Goal: Task Accomplishment & Management: Complete application form

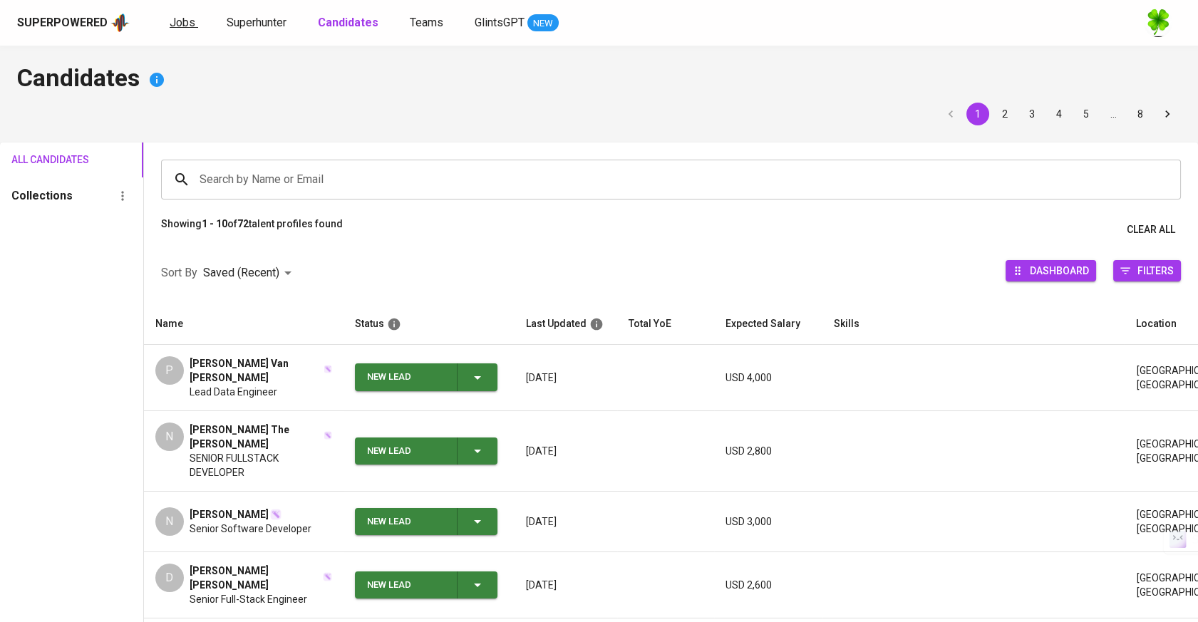
click at [189, 29] on link "Jobs" at bounding box center [184, 23] width 28 height 18
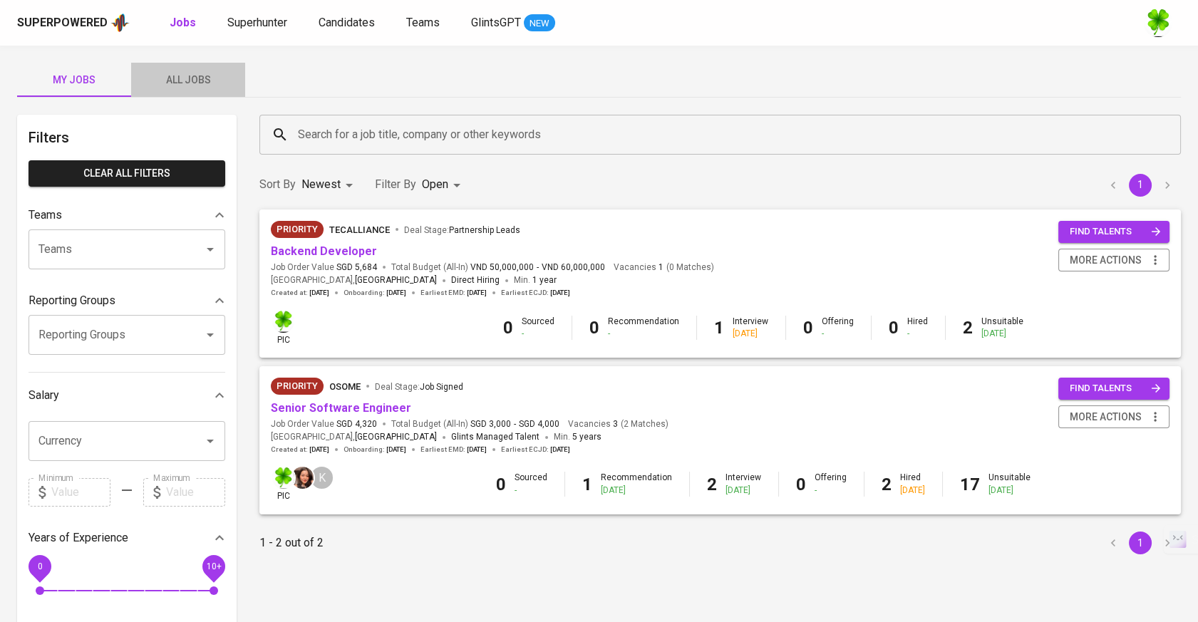
click at [184, 71] on span "All Jobs" at bounding box center [188, 80] width 97 height 18
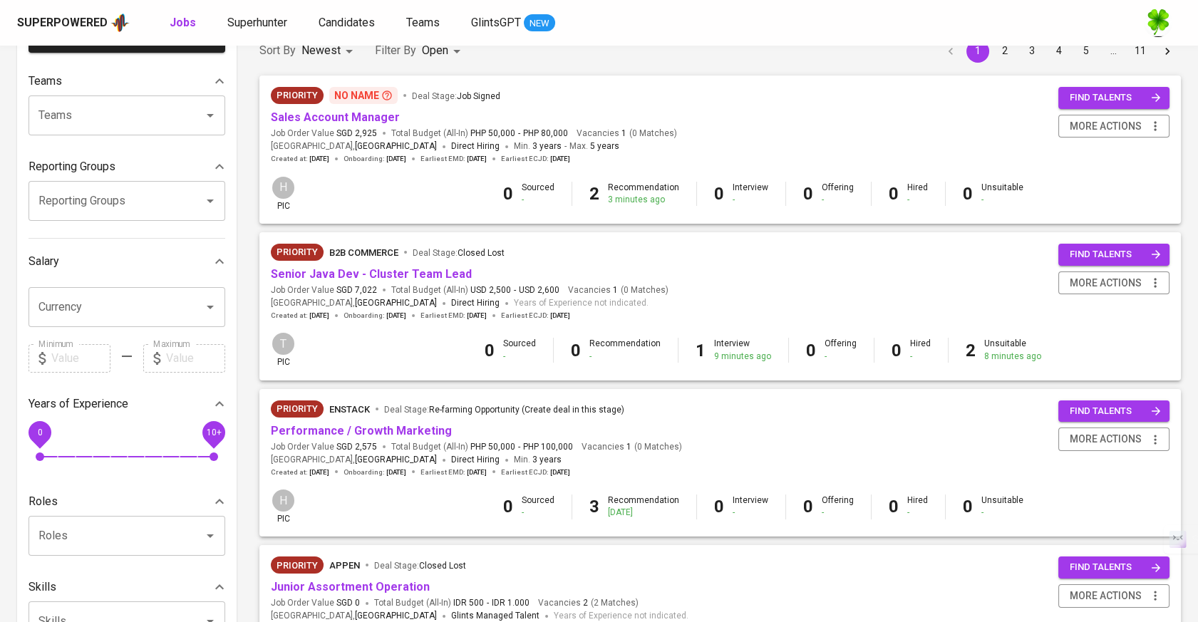
scroll to position [158, 0]
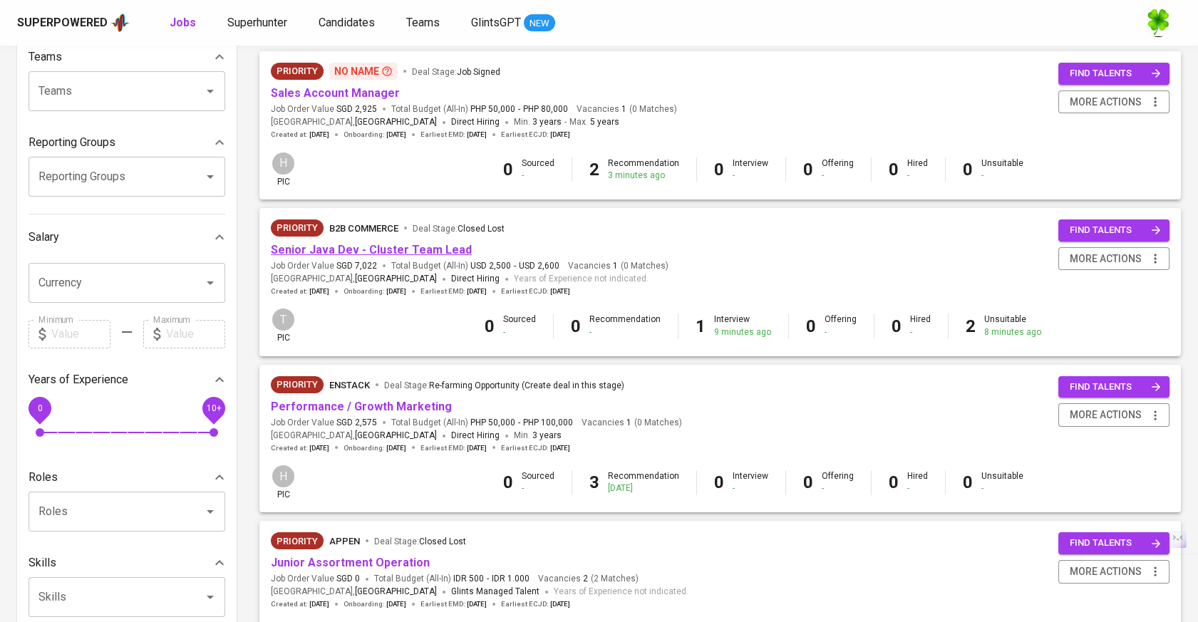
click at [424, 249] on link "Senior Java Dev - Cluster Team Lead" at bounding box center [371, 250] width 201 height 14
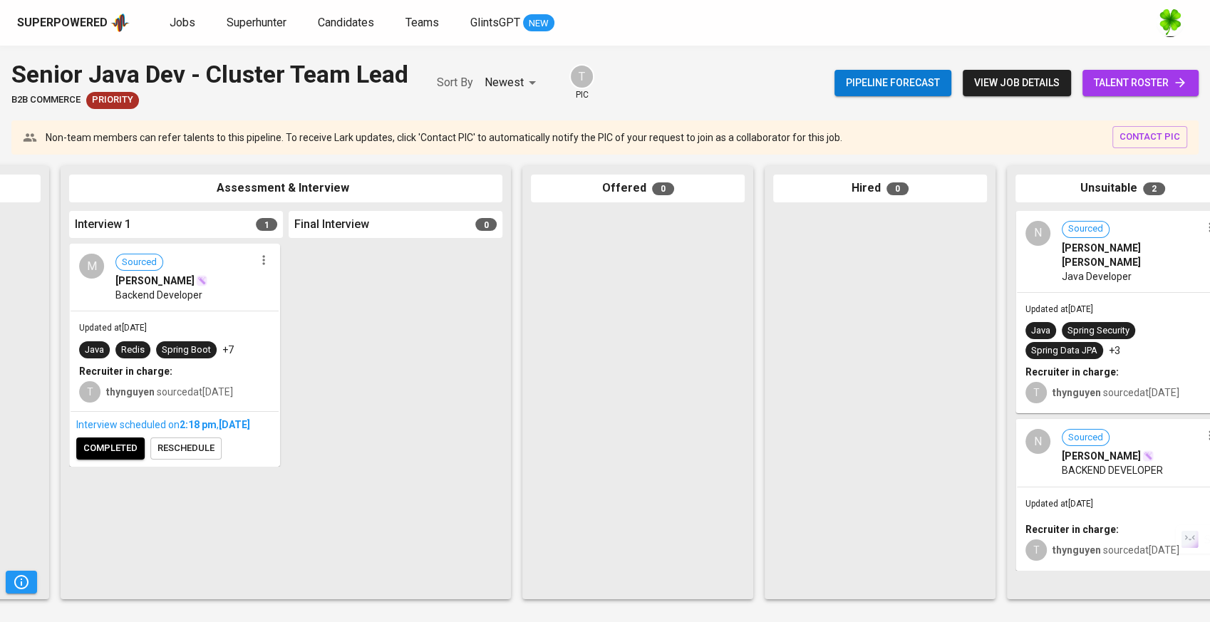
scroll to position [0, 487]
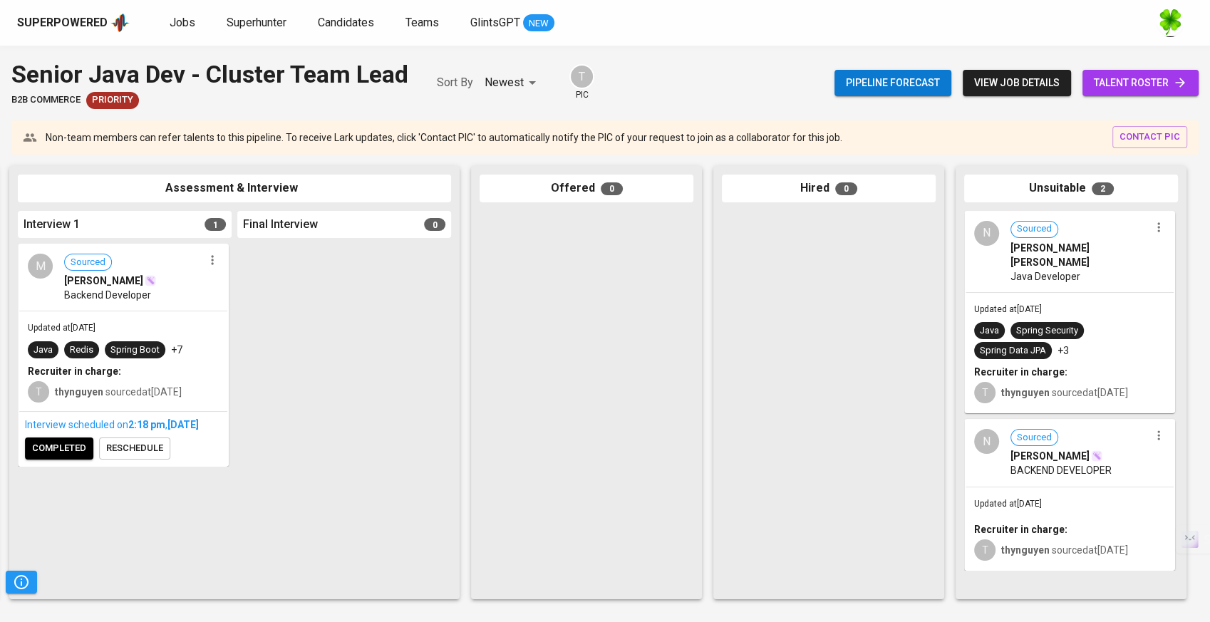
click at [1082, 299] on div "Updated at Sep 10, 2025 Java Spring Security Spring Data JPA +3 Recruiter in ch…" at bounding box center [1069, 353] width 208 height 120
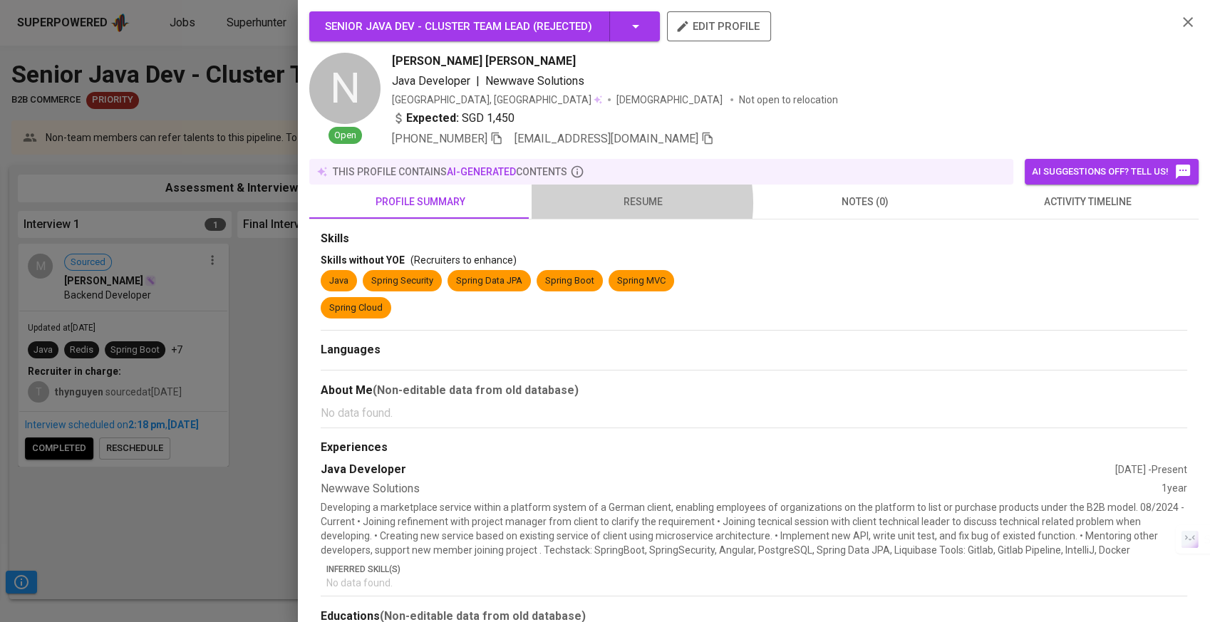
click at [615, 203] on span "resume" at bounding box center [642, 202] width 205 height 18
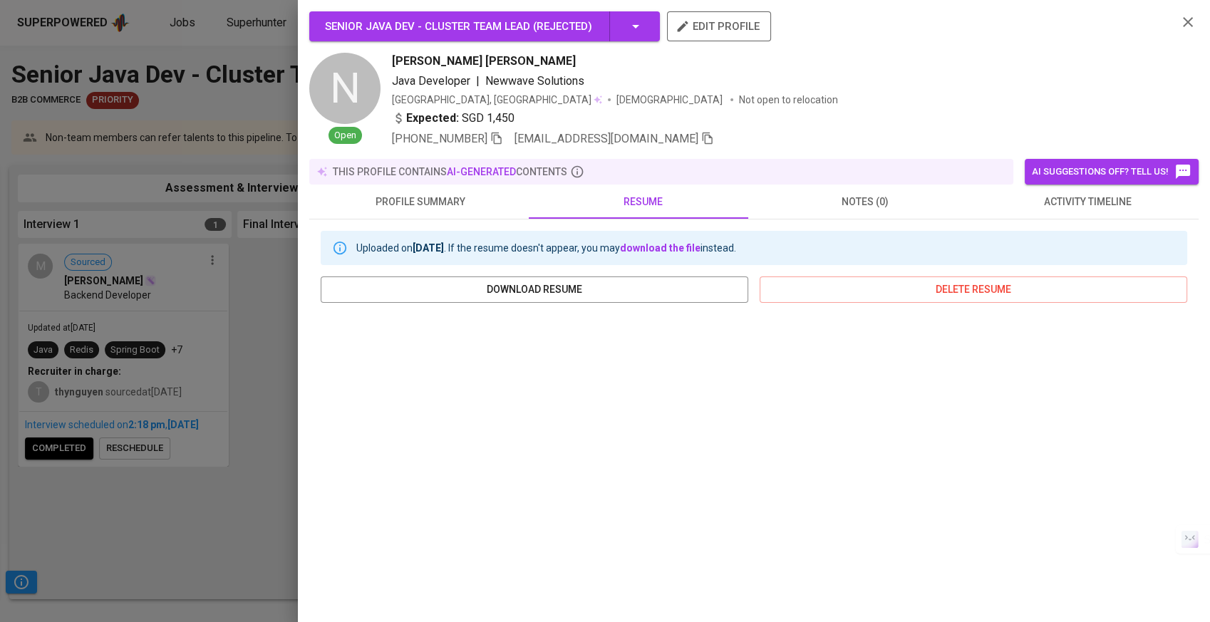
click at [256, 406] on div at bounding box center [605, 311] width 1210 height 622
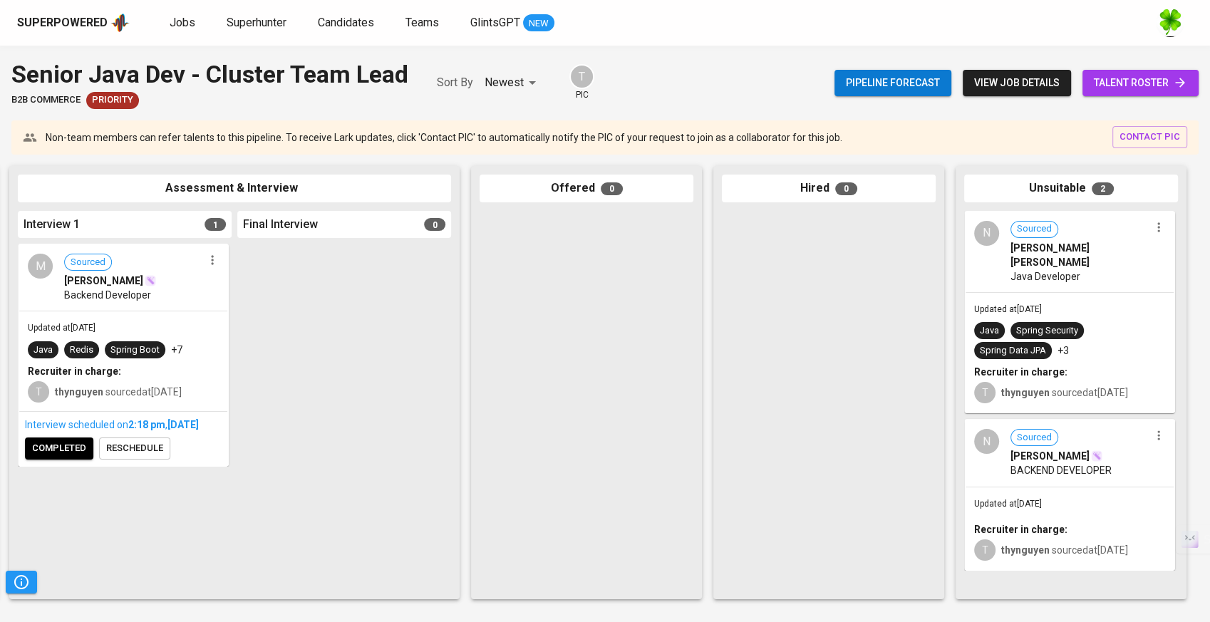
click at [1123, 322] on div "Java Spring Security Spring Data JPA +3" at bounding box center [1069, 340] width 191 height 37
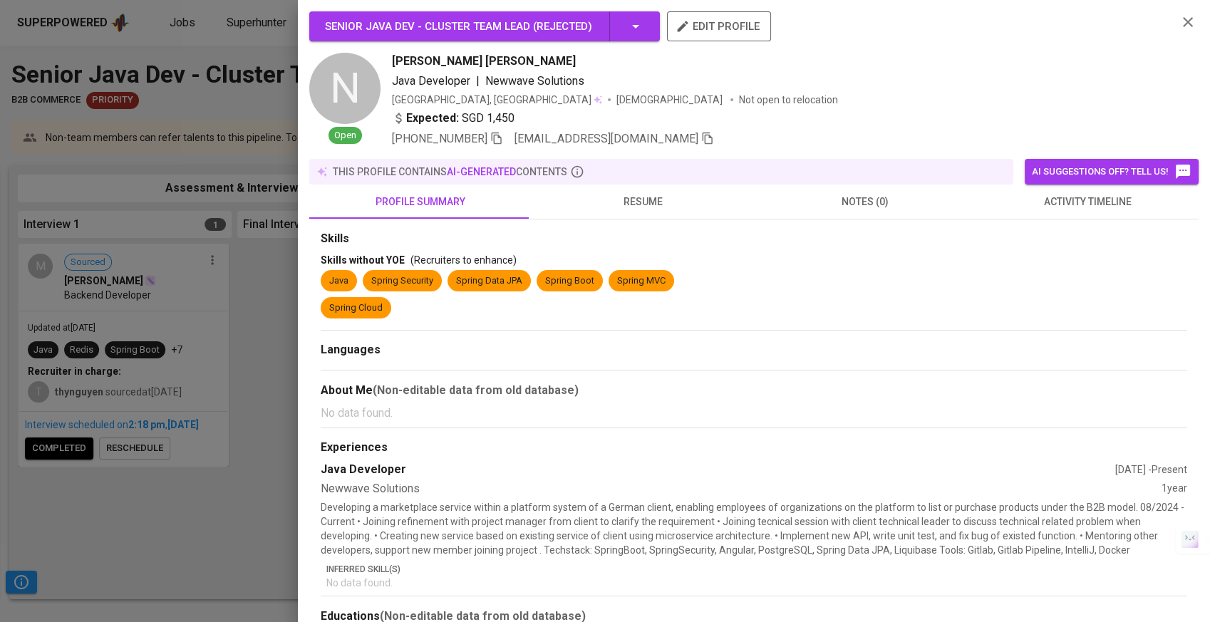
click at [1072, 202] on span "activity timeline" at bounding box center [1087, 202] width 205 height 18
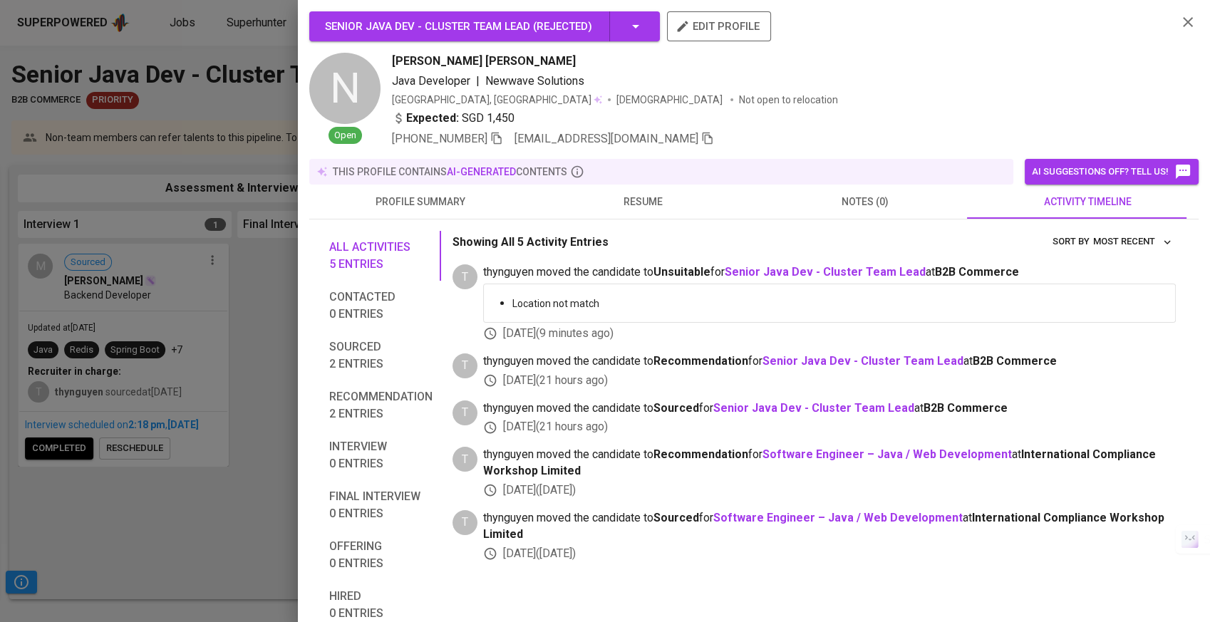
click at [284, 318] on div at bounding box center [605, 311] width 1210 height 622
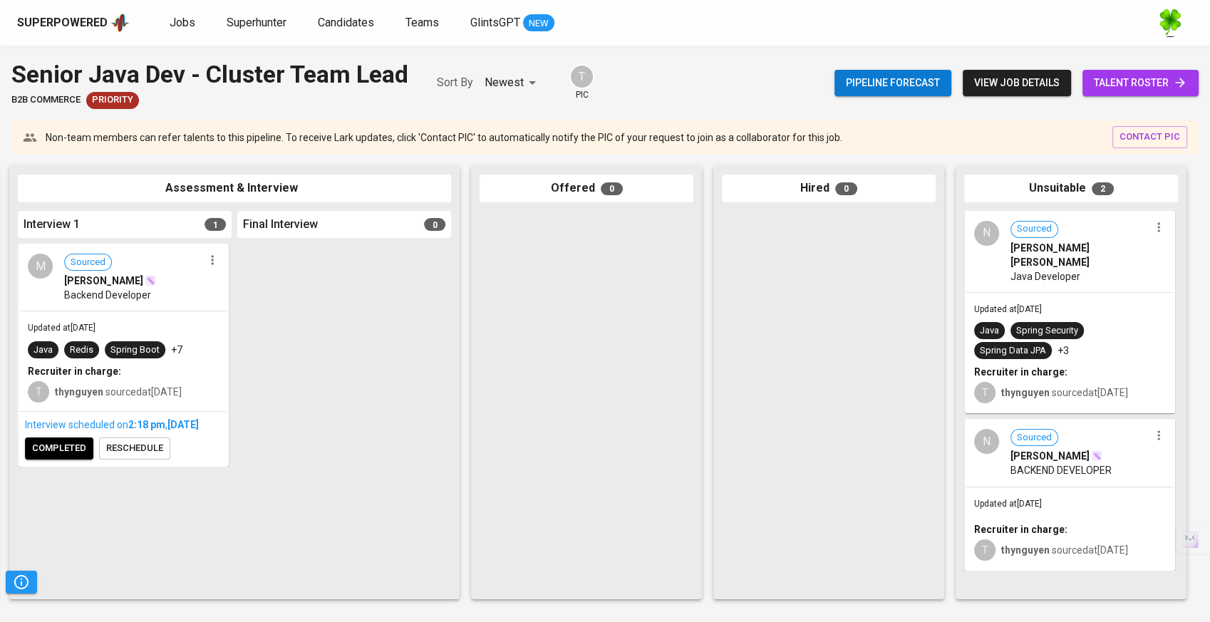
click at [1168, 489] on div "Updated at Sep 10, 2025 Recruiter in charge: T thynguyen sourced at Sep 09, 2025" at bounding box center [1069, 528] width 208 height 83
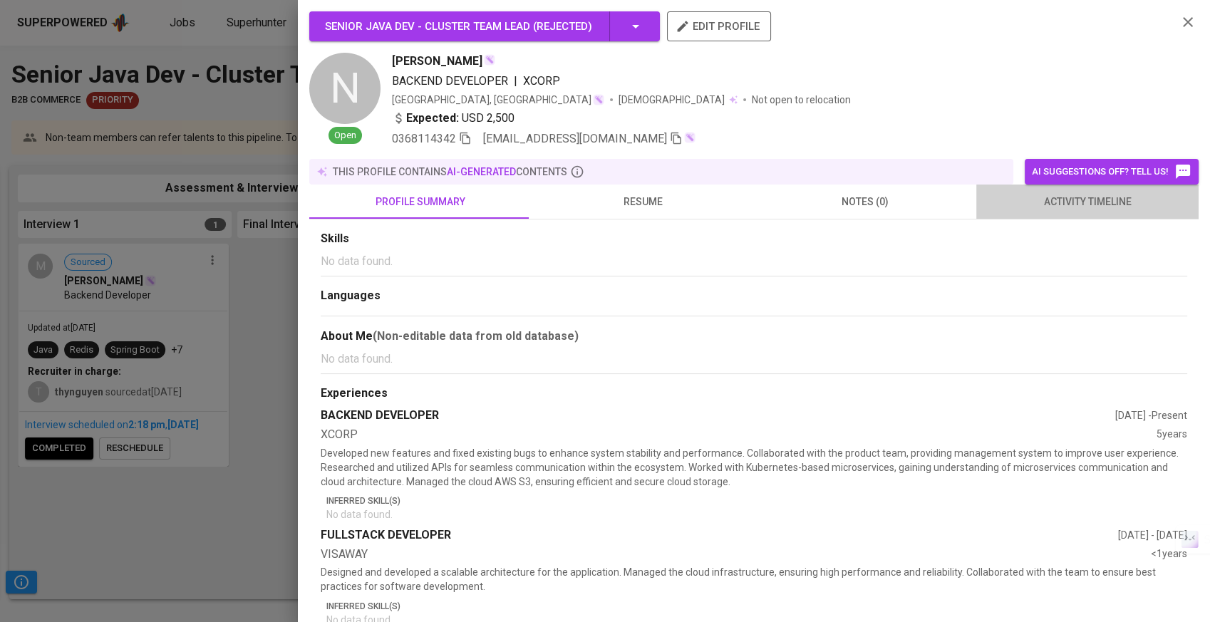
click at [1119, 207] on span "activity timeline" at bounding box center [1087, 202] width 205 height 18
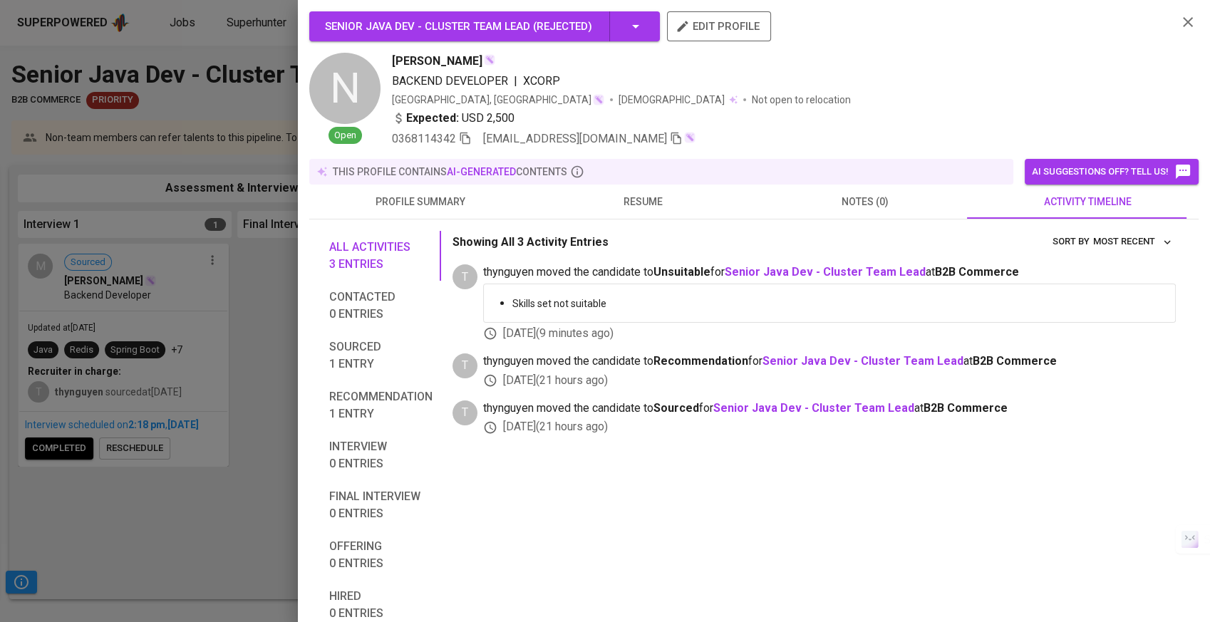
click at [254, 372] on div at bounding box center [605, 311] width 1210 height 622
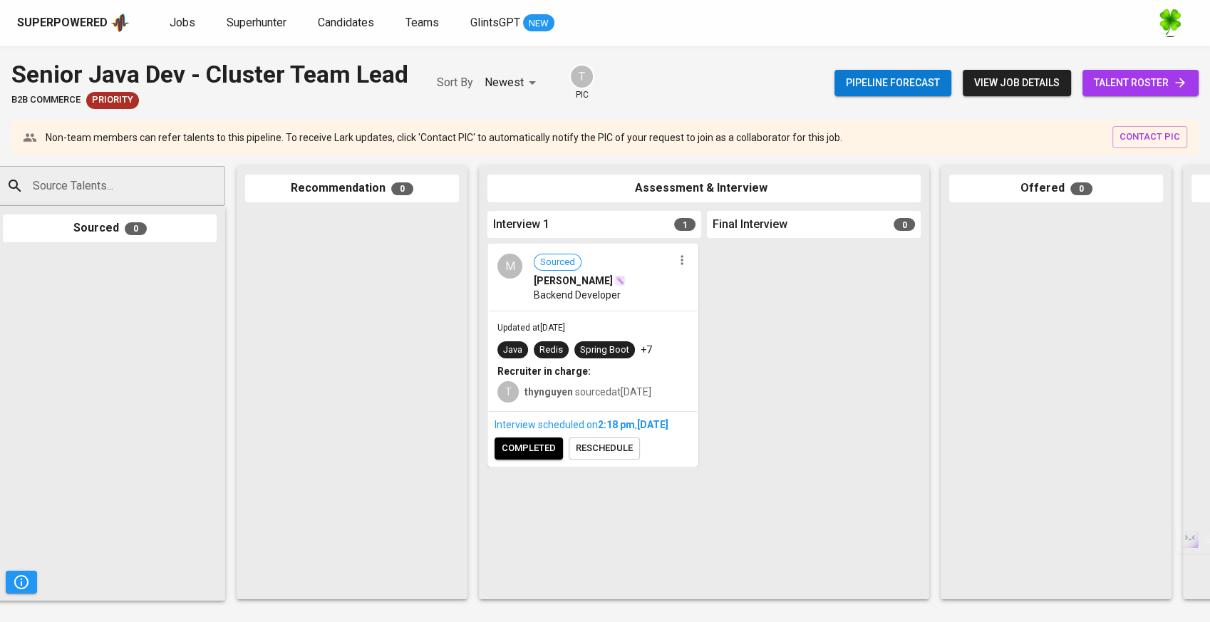
scroll to position [0, 0]
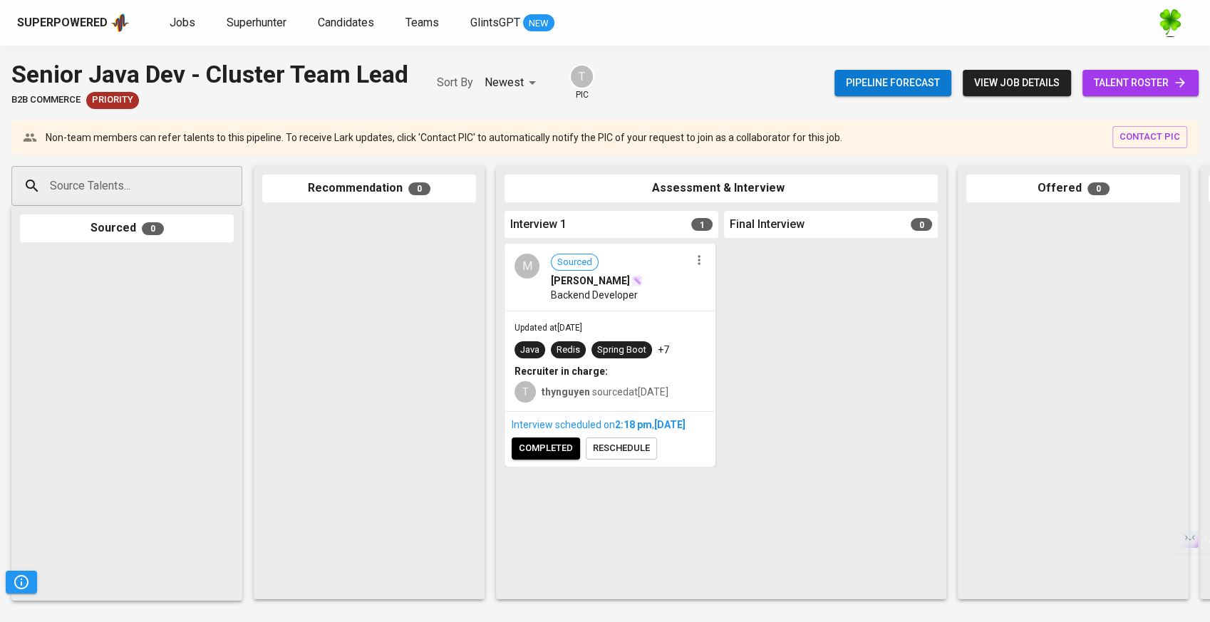
click at [637, 295] on div "Backend Developer" at bounding box center [620, 295] width 139 height 14
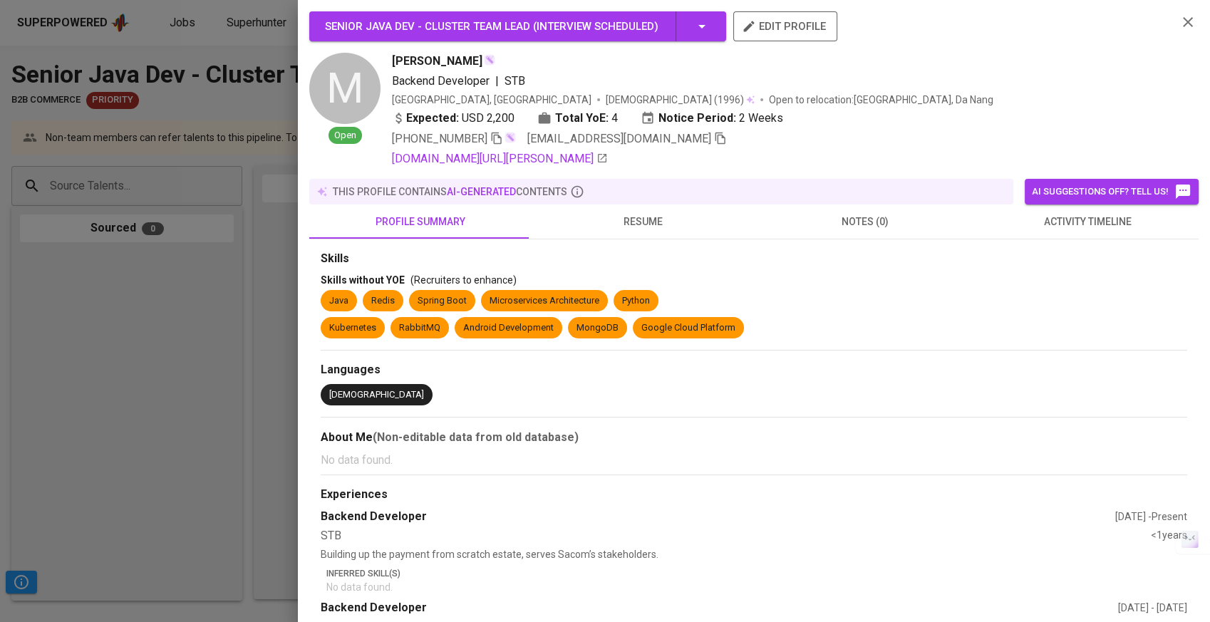
click at [201, 305] on div at bounding box center [605, 311] width 1210 height 622
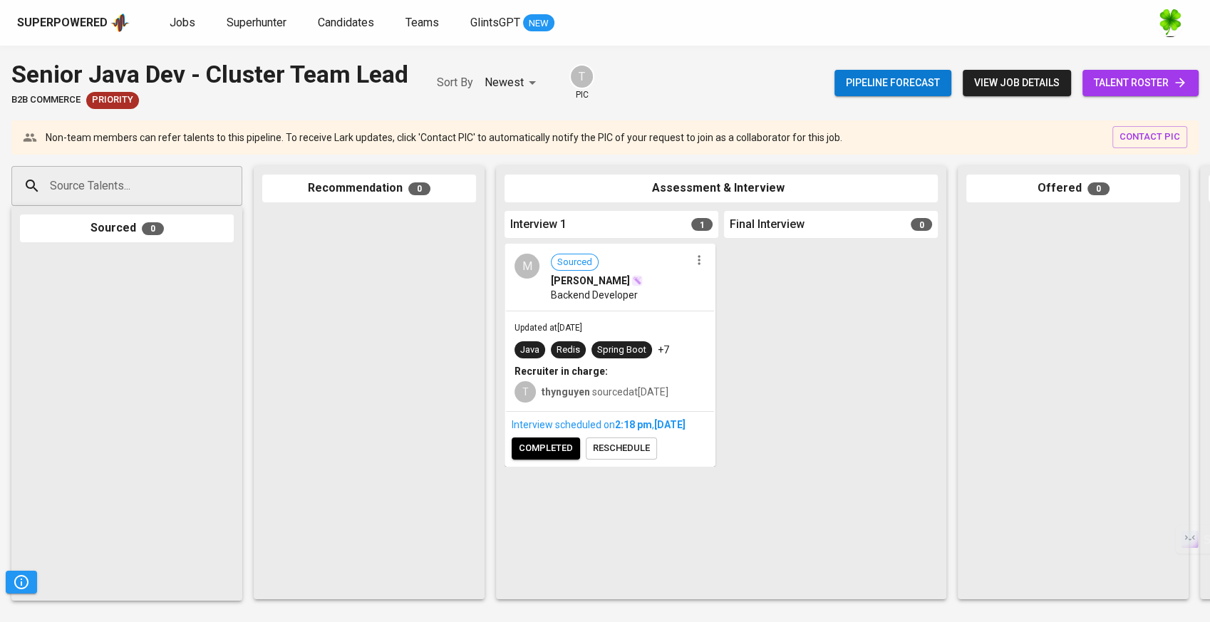
click at [187, 202] on div "Source Talents..." at bounding box center [126, 186] width 231 height 40
click at [273, 20] on span "Superhunter" at bounding box center [257, 23] width 60 height 14
click at [194, 181] on input "Source Talents..." at bounding box center [121, 185] width 150 height 27
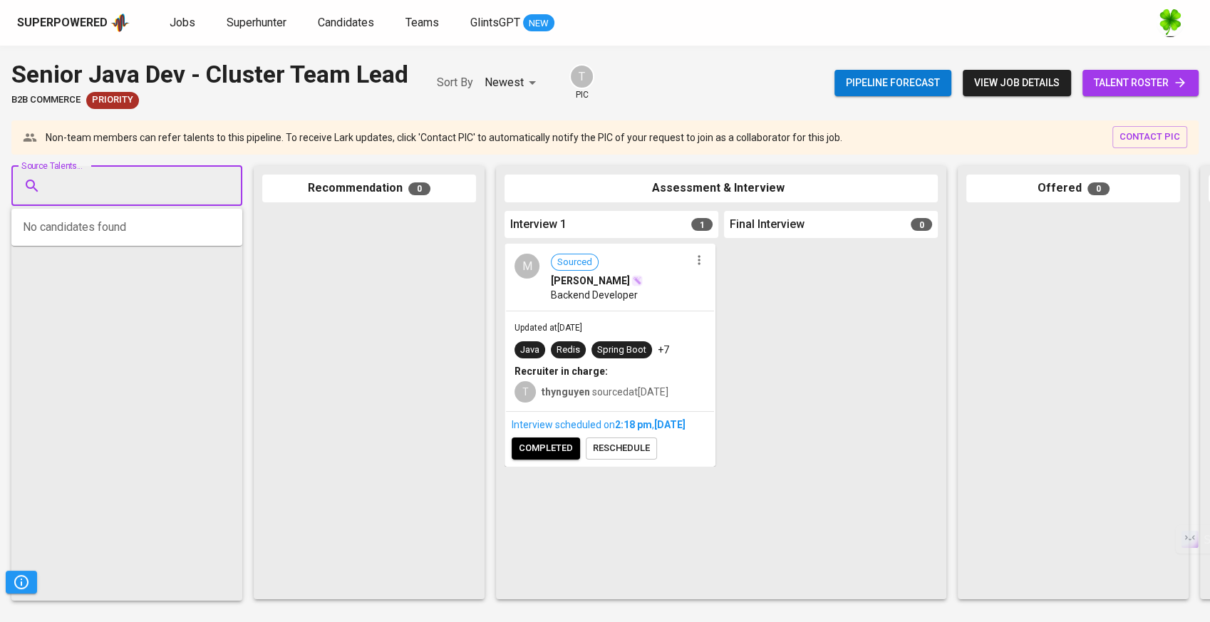
paste input "giangtruonghoa@gmail.com"
type input "giangtruonghoa@gmail.com"
click at [113, 243] on span "Java Developer" at bounding box center [89, 240] width 61 height 14
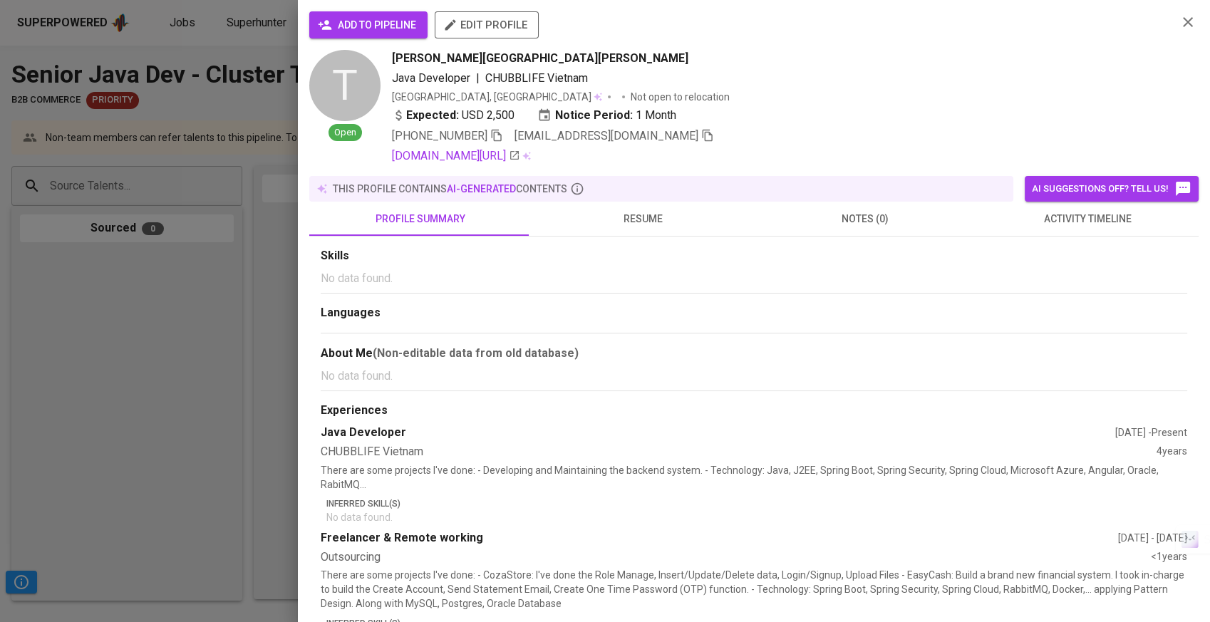
click at [382, 16] on span "add to pipeline" at bounding box center [368, 25] width 95 height 18
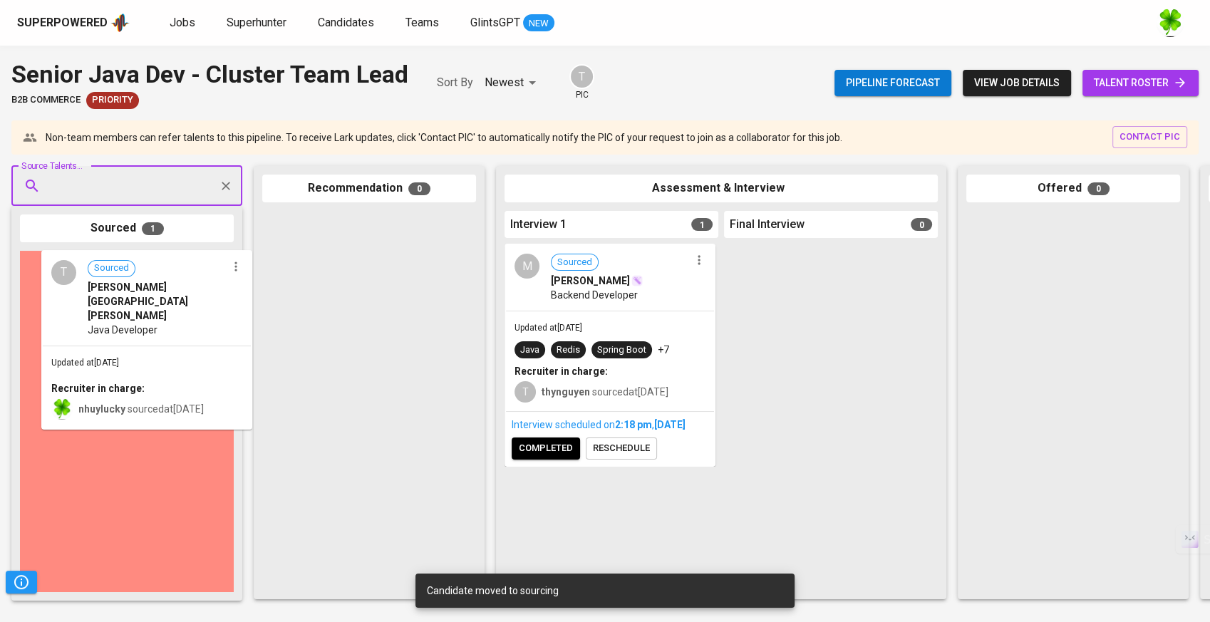
drag, startPoint x: 137, startPoint y: 313, endPoint x: 111, endPoint y: 323, distance: 27.5
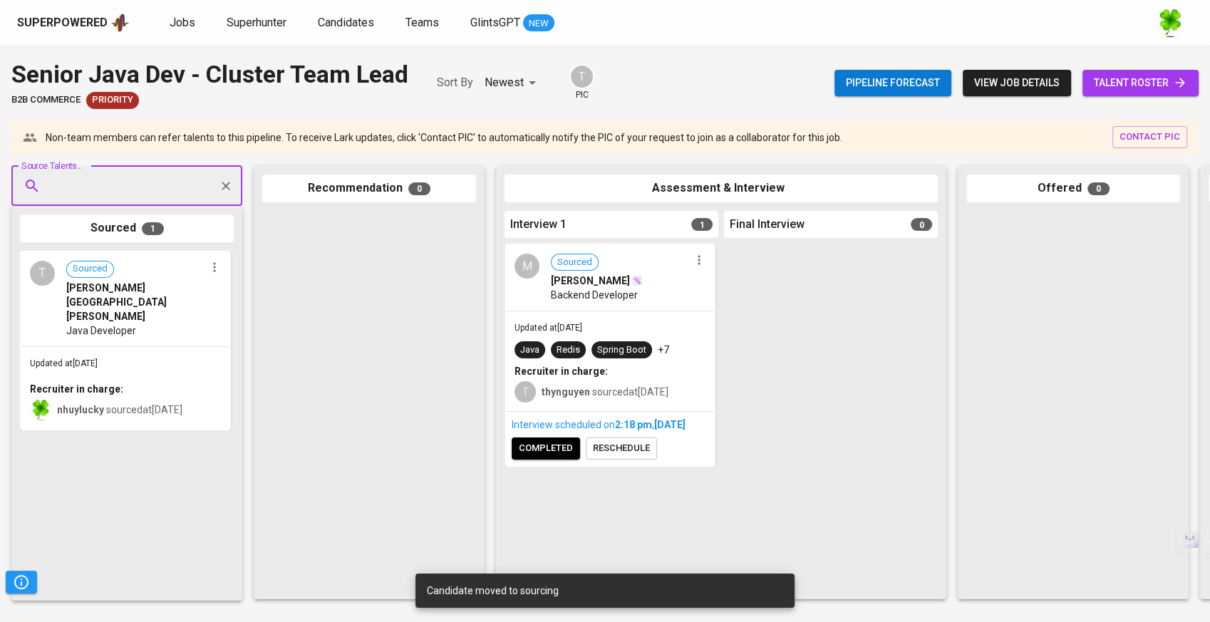
click at [417, 315] on div at bounding box center [369, 401] width 214 height 380
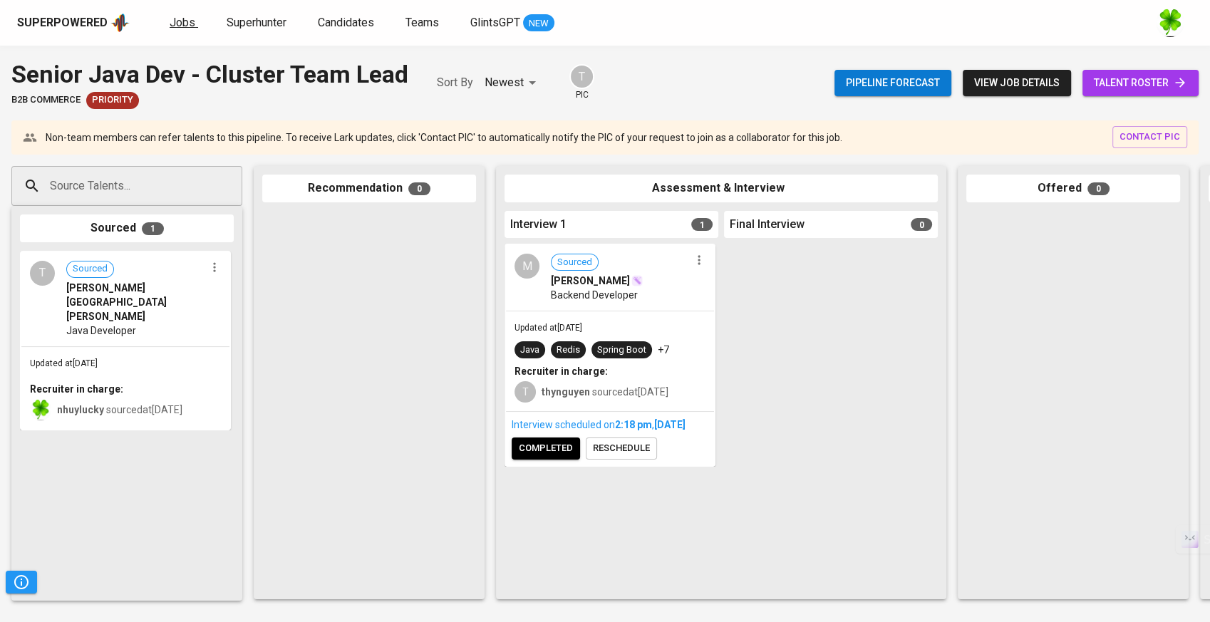
click at [192, 22] on span "Jobs" at bounding box center [183, 23] width 26 height 14
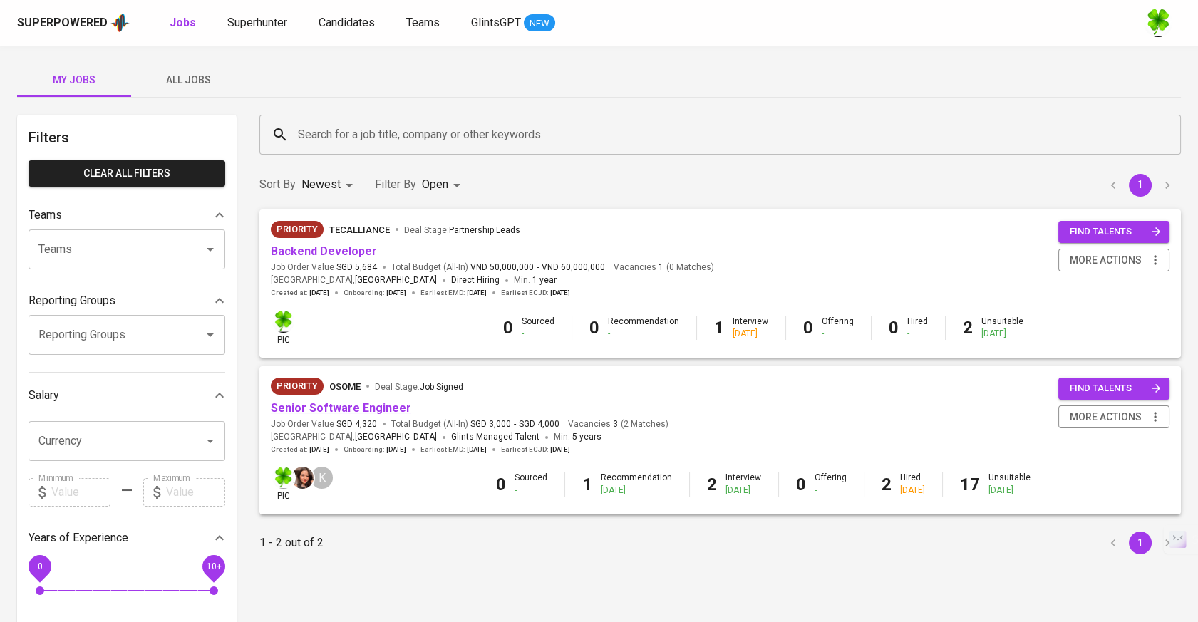
click at [300, 405] on link "Senior Software Engineer" at bounding box center [341, 408] width 140 height 14
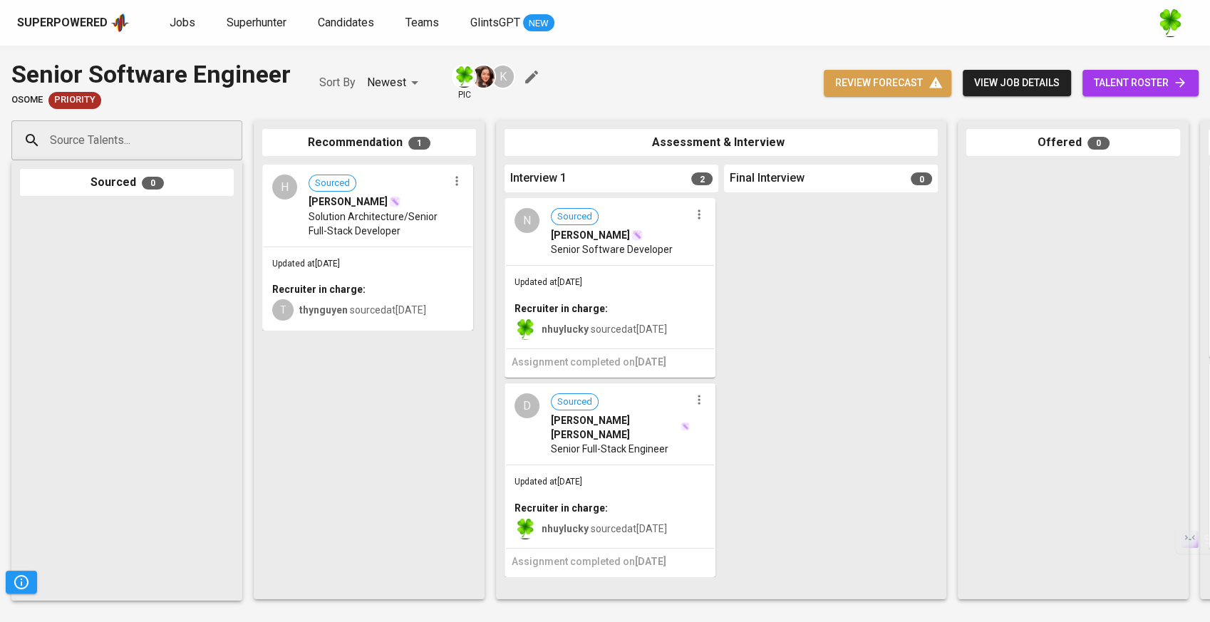
click at [866, 76] on span "review forecast" at bounding box center [887, 83] width 105 height 18
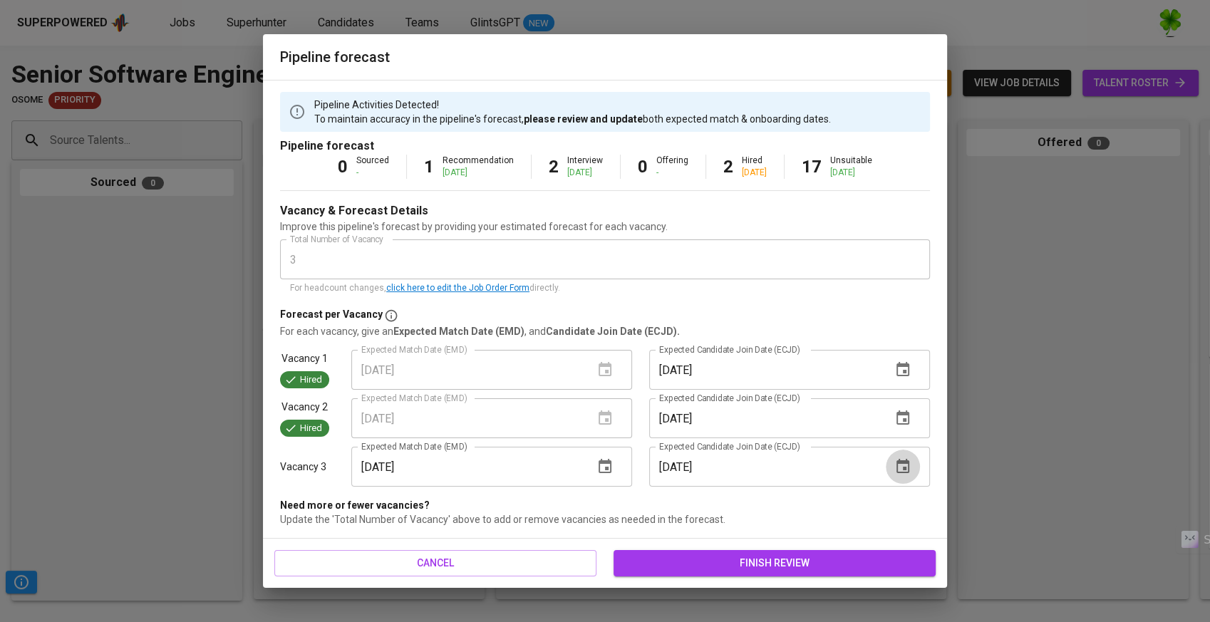
click at [902, 467] on icon "button" at bounding box center [902, 466] width 17 height 17
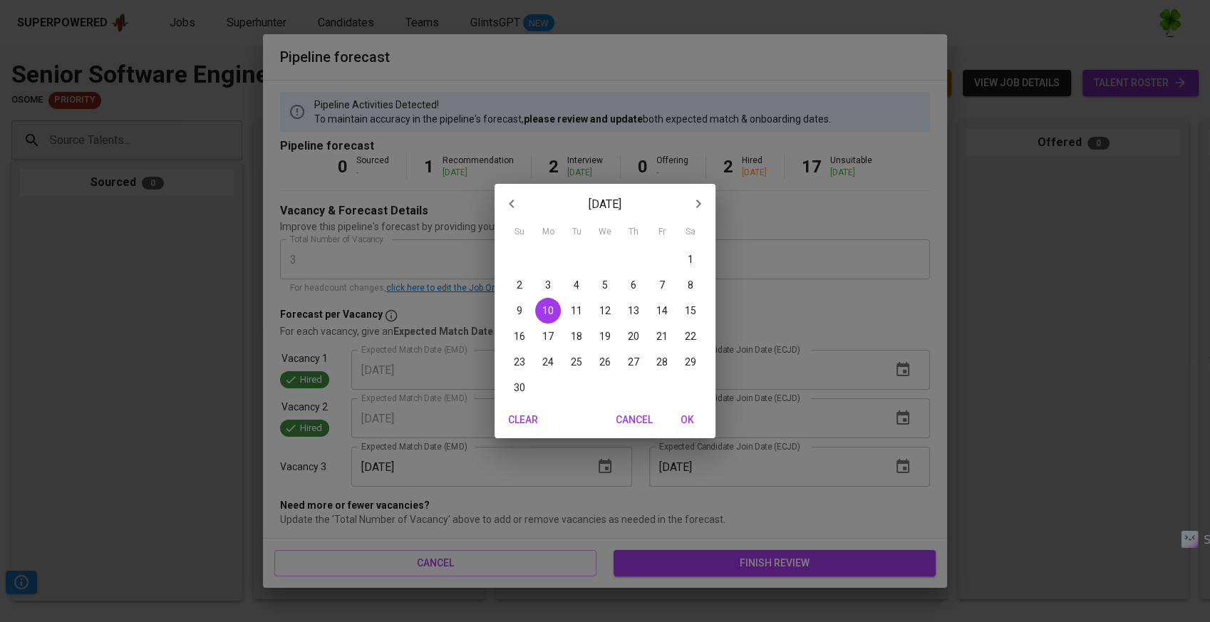
click at [519, 385] on p "30" at bounding box center [519, 387] width 11 height 14
type input "11/30/2025"
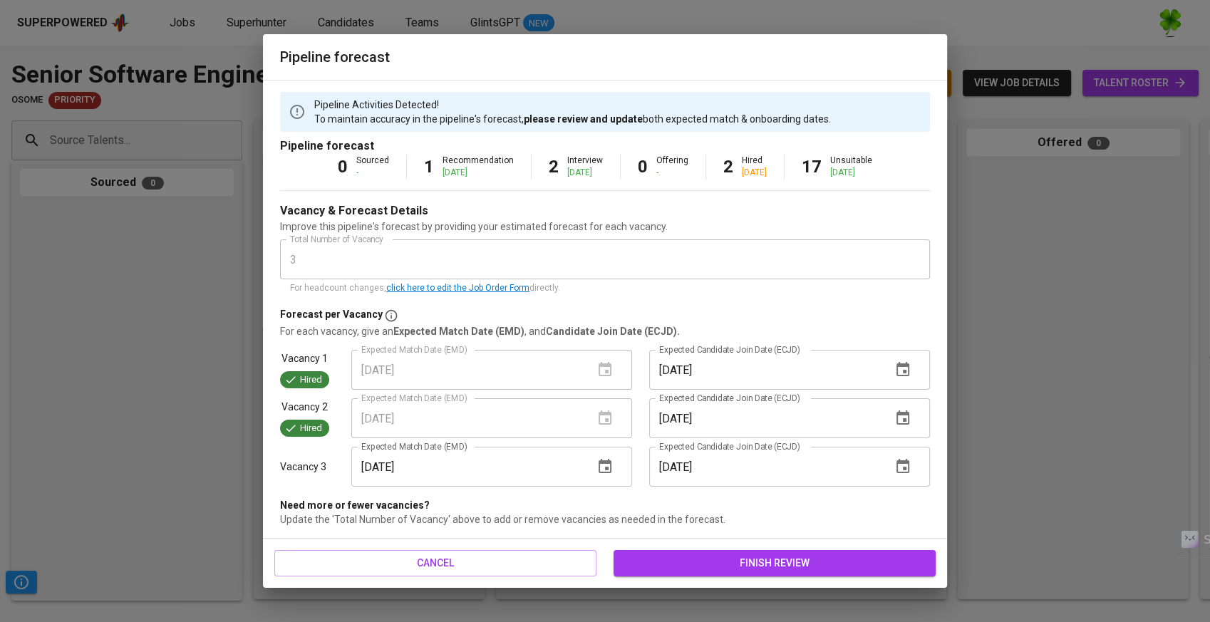
click at [771, 562] on span "finish review" at bounding box center [774, 563] width 299 height 18
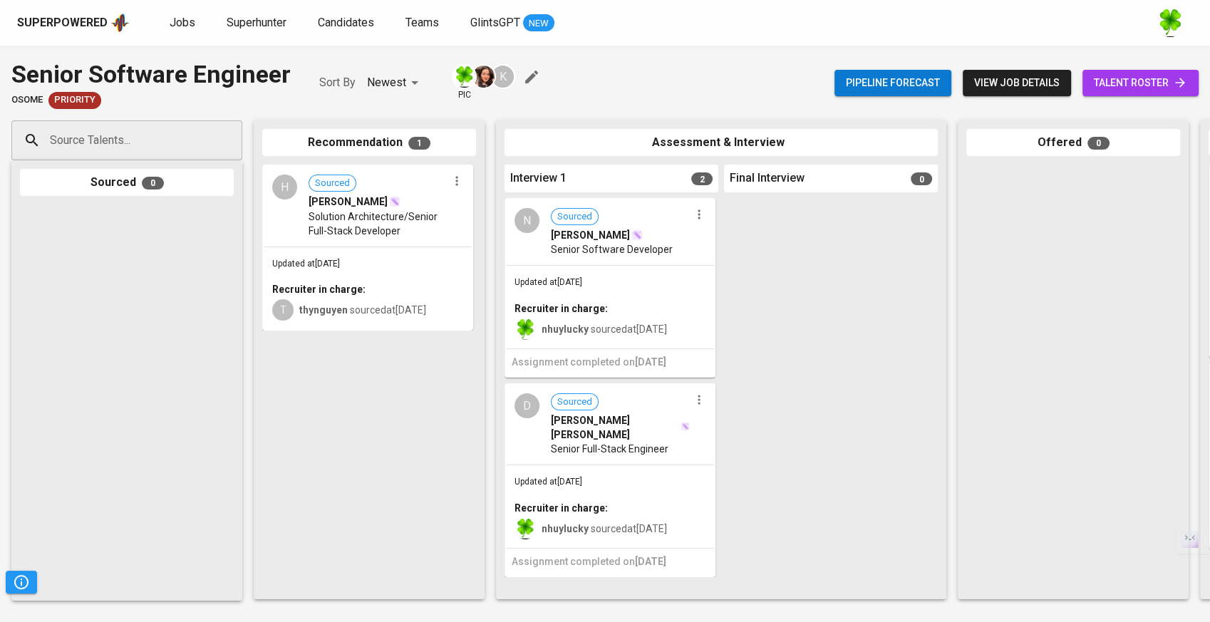
click at [189, 145] on input "Source Talents..." at bounding box center [121, 140] width 150 height 27
click at [254, 21] on span "Superhunter" at bounding box center [257, 23] width 60 height 14
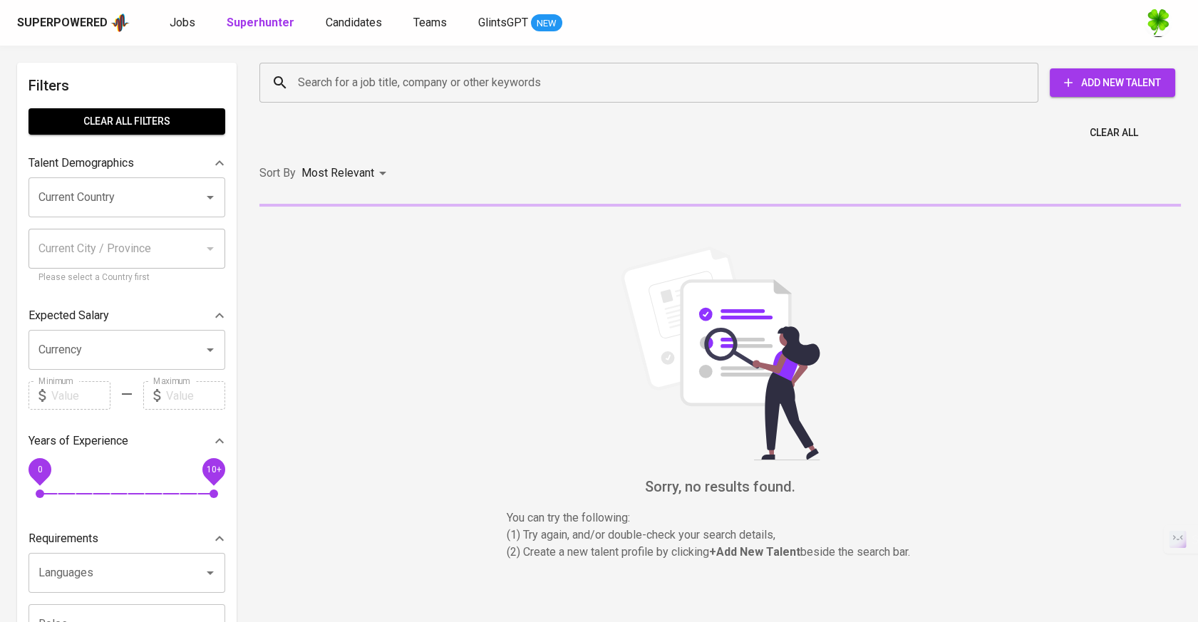
click at [1105, 80] on span "Add New Talent" at bounding box center [1112, 83] width 103 height 18
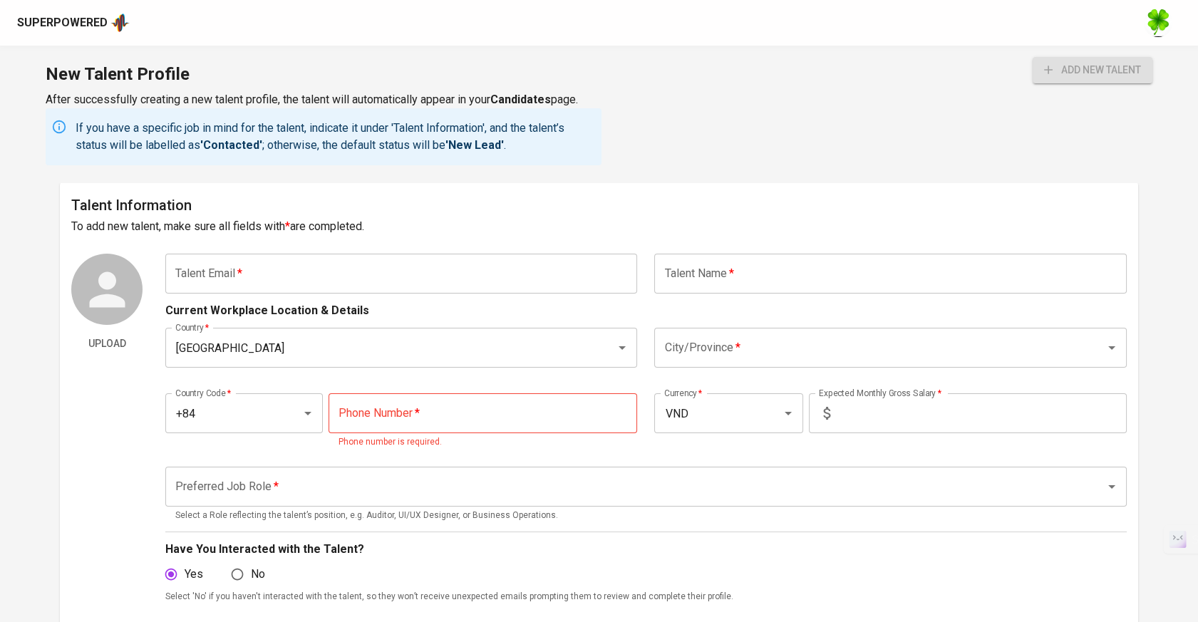
click at [346, 279] on input "text" at bounding box center [401, 274] width 472 height 40
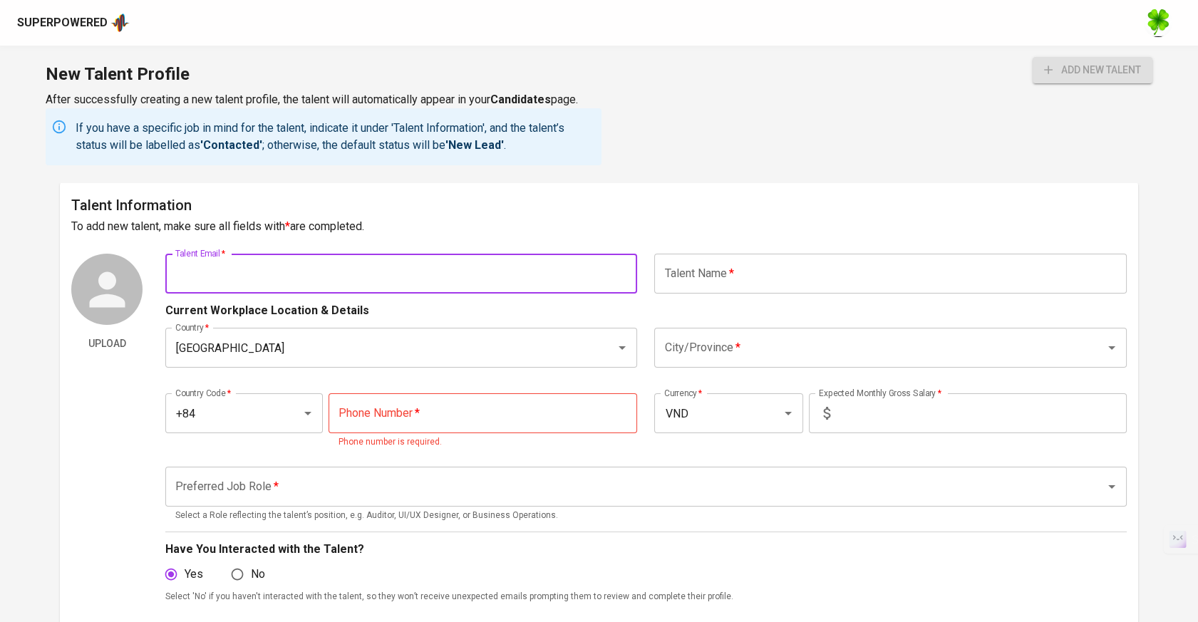
paste input "[EMAIL_ADDRESS][DOMAIN_NAME]"
type input "[EMAIL_ADDRESS][DOMAIN_NAME]"
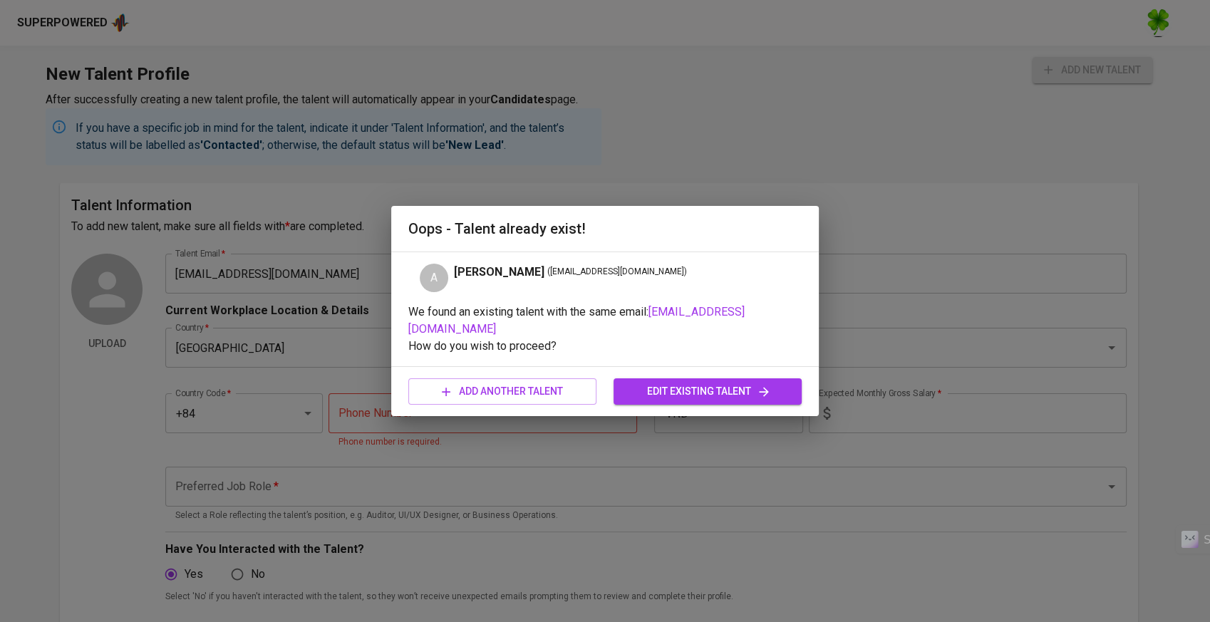
click at [727, 384] on span "edit existing talent" at bounding box center [707, 392] width 165 height 18
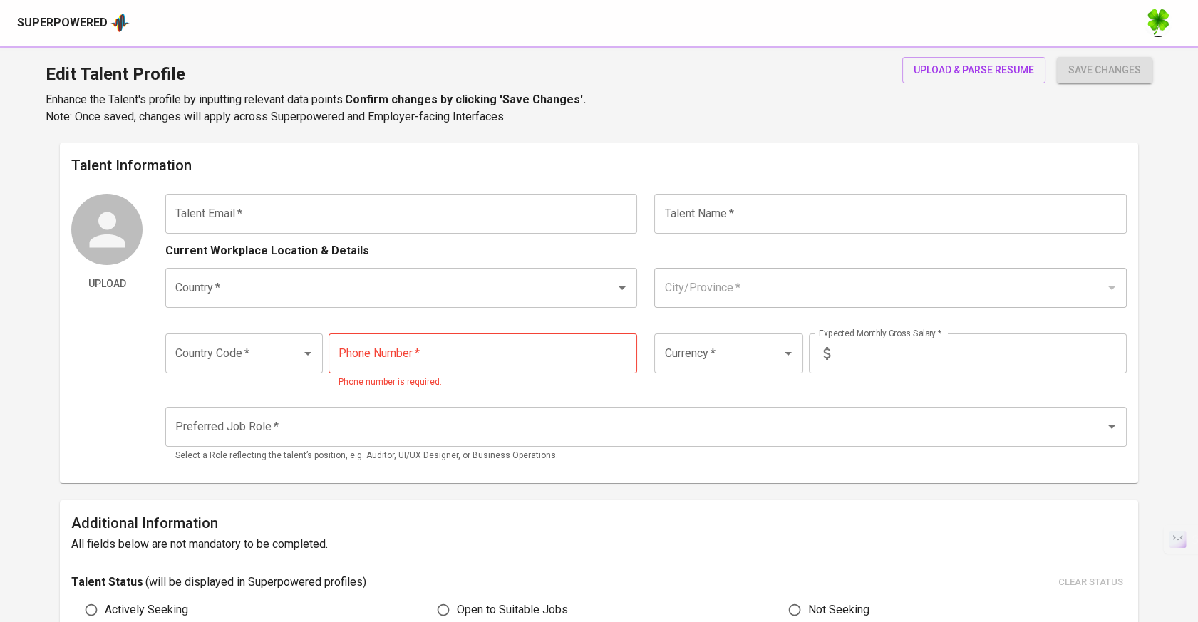
type input "[EMAIL_ADDRESS][DOMAIN_NAME]"
type input "[PERSON_NAME]"
type input "Vietnam"
type input "Thành phố Hồ Chí Minh"
type input "+84"
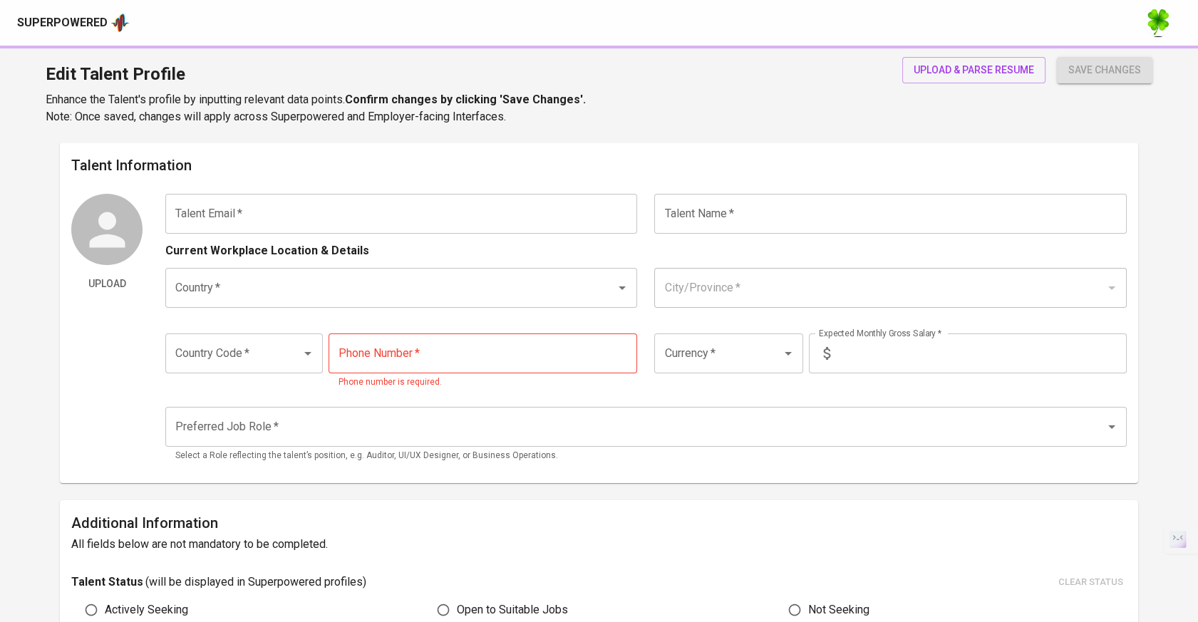
type input "817-416-661"
type input "VND"
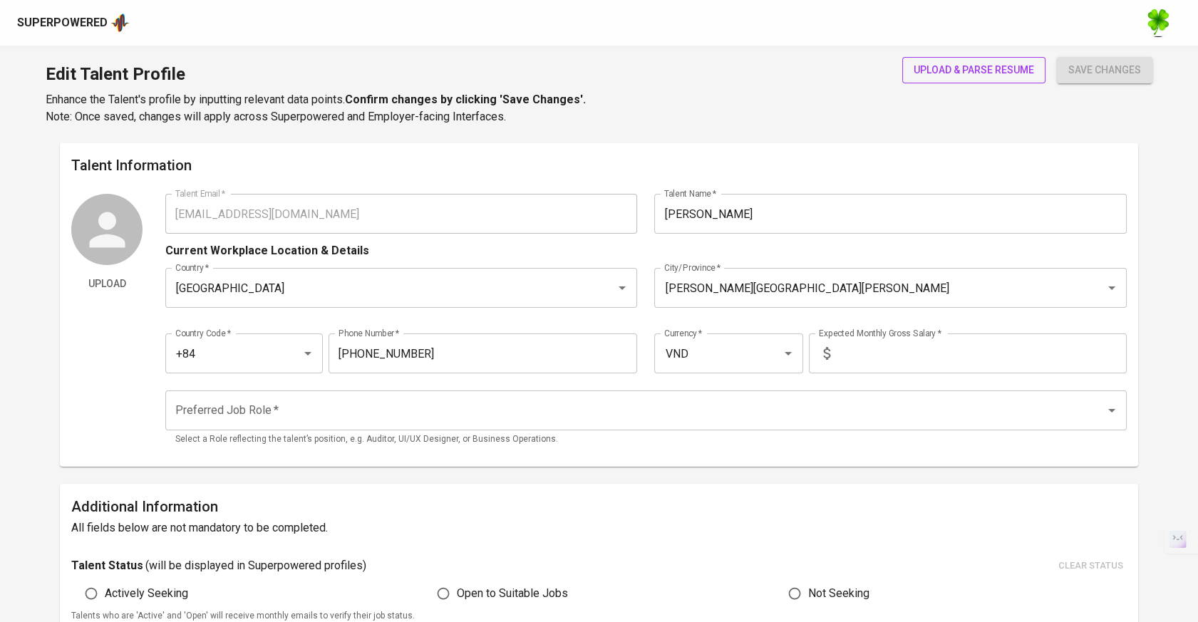
click at [1013, 70] on span "upload & parse resume" at bounding box center [973, 70] width 120 height 18
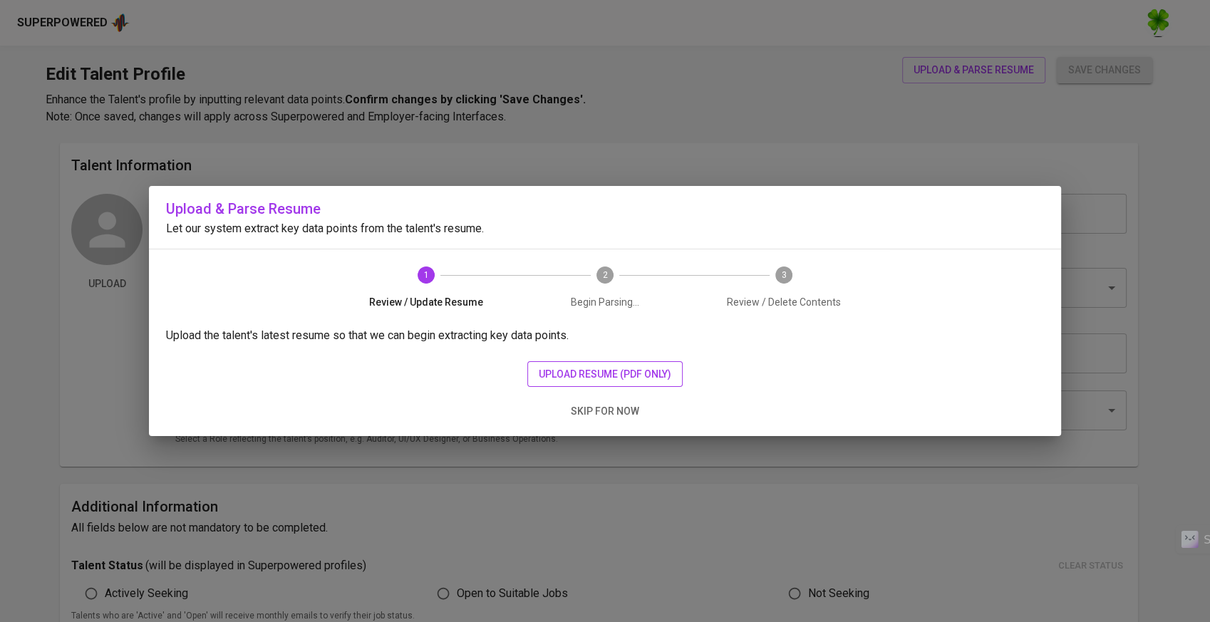
click at [618, 363] on button "upload resume (pdf only)" at bounding box center [604, 374] width 155 height 26
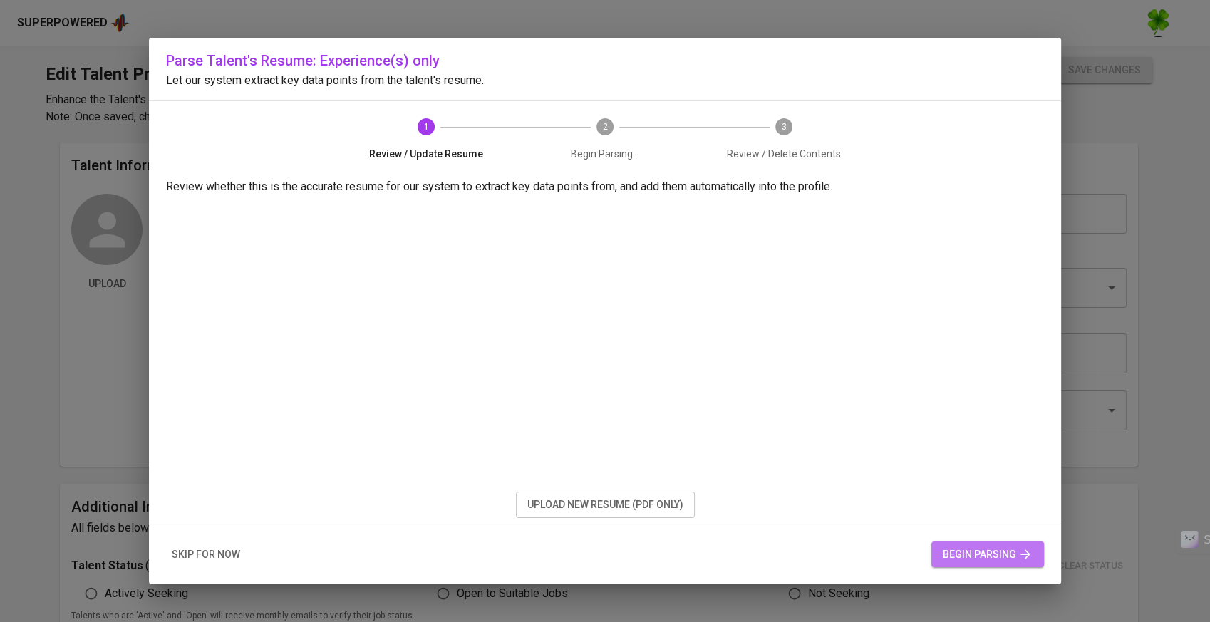
click at [952, 551] on span "begin parsing" at bounding box center [988, 555] width 90 height 18
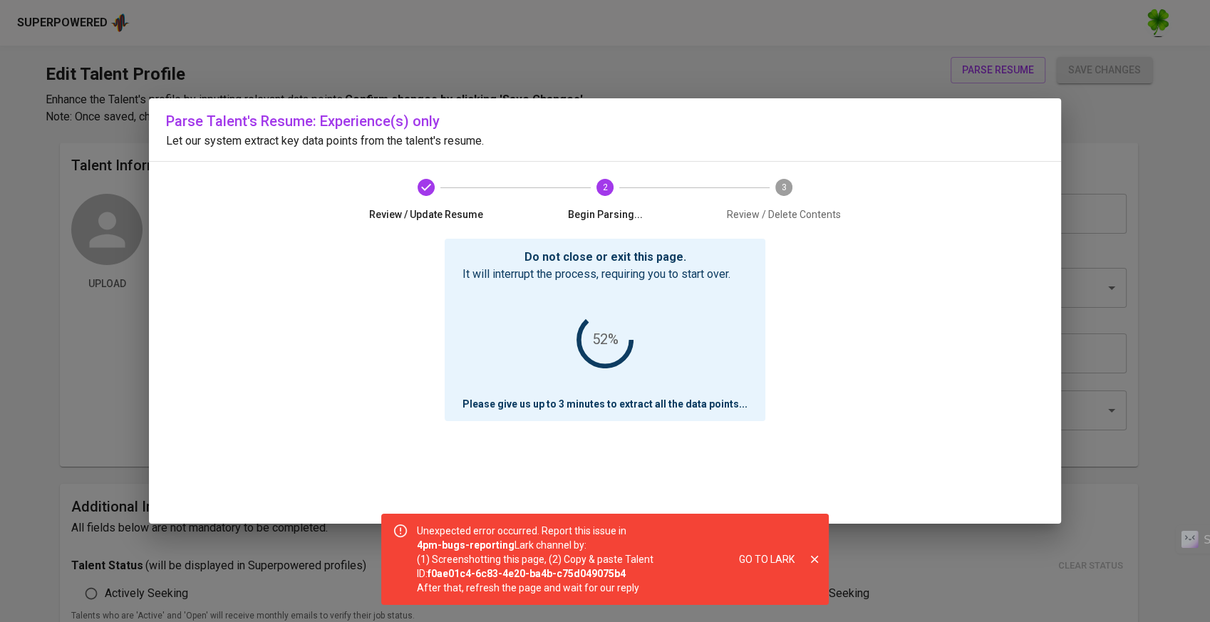
click at [787, 397] on div "Do not close or exit this page. It will interrupt the process, requiring you to…" at bounding box center [605, 381] width 878 height 285
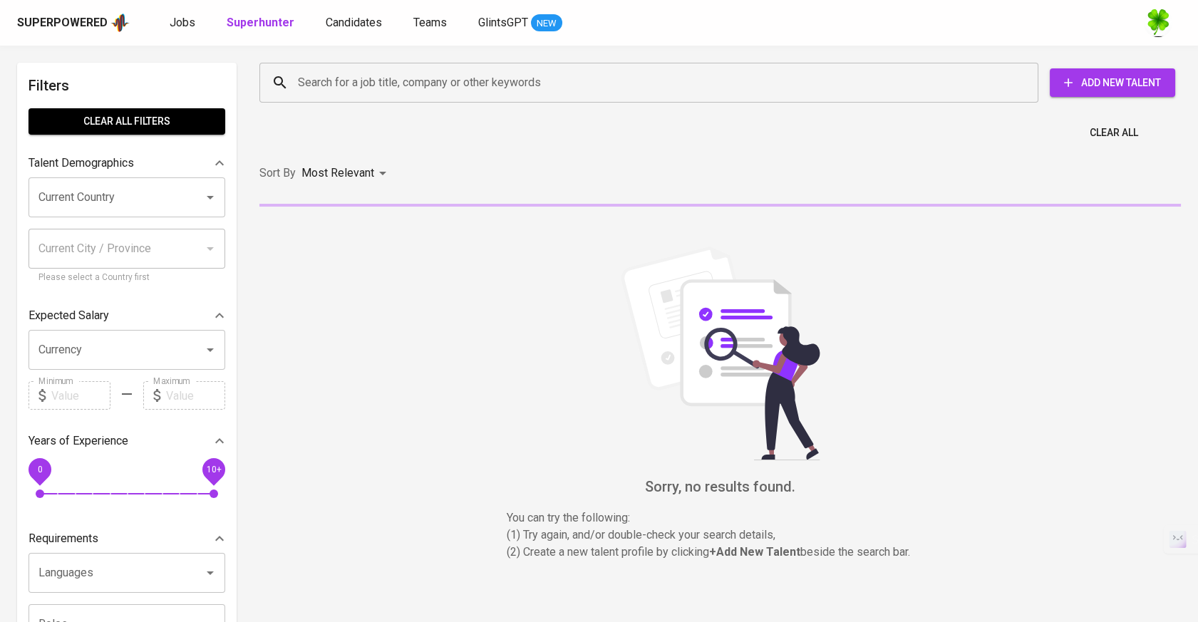
click at [1079, 76] on span "Add New Talent" at bounding box center [1112, 83] width 103 height 18
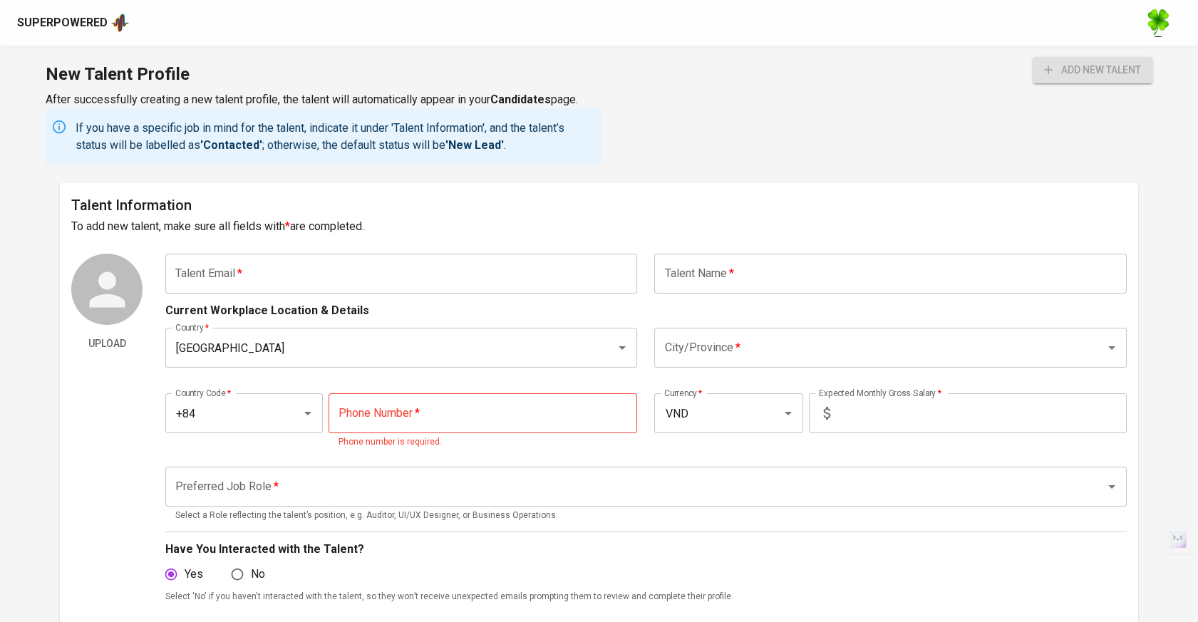
click at [517, 290] on input "text" at bounding box center [401, 274] width 472 height 40
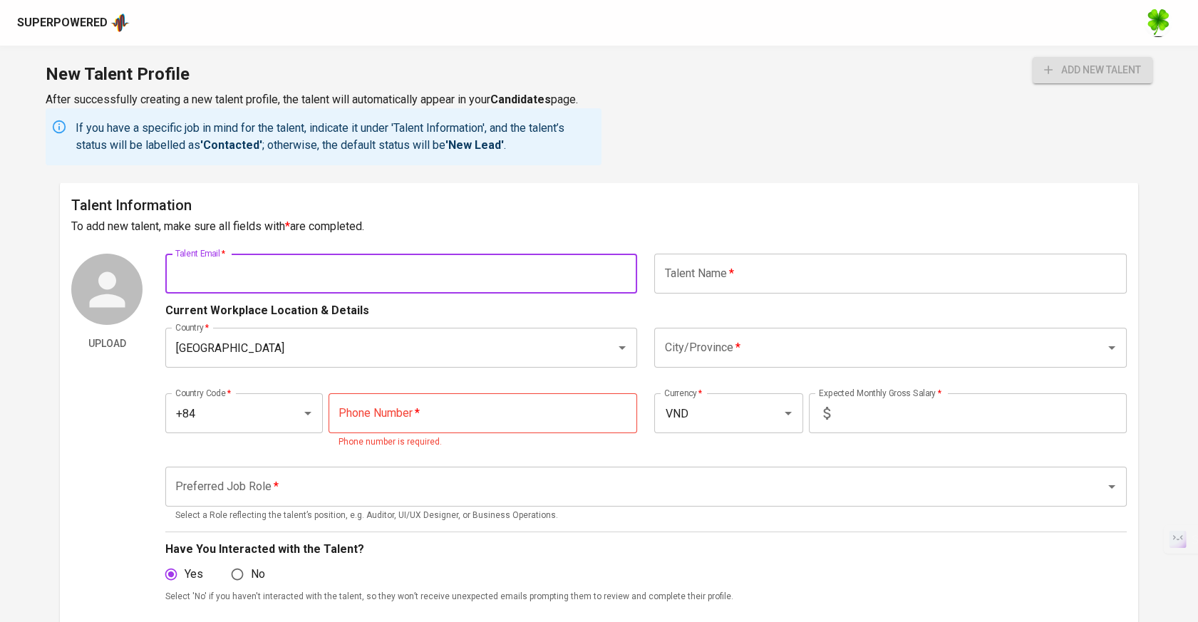
paste input "giangtruonghoa@gmail.com"
type input "[EMAIL_ADDRESS][DOMAIN_NAME]"
click at [752, 269] on input "text" at bounding box center [890, 274] width 472 height 40
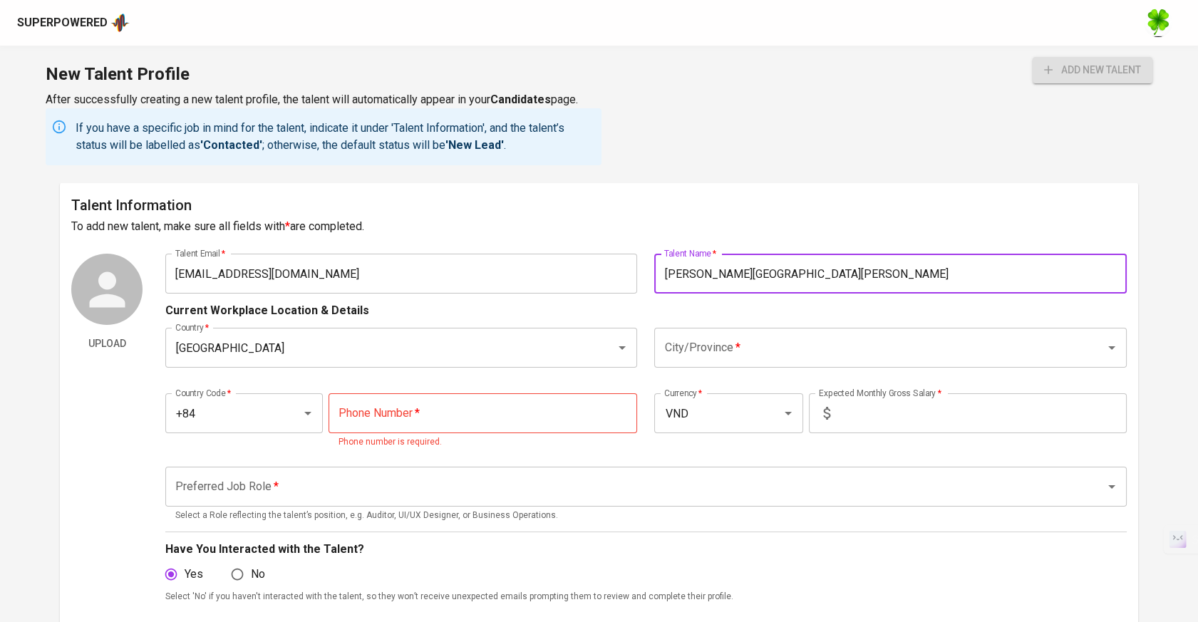
type input "[PERSON_NAME][GEOGRAPHIC_DATA][PERSON_NAME]"
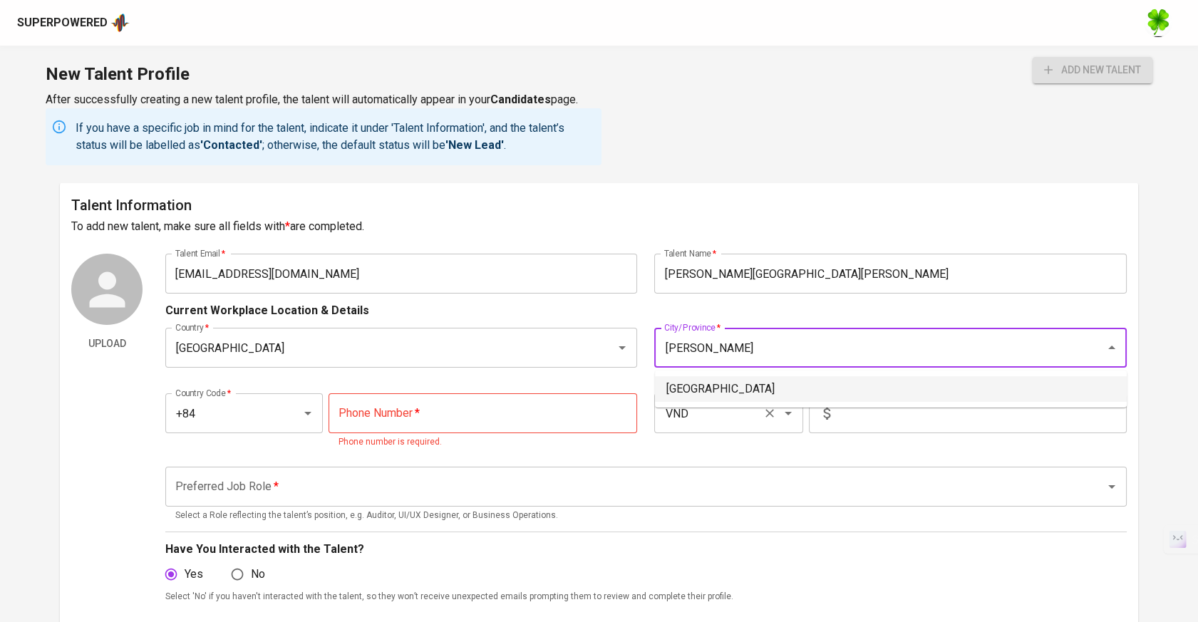
click at [741, 394] on li "[GEOGRAPHIC_DATA]" at bounding box center [891, 389] width 472 height 26
type input "[GEOGRAPHIC_DATA]"
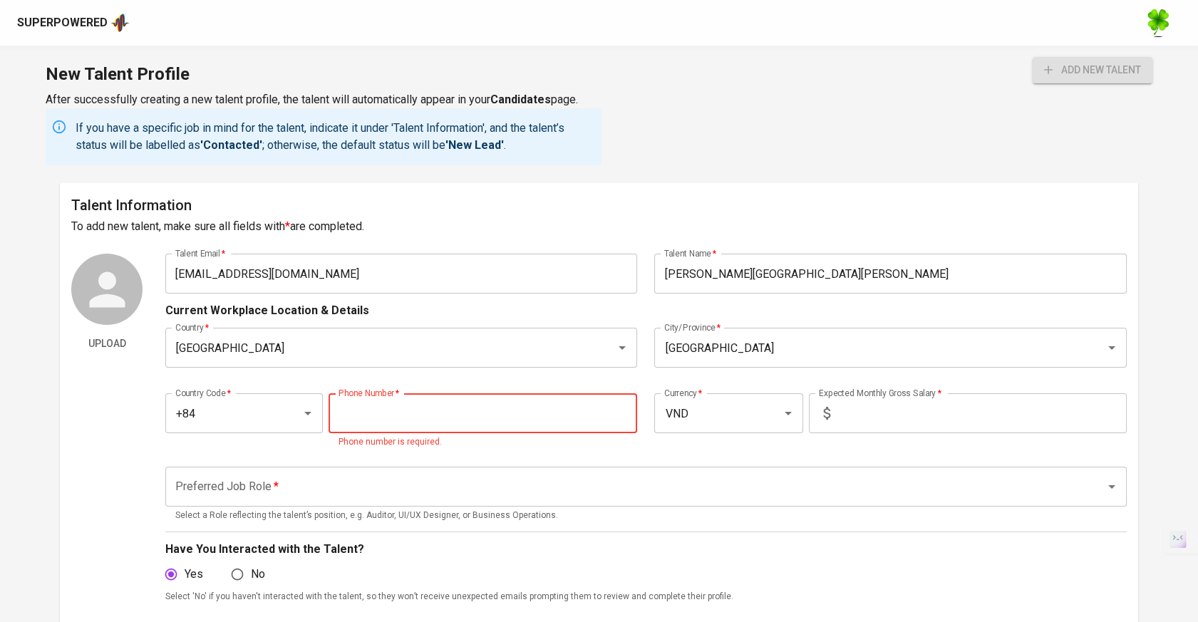
click at [490, 419] on input "tel" at bounding box center [482, 413] width 309 height 40
paste input "909-983-087"
type input "909-983-087"
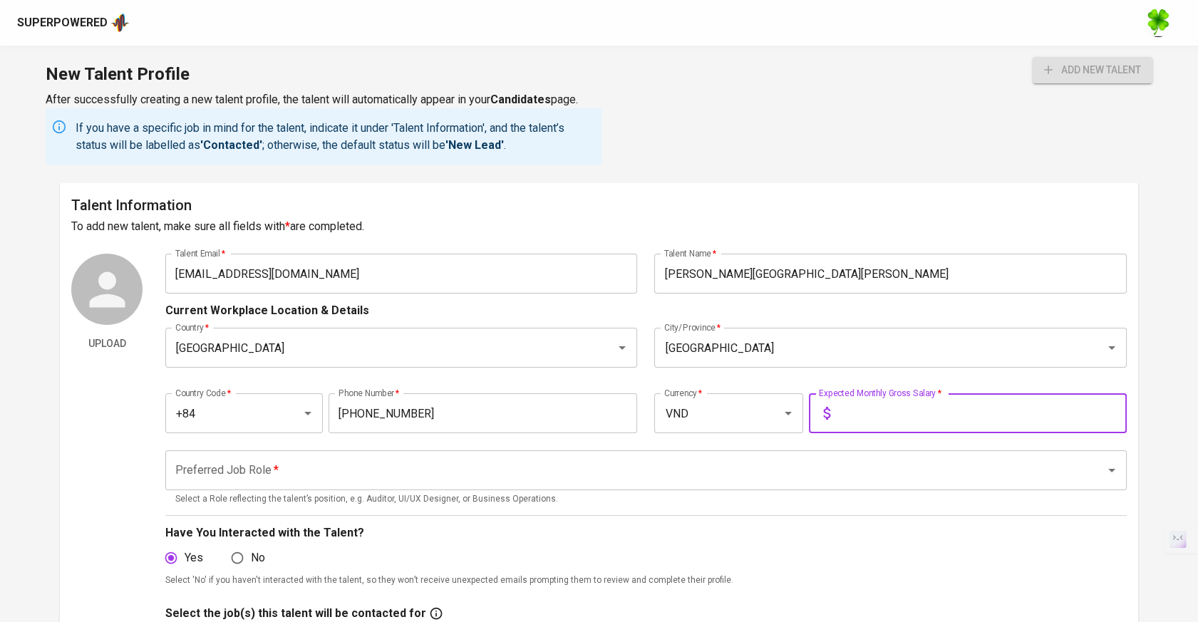
click at [910, 409] on input "text" at bounding box center [981, 413] width 291 height 40
click at [727, 422] on input "VND" at bounding box center [708, 413] width 96 height 27
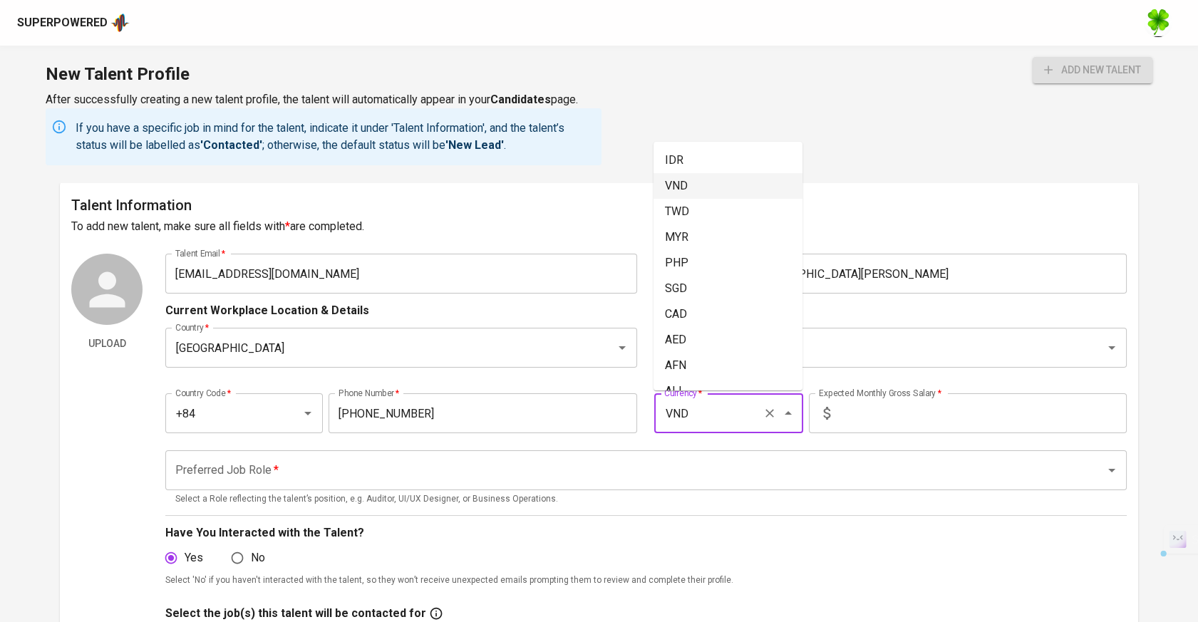
click at [727, 422] on input "VND" at bounding box center [708, 413] width 96 height 27
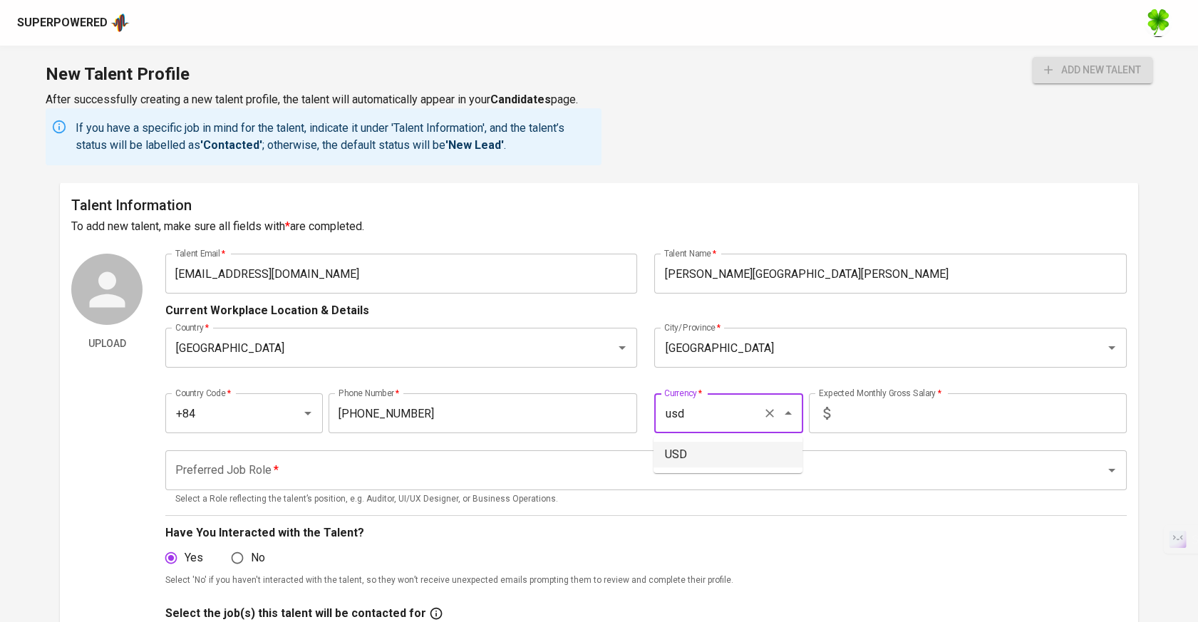
click at [734, 446] on li "USD" at bounding box center [727, 455] width 149 height 26
type input "USD"
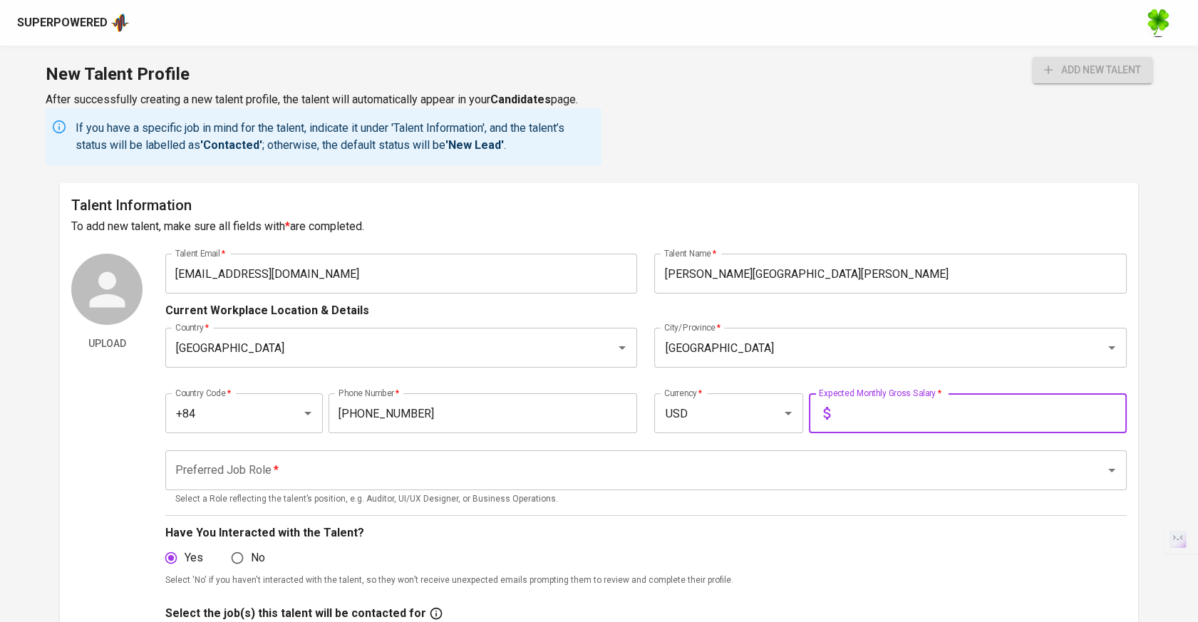
click at [873, 425] on input "text" at bounding box center [981, 413] width 291 height 40
type input "2,500"
click at [872, 458] on input "Preferred Job Role   *" at bounding box center [626, 470] width 908 height 27
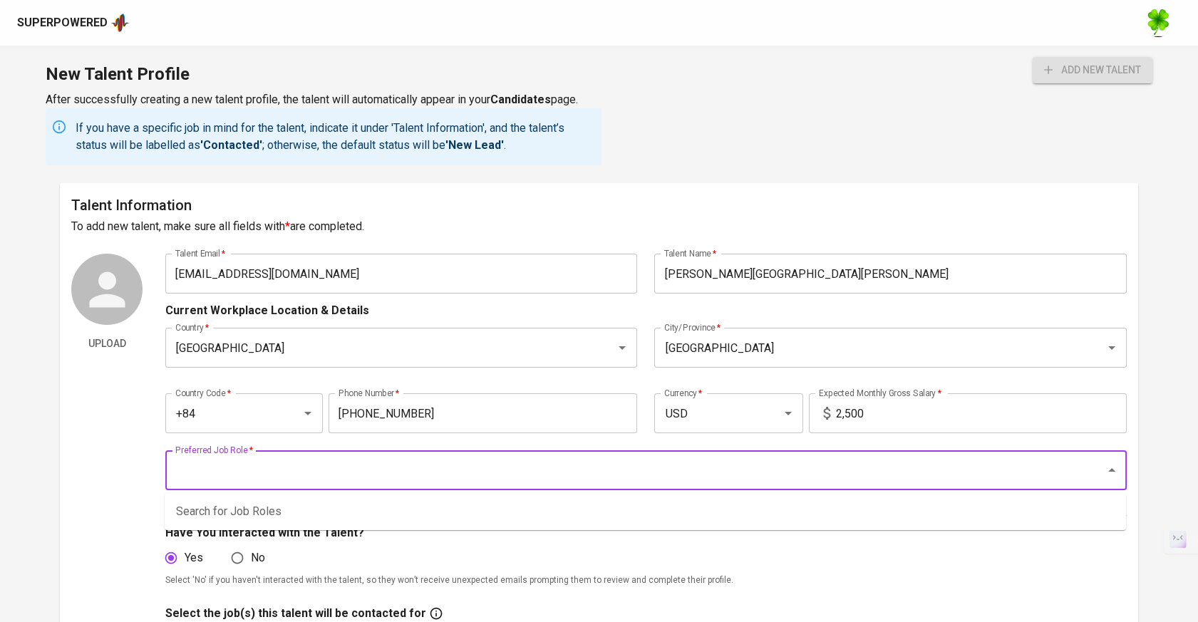
type input "j"
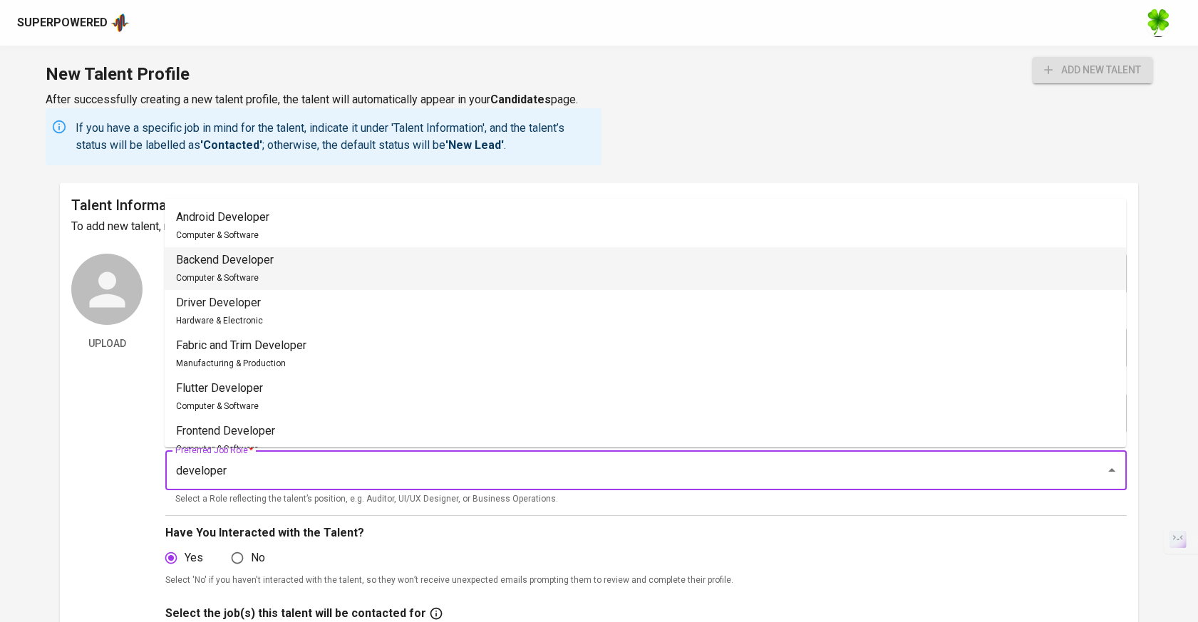
click at [434, 255] on li "Backend Developer Computer & Software" at bounding box center [645, 268] width 961 height 43
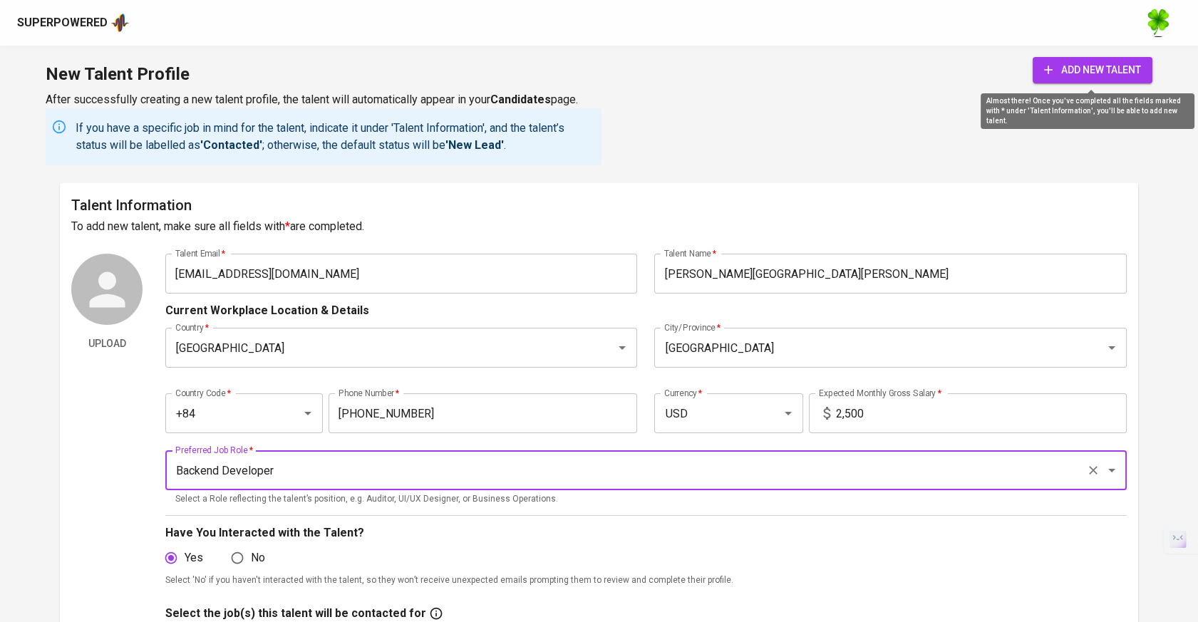
type input "Backend Developer"
click at [1111, 74] on span "add new talent" at bounding box center [1092, 70] width 97 height 18
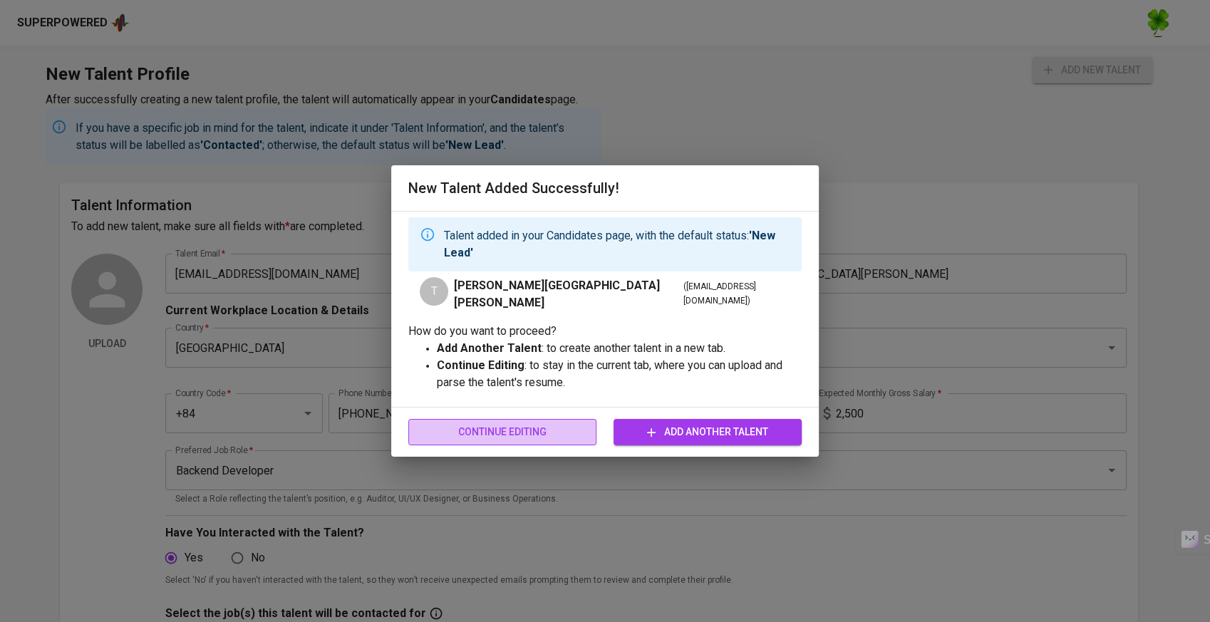
click at [512, 424] on span "Continue Editing" at bounding box center [502, 432] width 165 height 18
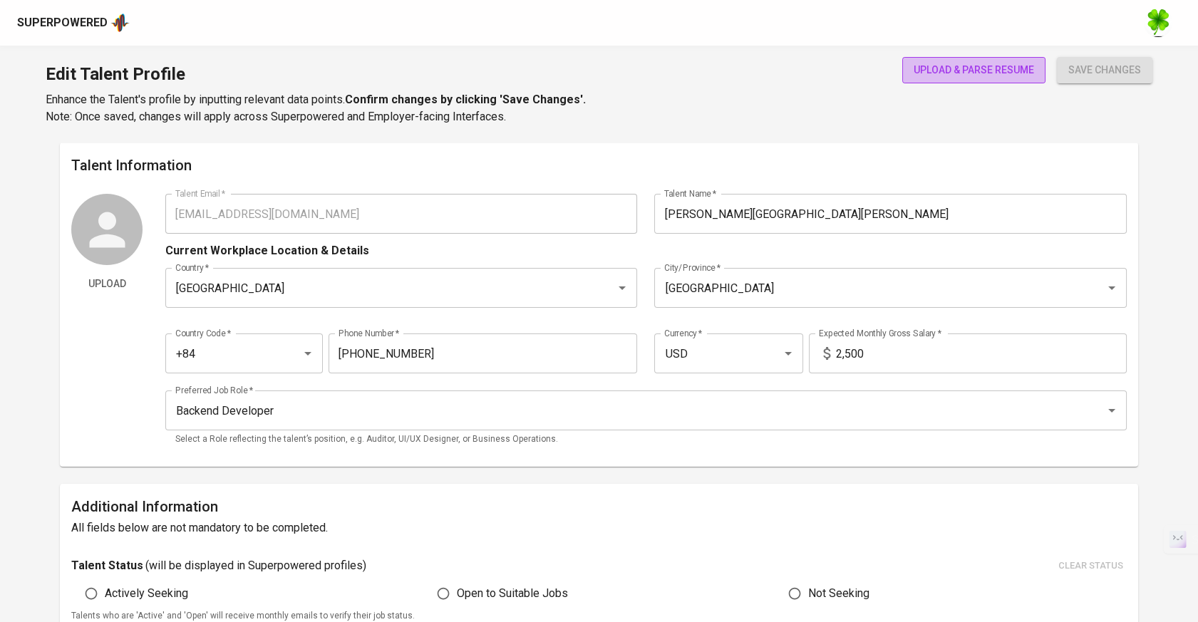
click at [941, 78] on span "upload & parse resume" at bounding box center [973, 70] width 120 height 18
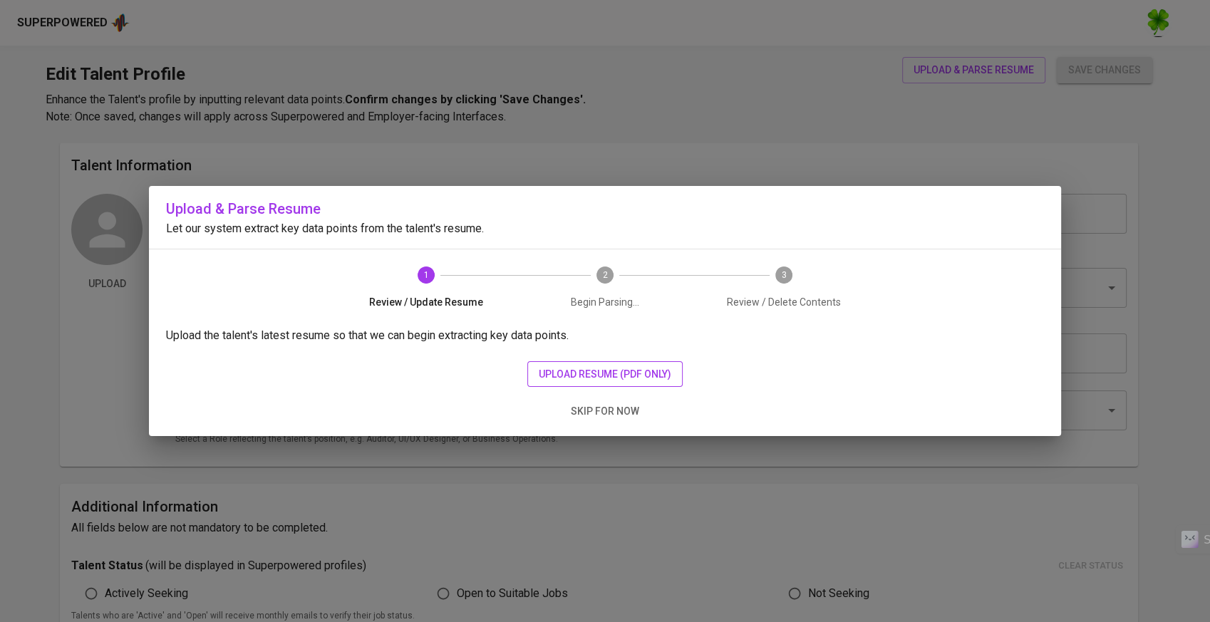
click at [596, 366] on span "upload resume (pdf only)" at bounding box center [605, 374] width 133 height 18
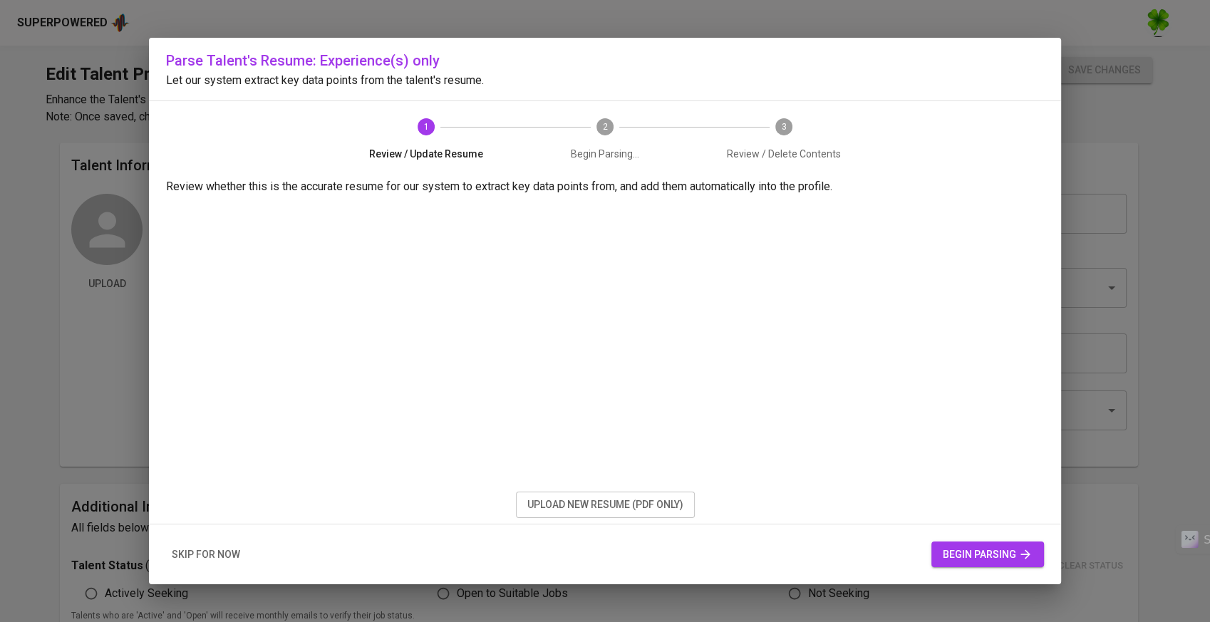
click at [994, 556] on span "begin parsing" at bounding box center [988, 555] width 90 height 18
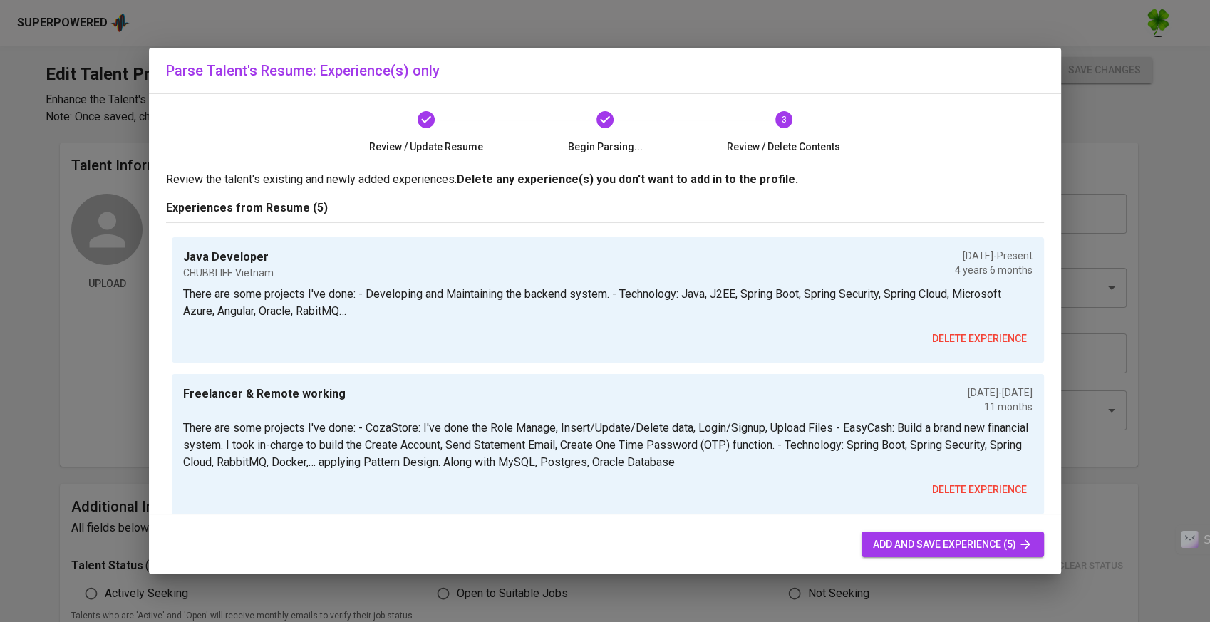
click at [900, 543] on span "add and save experience (5)" at bounding box center [953, 545] width 160 height 18
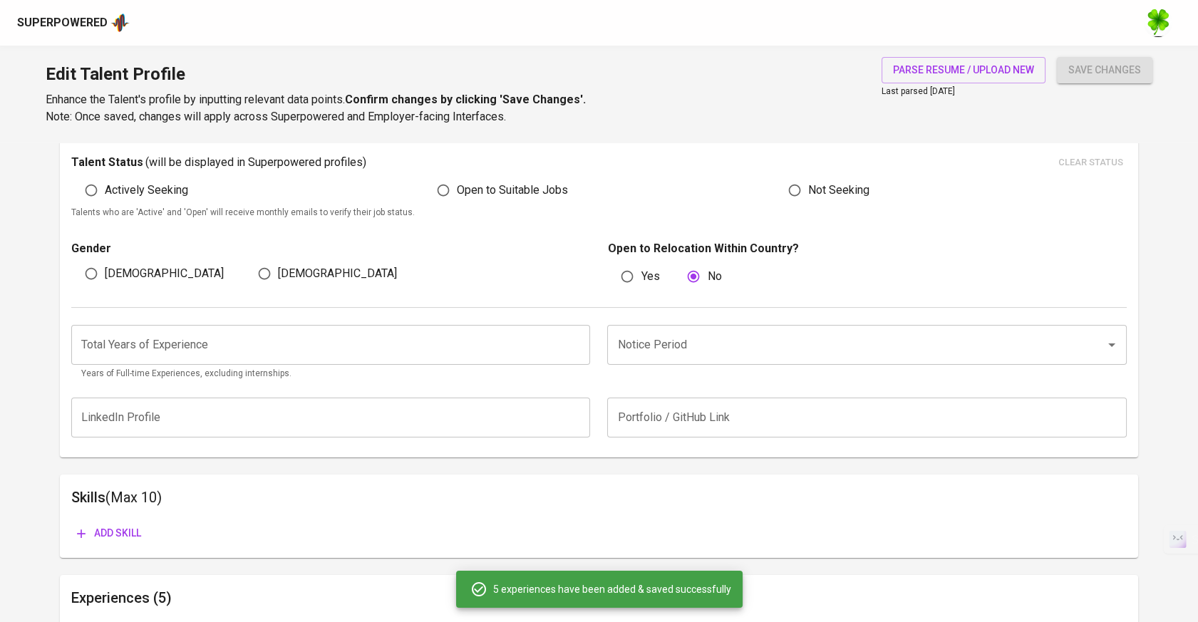
scroll to position [276, 0]
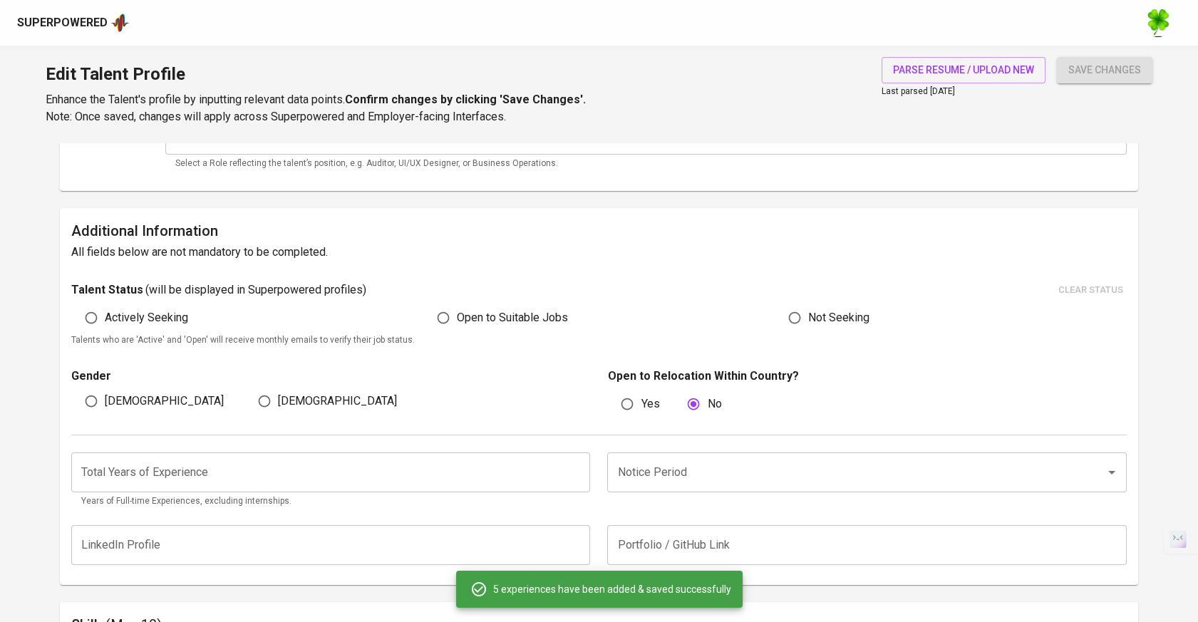
click at [464, 320] on span "Open to Suitable Jobs" at bounding box center [512, 317] width 111 height 17
click at [457, 320] on input "Open to Suitable Jobs" at bounding box center [443, 317] width 27 height 27
radio input "true"
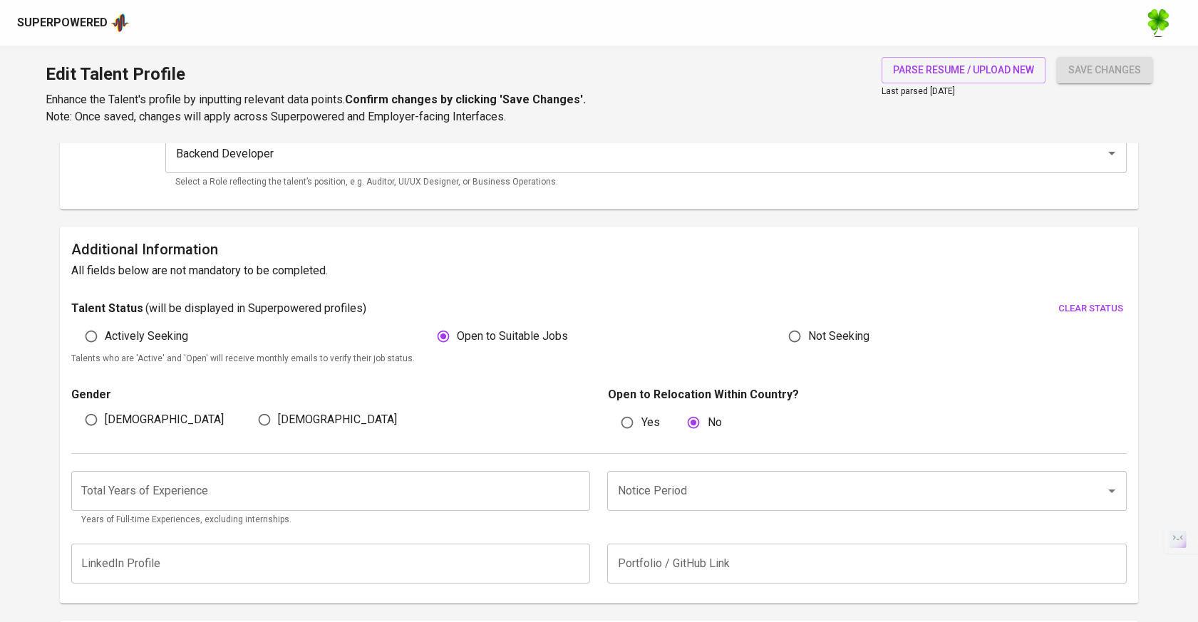
scroll to position [474, 0]
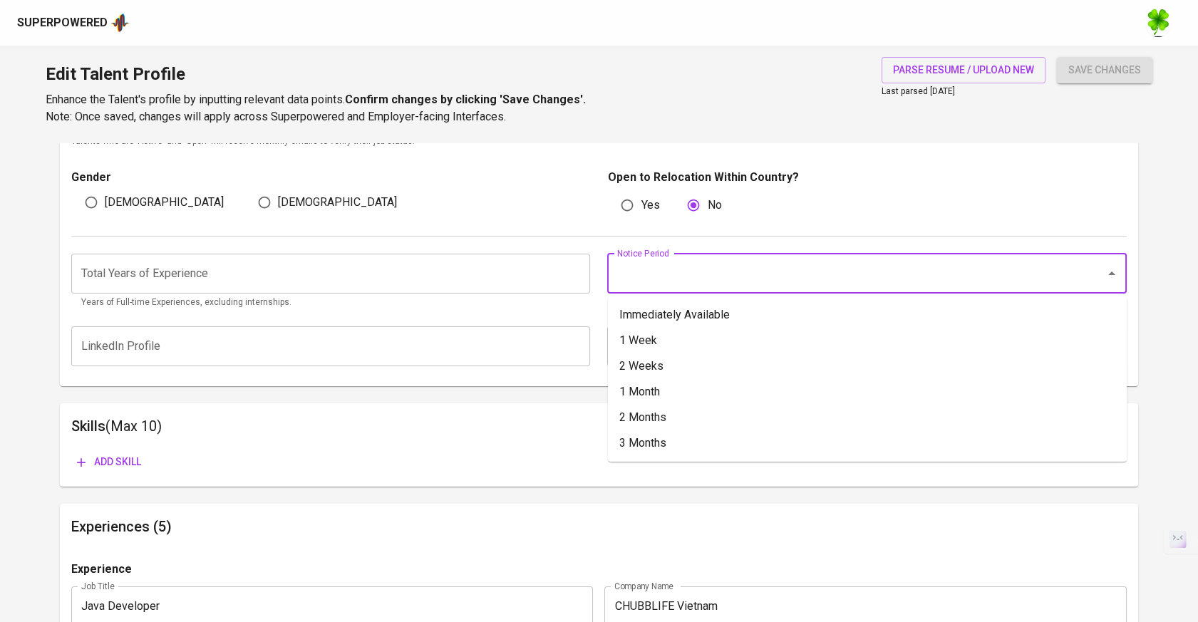
click at [701, 260] on input "Notice Period" at bounding box center [846, 273] width 466 height 27
click at [689, 390] on li "1 Month" at bounding box center [867, 392] width 519 height 26
type input "1 Month"
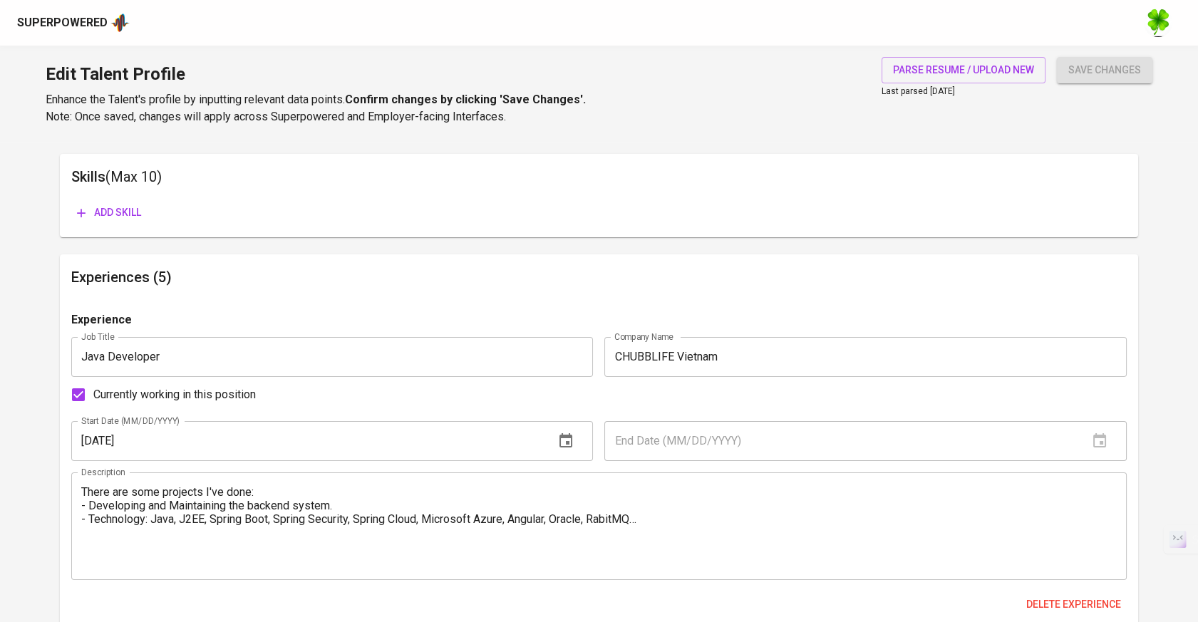
scroll to position [792, 0]
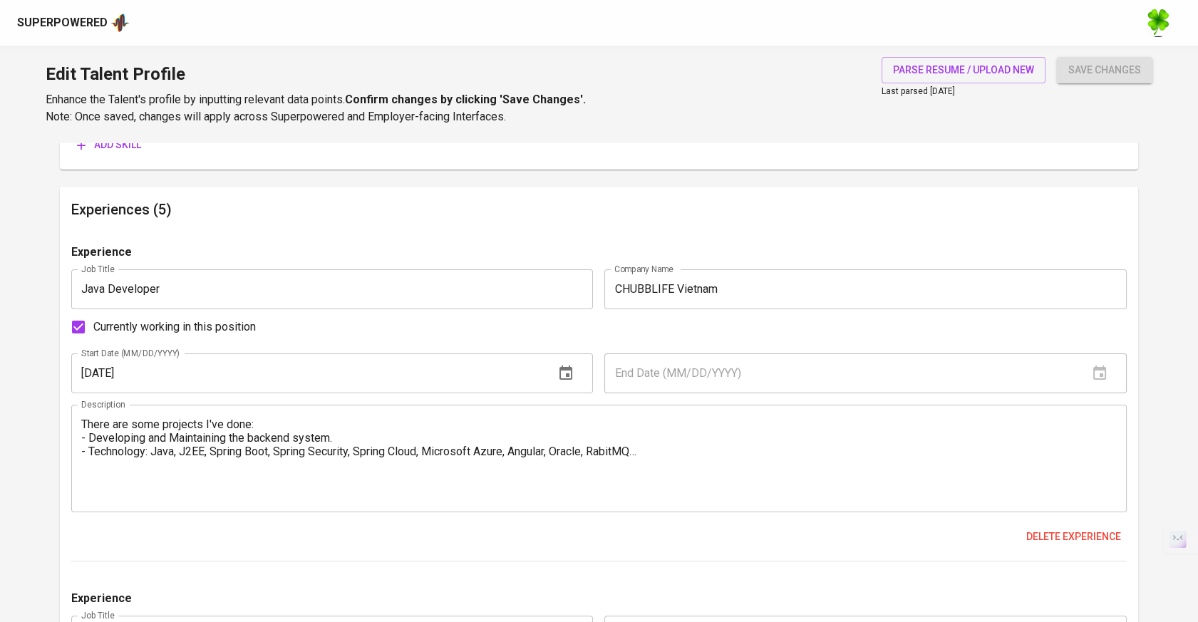
click at [239, 325] on span "Currently working in this position" at bounding box center [174, 326] width 162 height 17
click at [93, 325] on input "Currently working in this position" at bounding box center [78, 327] width 30 height 30
click at [239, 324] on span "Currently working in this position" at bounding box center [174, 326] width 162 height 17
click at [93, 324] on input "Currently working in this position" at bounding box center [78, 327] width 30 height 30
checkbox input "true"
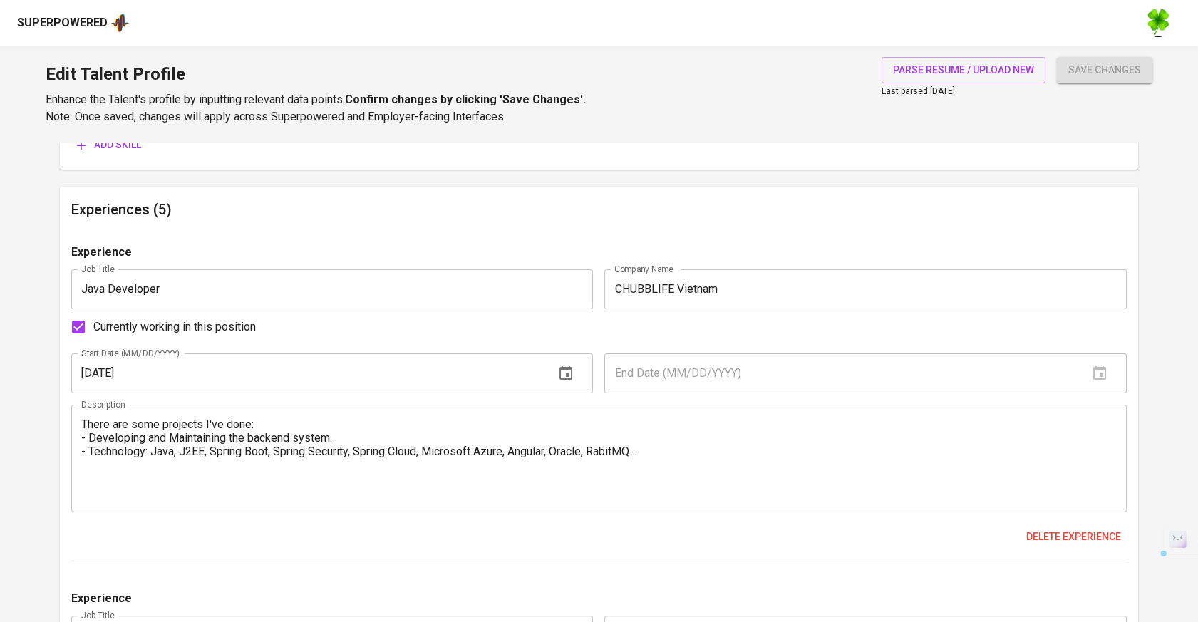
click at [360, 322] on div "Currently working in this position" at bounding box center [598, 327] width 1055 height 30
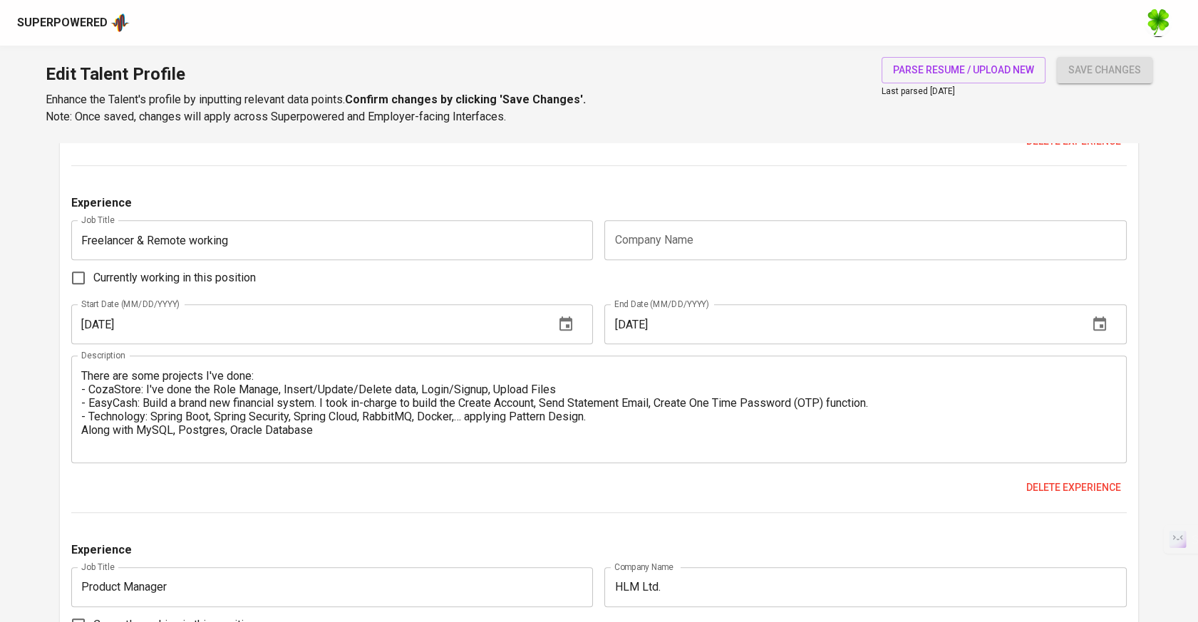
scroll to position [1108, 0]
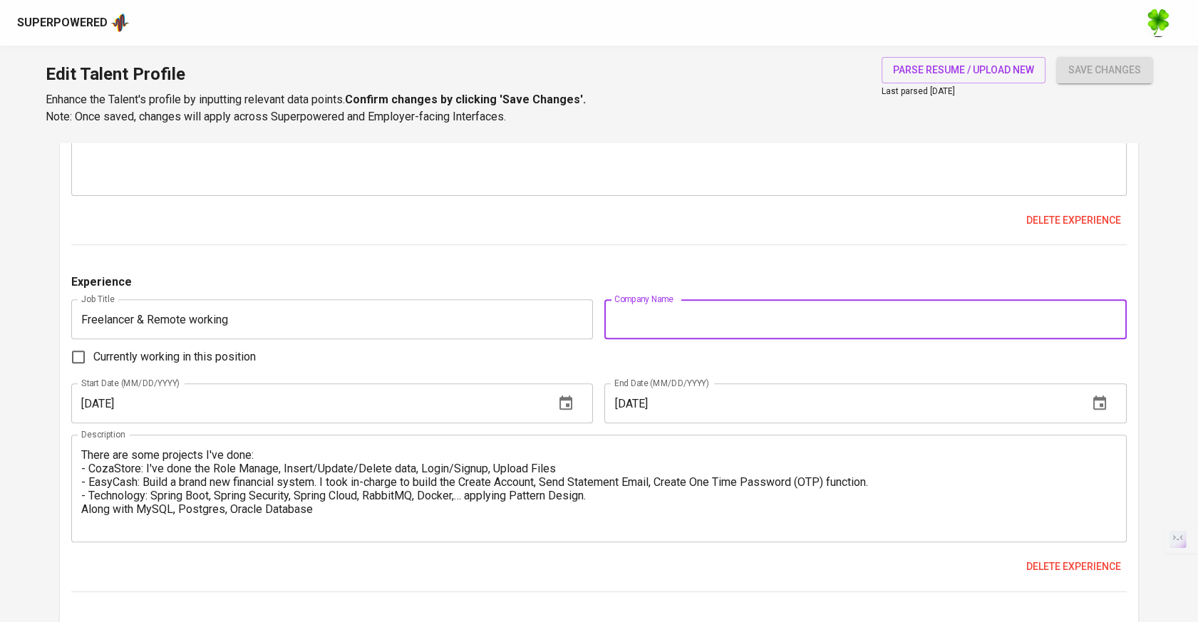
click at [892, 316] on input "text" at bounding box center [865, 319] width 522 height 40
click at [906, 311] on input "text" at bounding box center [865, 319] width 522 height 40
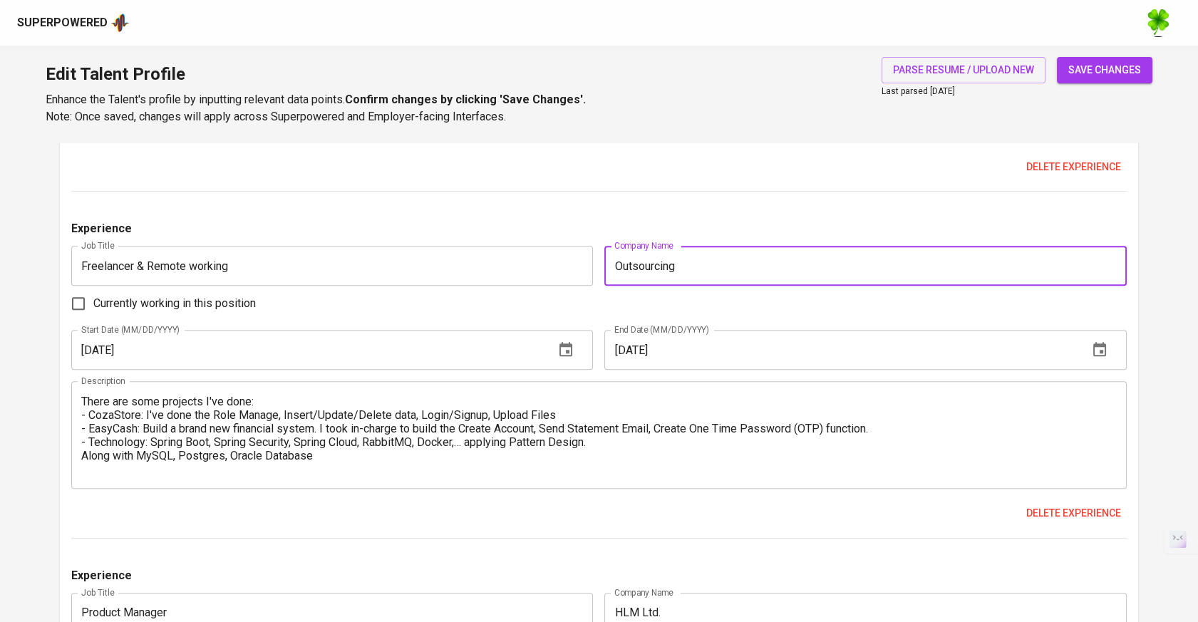
scroll to position [950, 0]
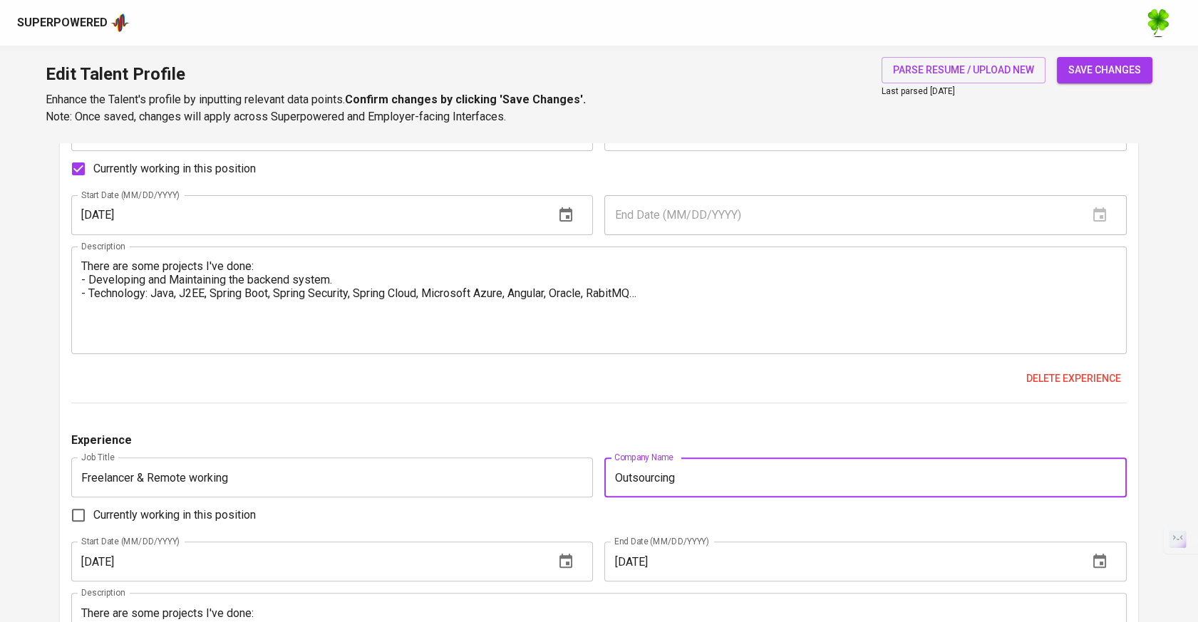
type input "Outsourcing"
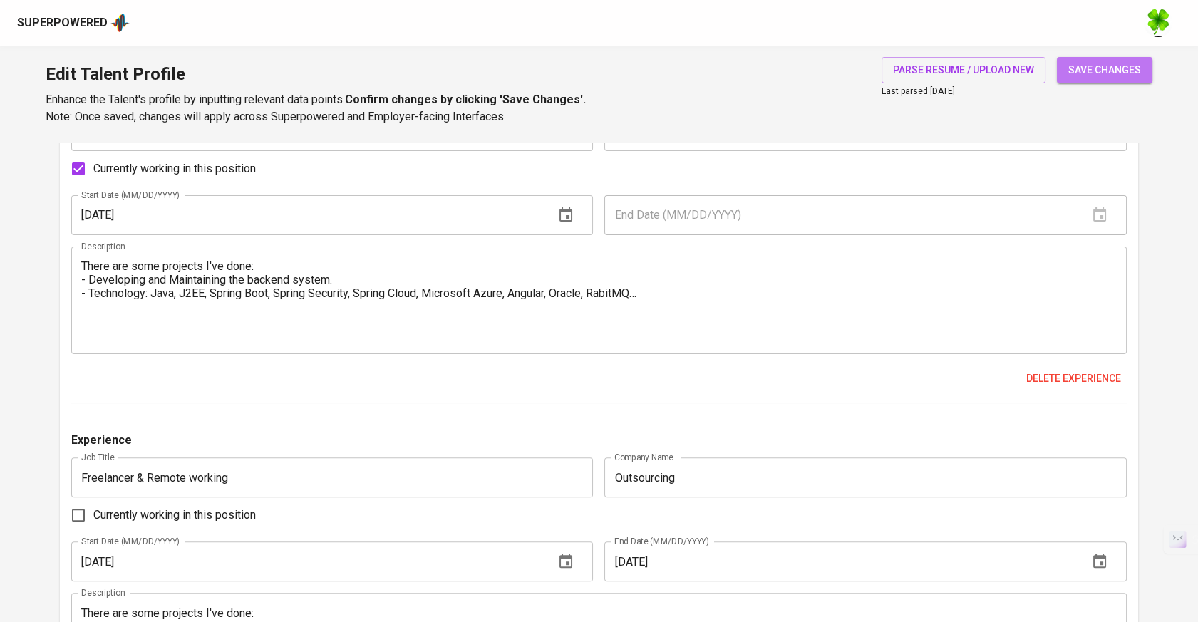
click at [1099, 76] on span "save changes" at bounding box center [1104, 70] width 73 height 18
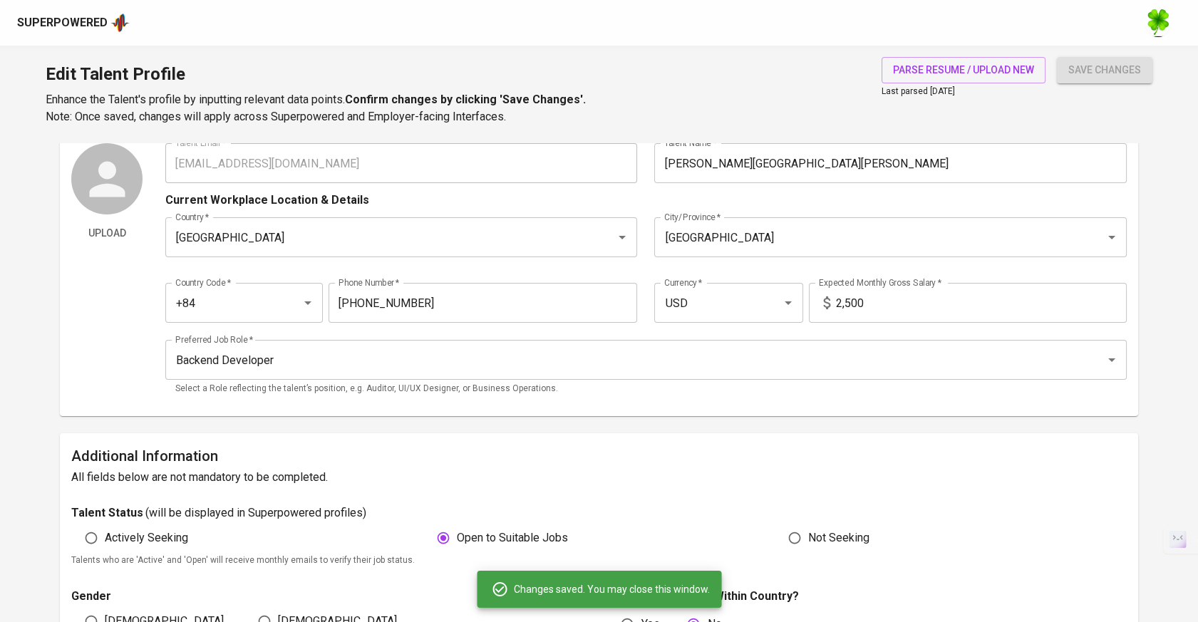
scroll to position [0, 0]
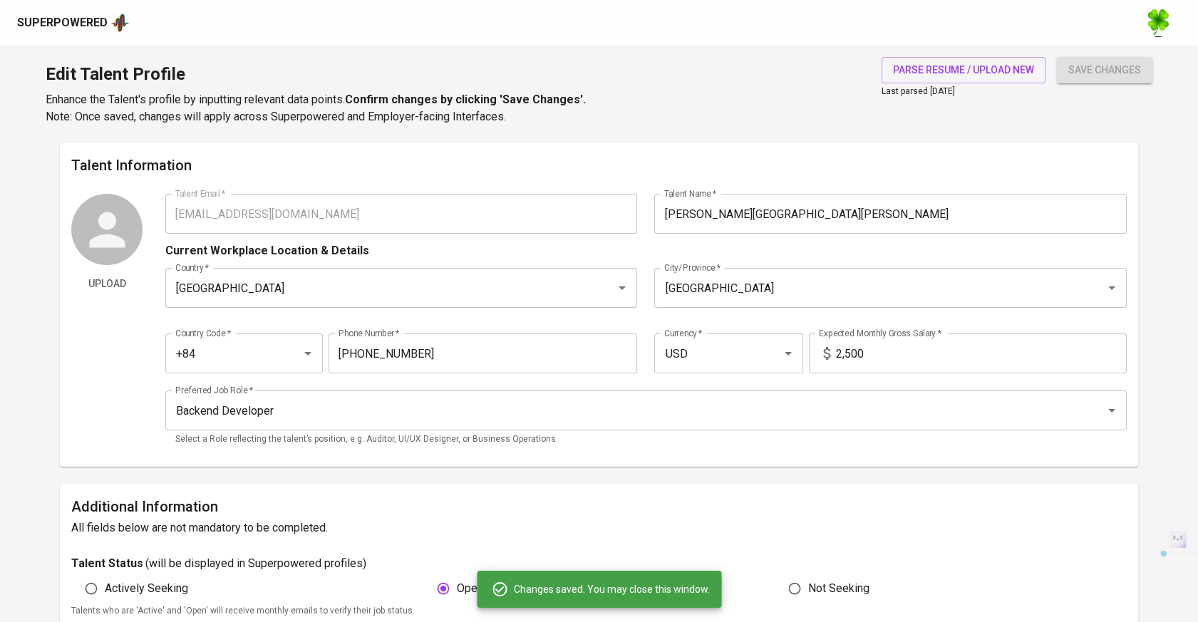
click at [164, 205] on div "Upload Talent Email   * giangtruonghoa@gmail.com Talent Email * Talent Name   *…" at bounding box center [598, 324] width 1055 height 261
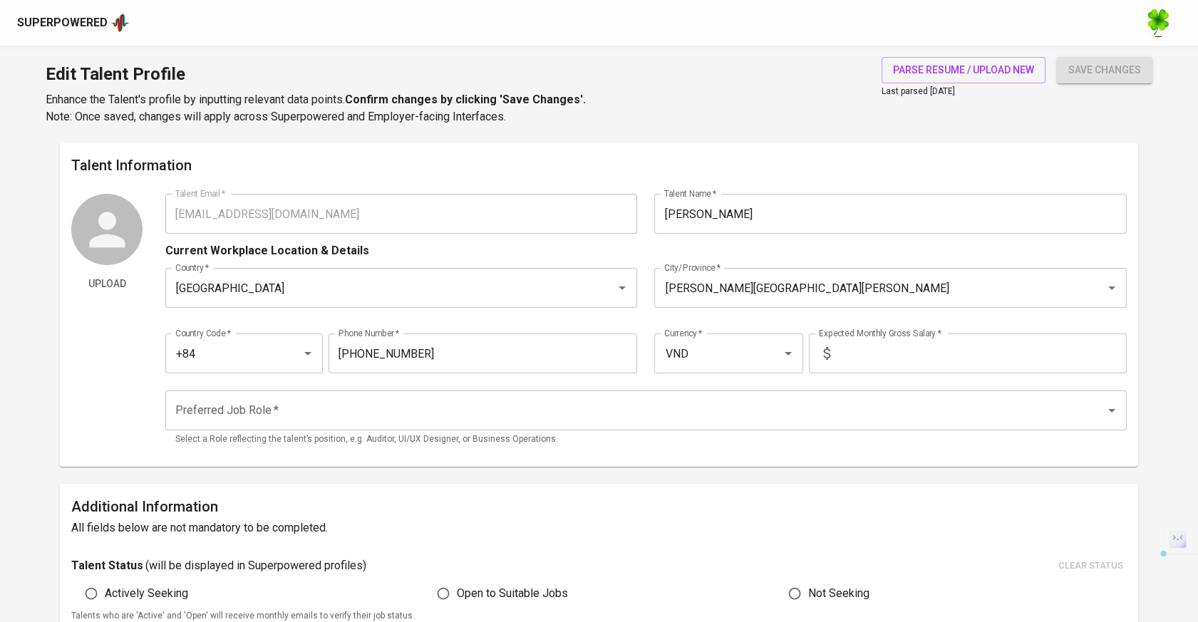
click at [152, 217] on div "Upload Talent Email   * votanlean@gmail.com Talent Email * Talent Name   * Alex…" at bounding box center [598, 324] width 1055 height 261
click at [93, 23] on div "Superpowered" at bounding box center [62, 23] width 90 height 16
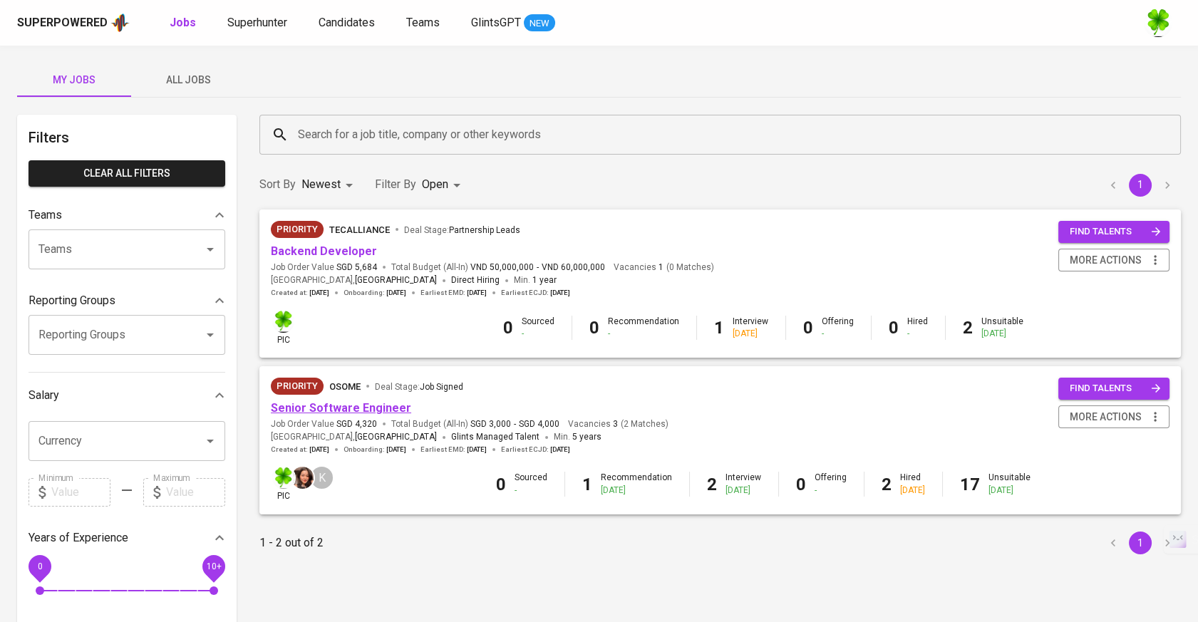
click at [321, 402] on link "Senior Software Engineer" at bounding box center [341, 408] width 140 height 14
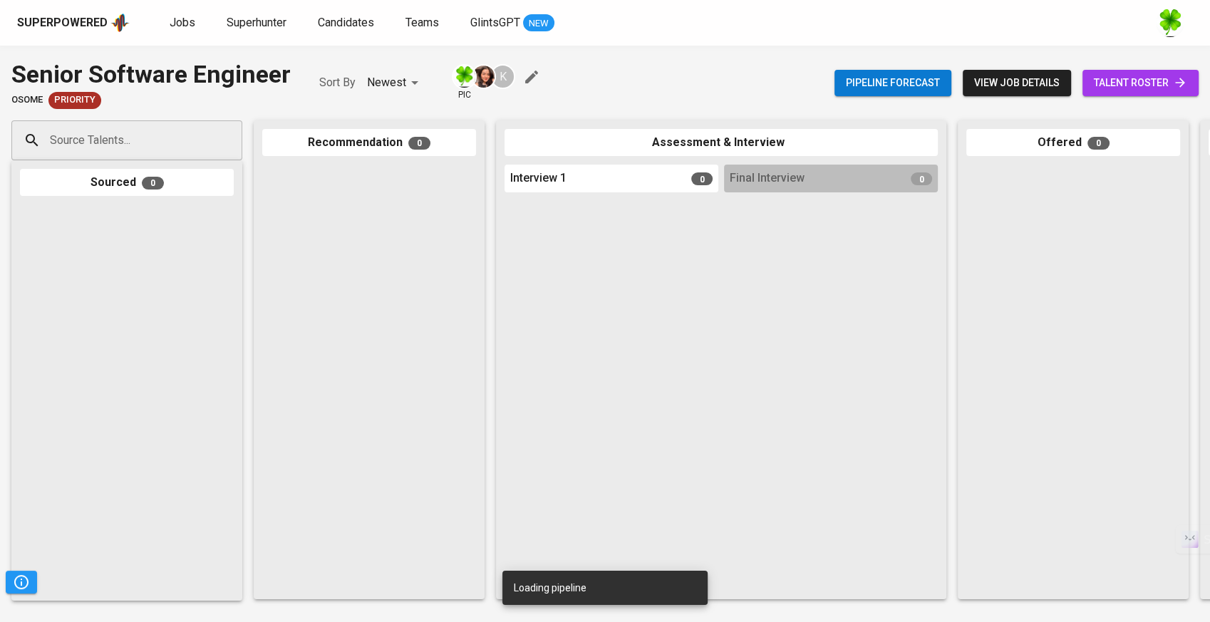
click at [189, 137] on input "Source Talents..." at bounding box center [121, 140] width 150 height 27
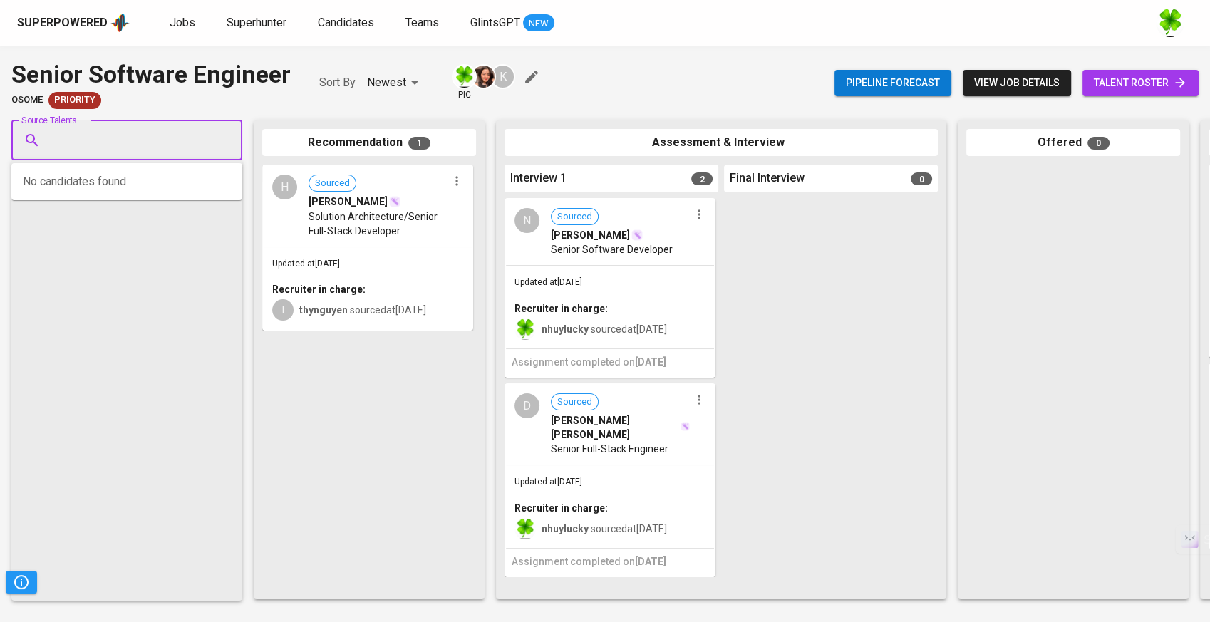
paste input "[EMAIL_ADDRESS][DOMAIN_NAME]"
type input "[EMAIL_ADDRESS][DOMAIN_NAME]"
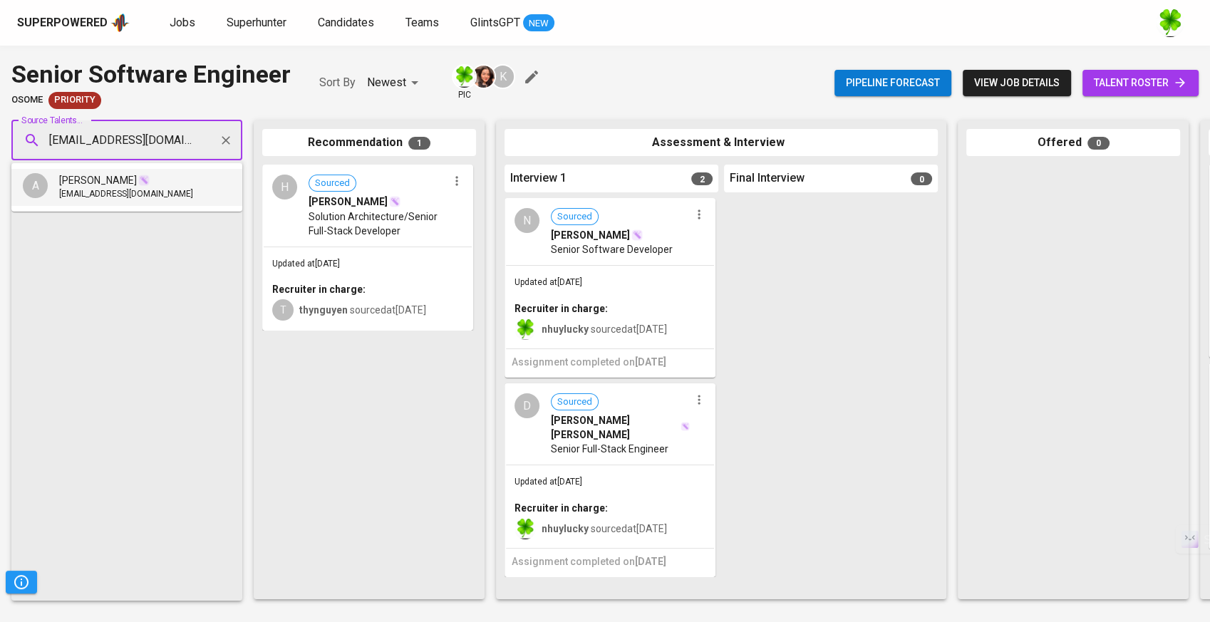
click at [145, 181] on li "A Alex Vo votanlean@gmail.com" at bounding box center [126, 187] width 231 height 37
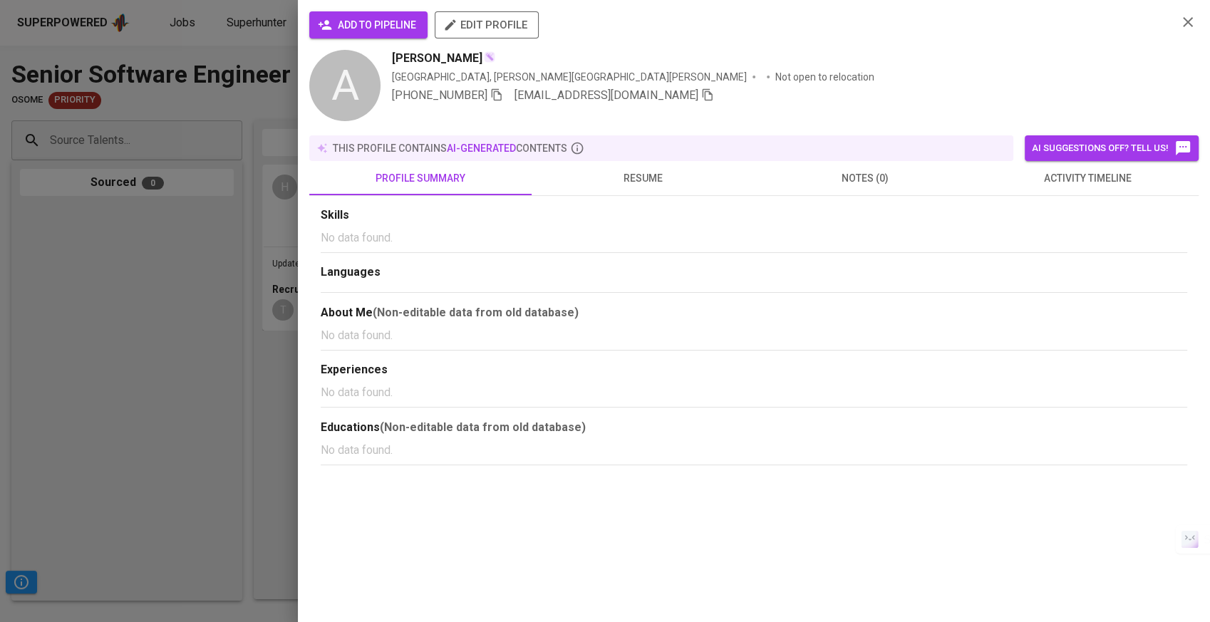
click at [383, 33] on button "add to pipeline" at bounding box center [368, 24] width 118 height 27
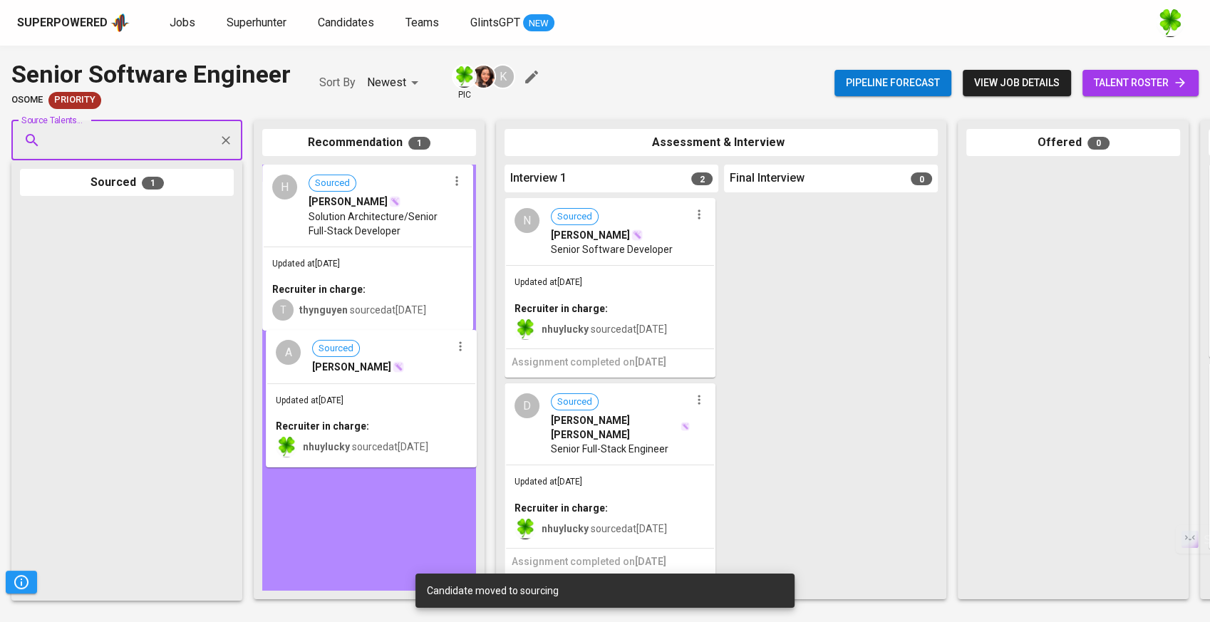
drag, startPoint x: 160, startPoint y: 254, endPoint x: 403, endPoint y: 386, distance: 277.4
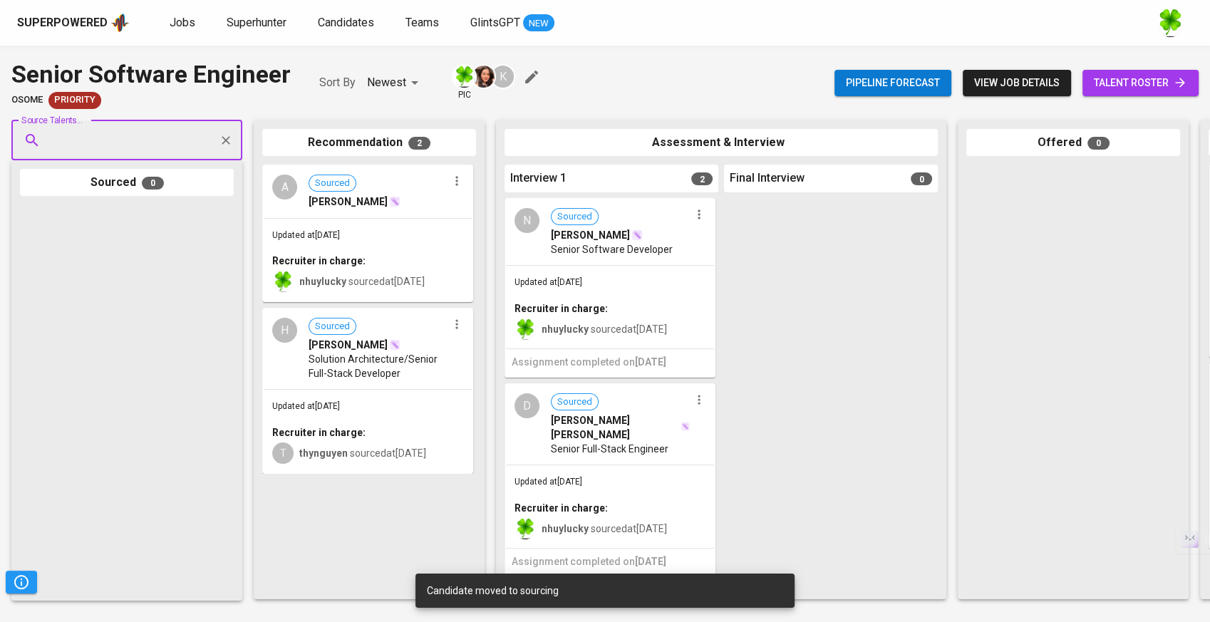
click at [455, 185] on icon "button" at bounding box center [457, 181] width 14 height 14
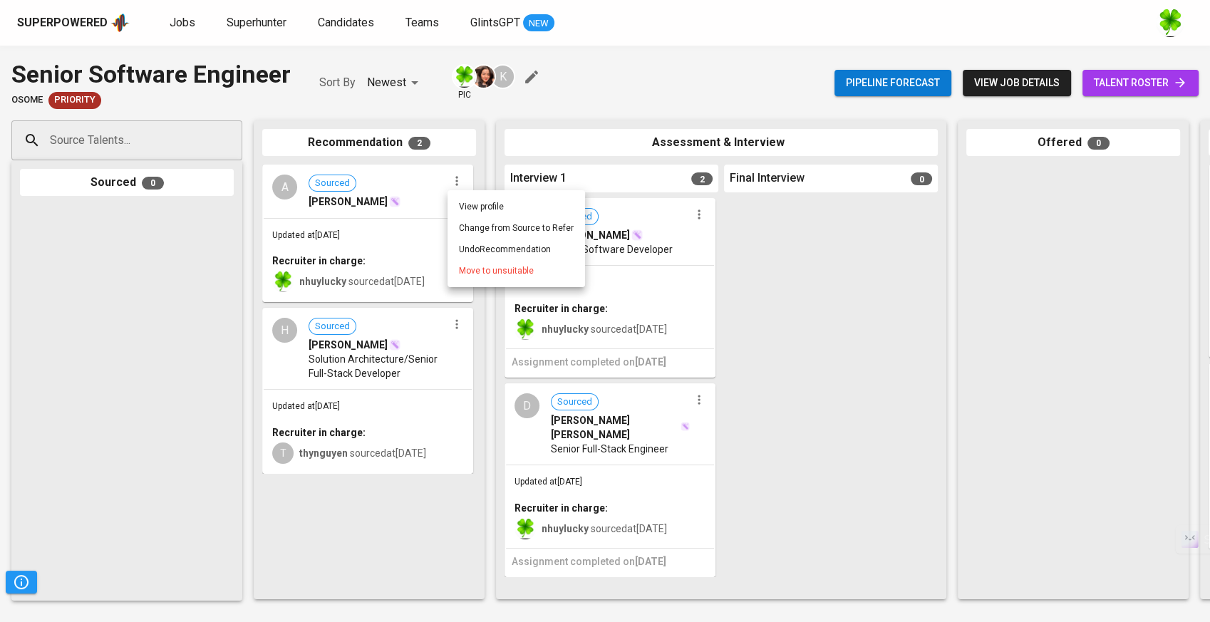
click at [418, 207] on div at bounding box center [605, 311] width 1210 height 622
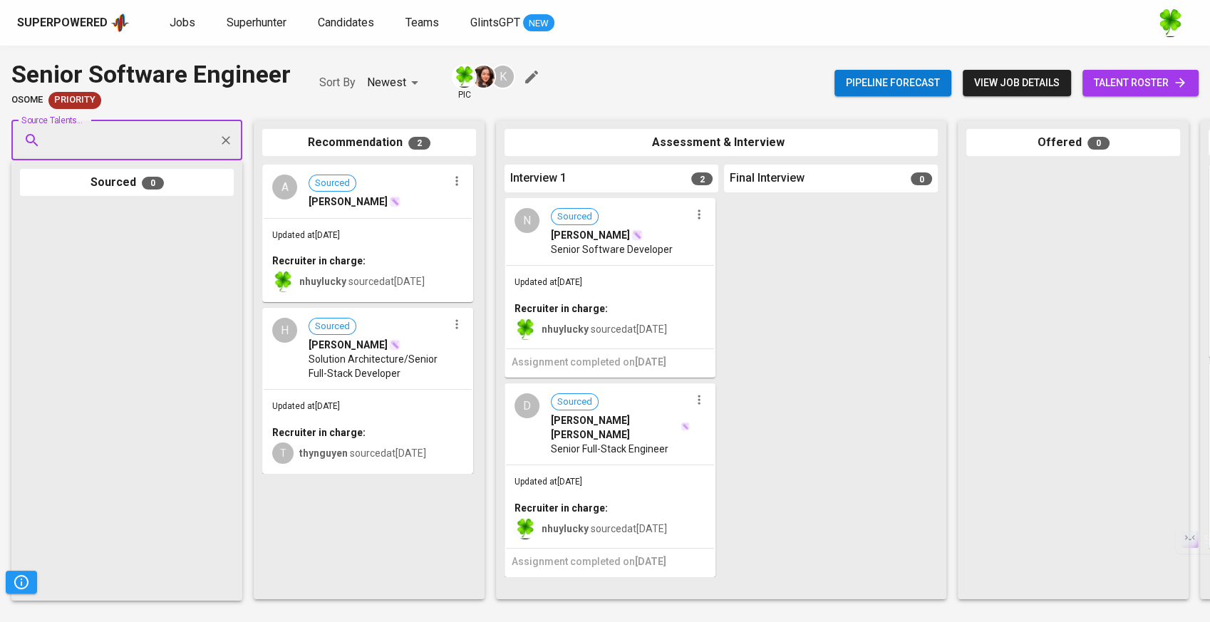
click at [400, 207] on div "[PERSON_NAME]" at bounding box center [377, 201] width 139 height 14
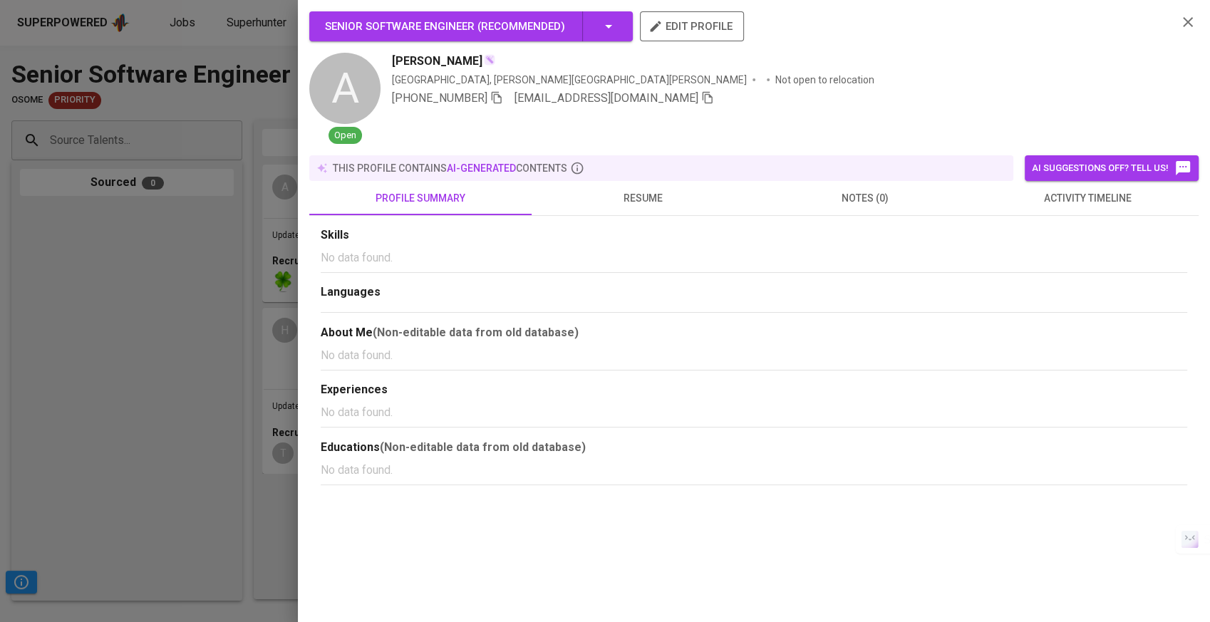
click at [665, 27] on span "edit profile" at bounding box center [691, 26] width 81 height 19
drag, startPoint x: 148, startPoint y: 205, endPoint x: 147, endPoint y: 180, distance: 25.7
click at [148, 205] on div at bounding box center [605, 311] width 1210 height 622
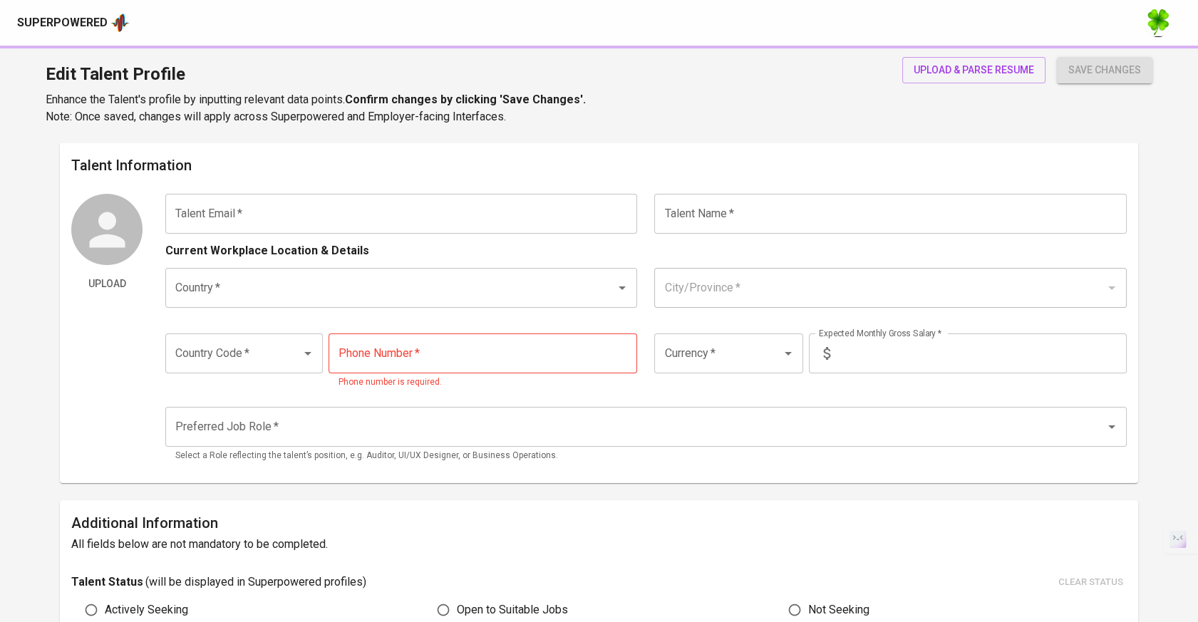
drag, startPoint x: 0, startPoint y: 0, endPoint x: 883, endPoint y: 90, distance: 887.3
click at [824, 100] on div "Edit Talent Profile Enhance the Talent's profile by inputting relevant data poi…" at bounding box center [599, 94] width 1198 height 97
type input "[EMAIL_ADDRESS][DOMAIN_NAME]"
type input "[PERSON_NAME]"
type input "[GEOGRAPHIC_DATA]"
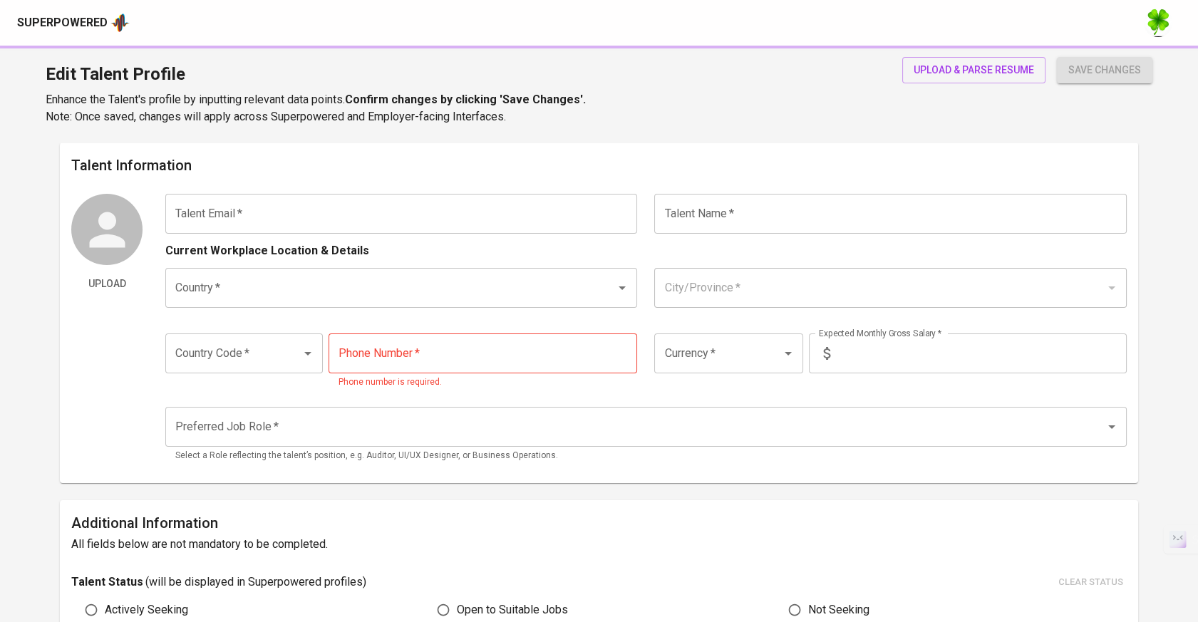
type input "[PERSON_NAME][GEOGRAPHIC_DATA][PERSON_NAME]"
type input "+84"
type input "[PHONE_NUMBER]"
type input "VND"
radio input "true"
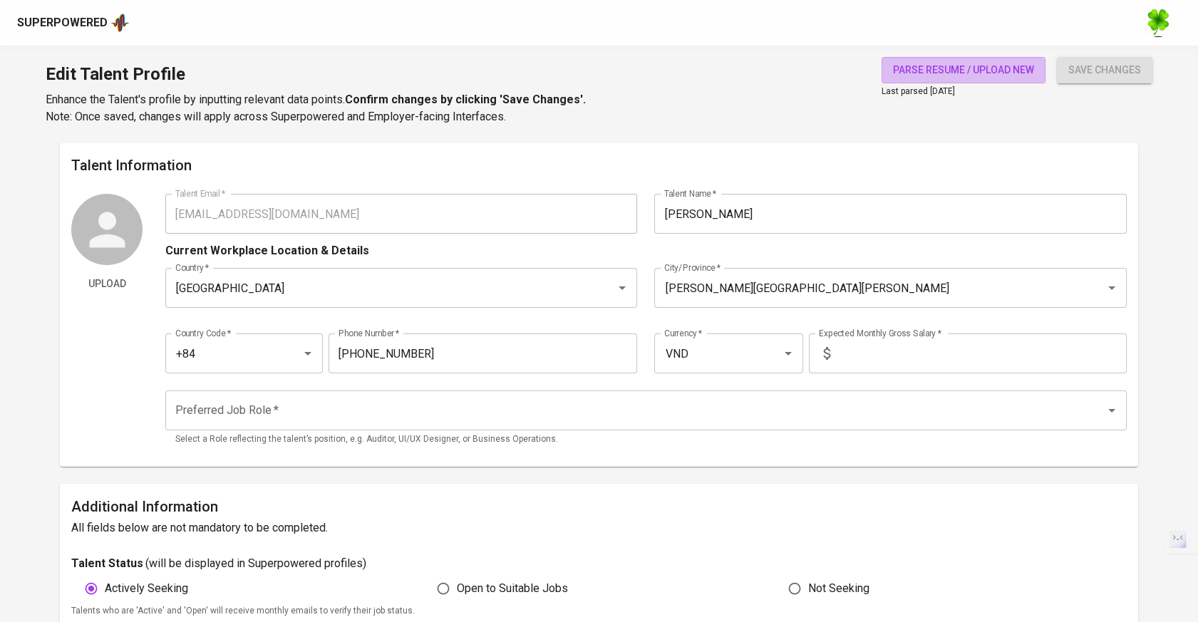
click at [977, 71] on span "parse resume / upload new" at bounding box center [963, 70] width 141 height 18
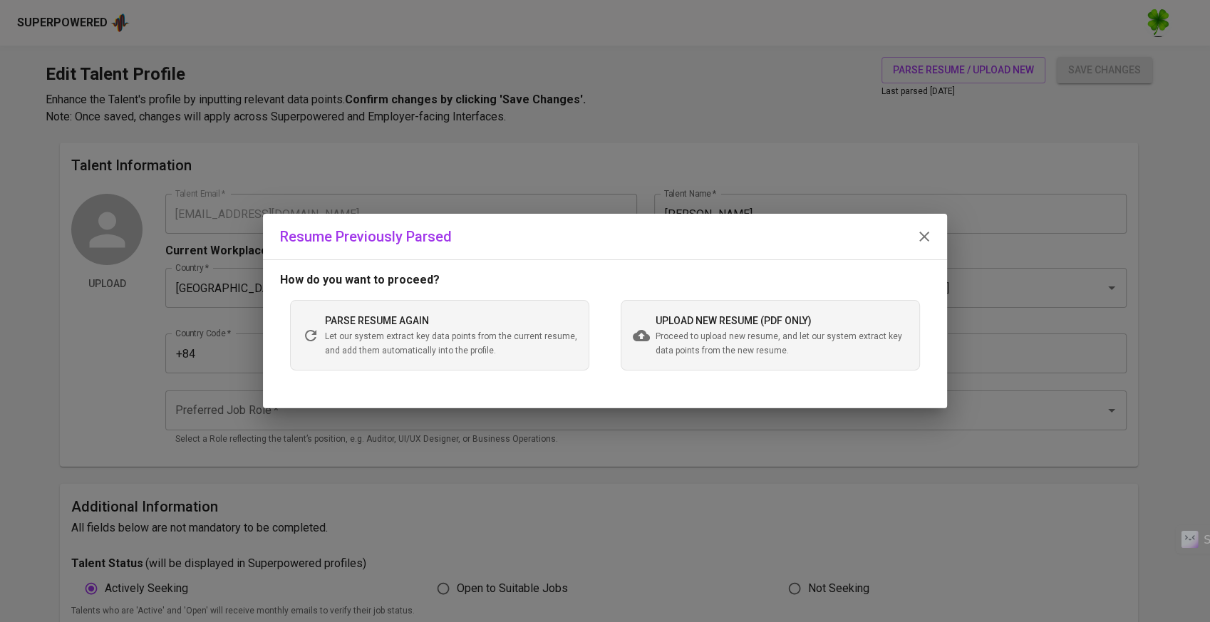
click at [698, 338] on span "Proceed to upload new resume, and let our system extract key data points from t…" at bounding box center [781, 344] width 252 height 28
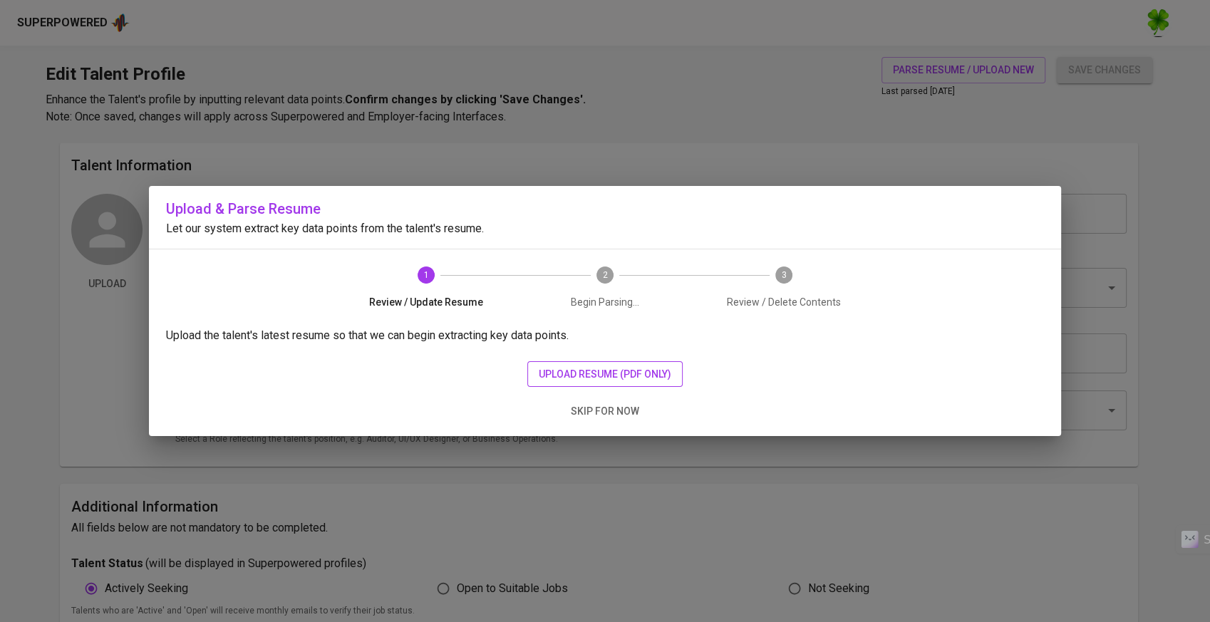
click at [570, 383] on button "upload resume (pdf only)" at bounding box center [604, 374] width 155 height 26
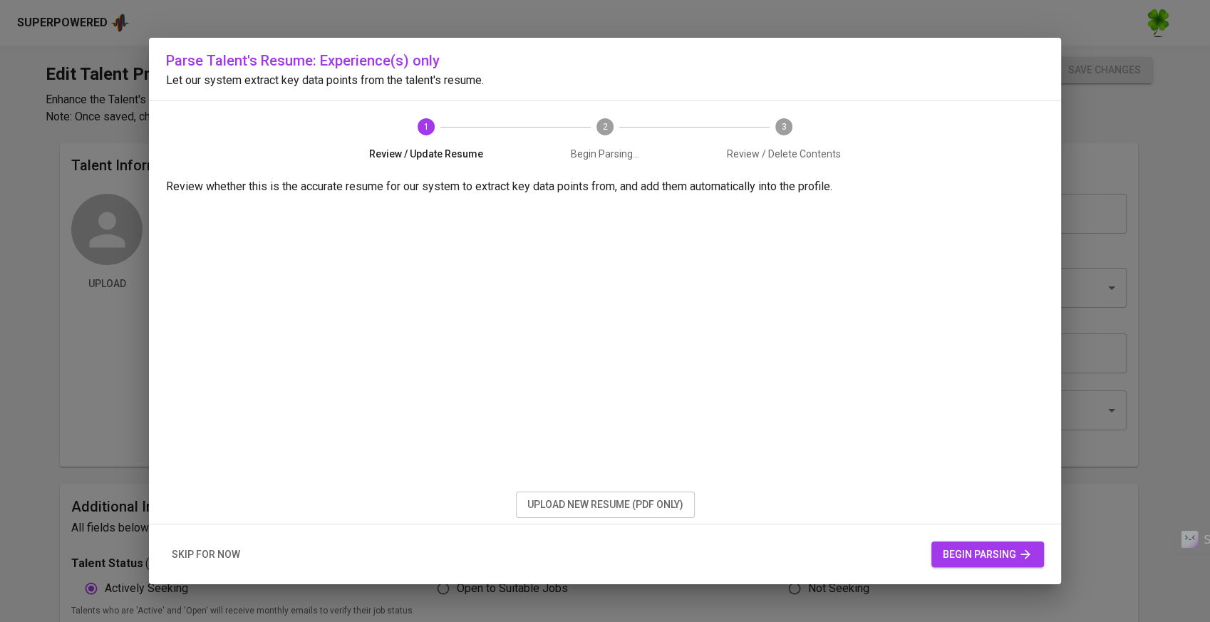
click at [940, 558] on button "begin parsing" at bounding box center [987, 554] width 113 height 26
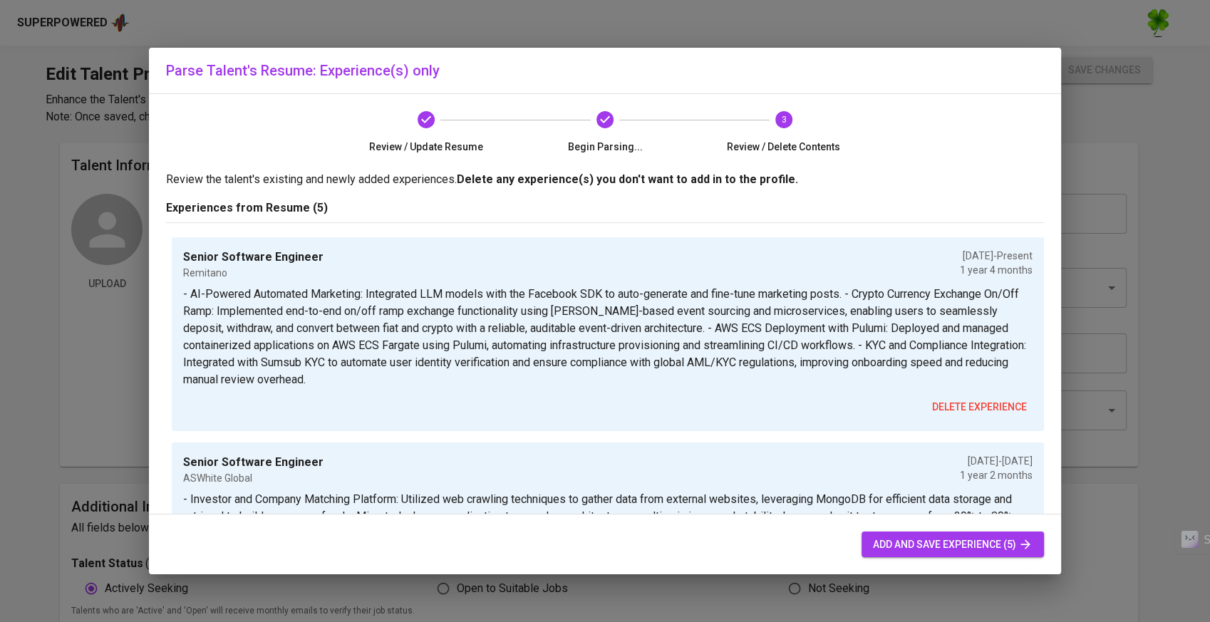
click at [955, 549] on span "add and save experience (5)" at bounding box center [953, 545] width 160 height 18
type input "VND"
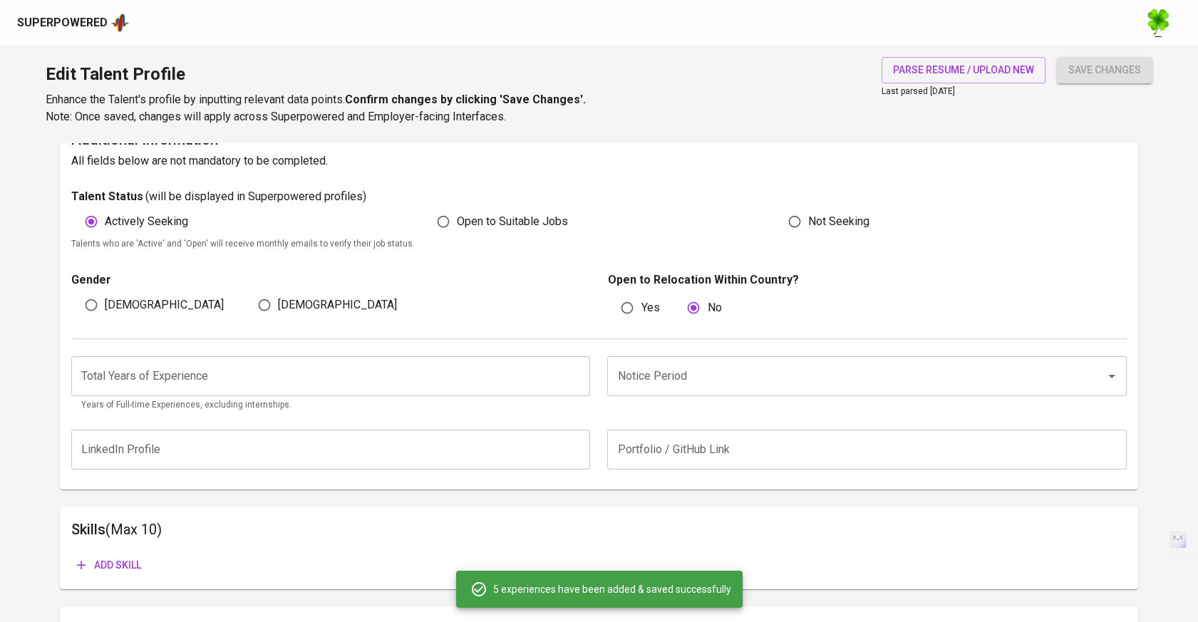
scroll to position [508, 0]
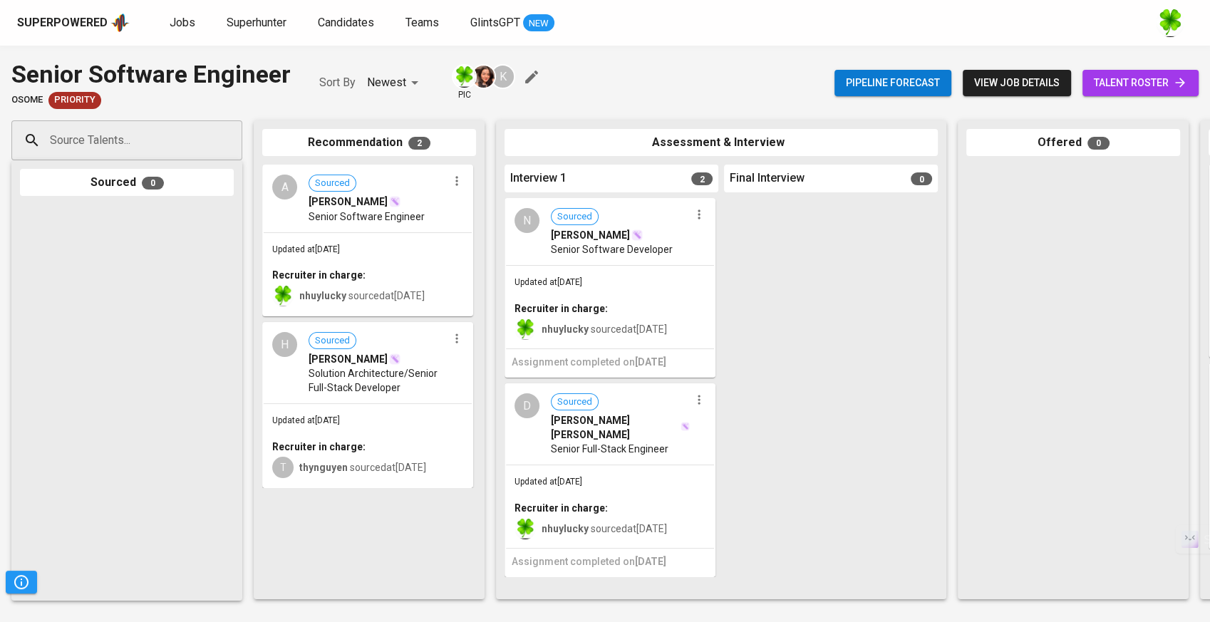
click at [368, 194] on div "[PERSON_NAME]" at bounding box center [377, 201] width 139 height 14
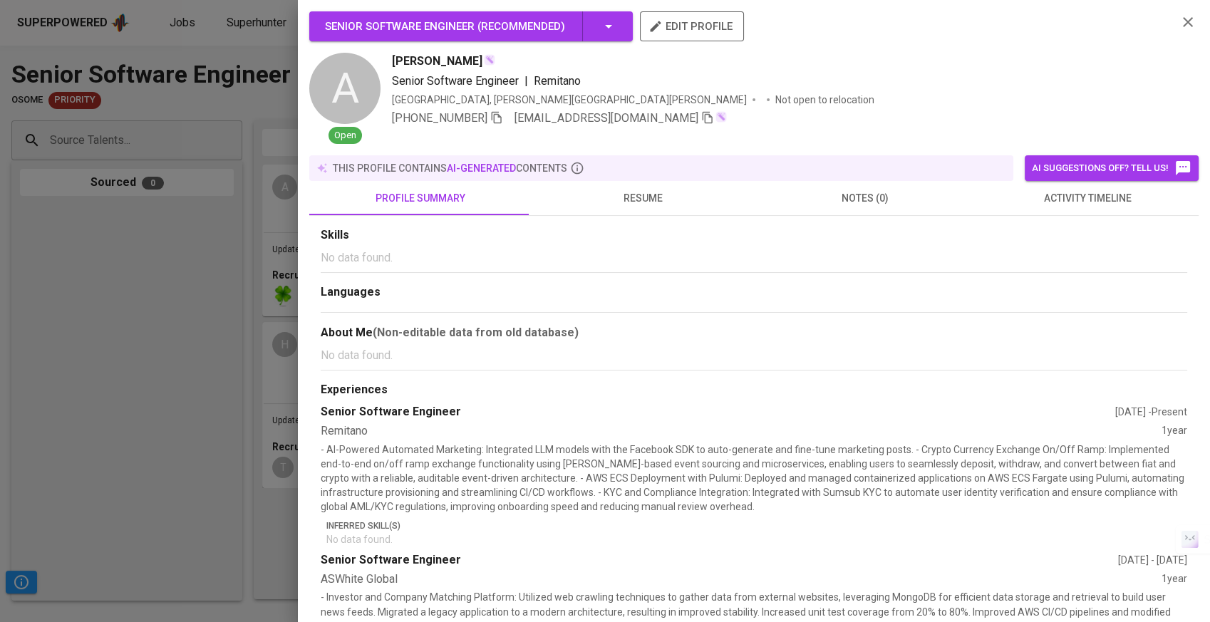
click at [182, 292] on div at bounding box center [605, 311] width 1210 height 622
